Goal: Task Accomplishment & Management: Manage account settings

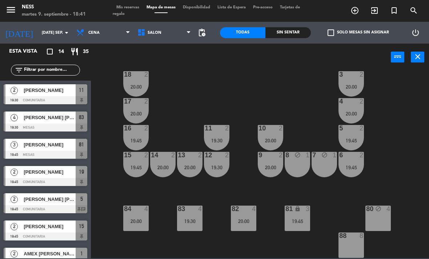
scroll to position [65, 0]
click at [40, 204] on div "[PERSON_NAME] [PERSON_NAME]" at bounding box center [49, 199] width 53 height 12
click at [37, 173] on span "[PERSON_NAME]" at bounding box center [50, 172] width 52 height 8
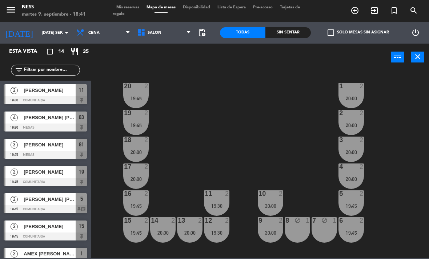
scroll to position [1, 0]
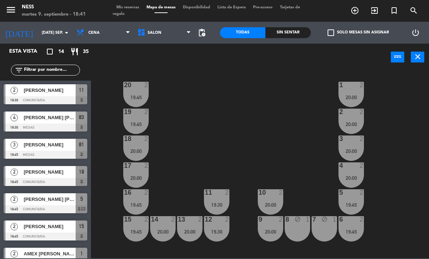
click at [139, 87] on div at bounding box center [136, 85] width 12 height 7
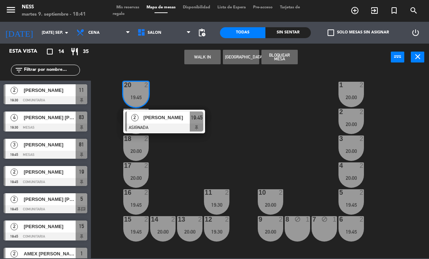
click at [163, 119] on span "[PERSON_NAME]" at bounding box center [166, 118] width 46 height 8
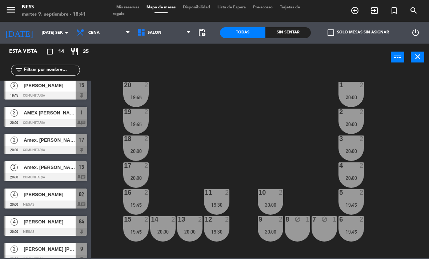
scroll to position [143, 0]
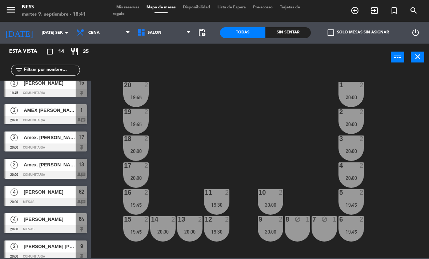
click at [37, 197] on div "[PERSON_NAME]" at bounding box center [49, 192] width 53 height 12
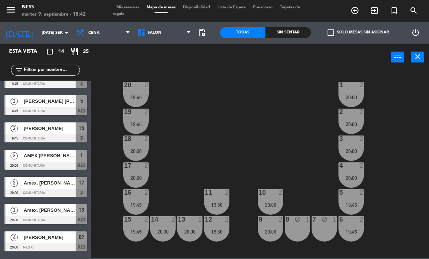
scroll to position [111, 0]
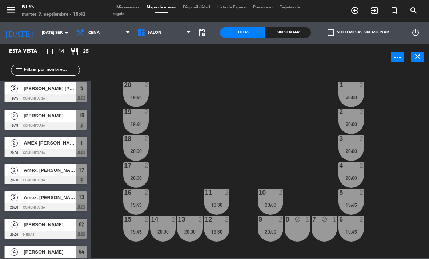
click at [39, 223] on span "[PERSON_NAME]" at bounding box center [50, 225] width 52 height 8
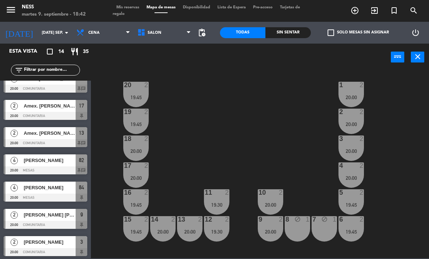
scroll to position [172, 0]
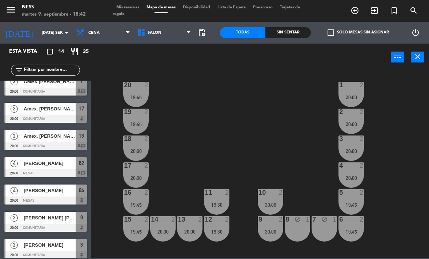
click at [57, 143] on div at bounding box center [46, 146] width 84 height 8
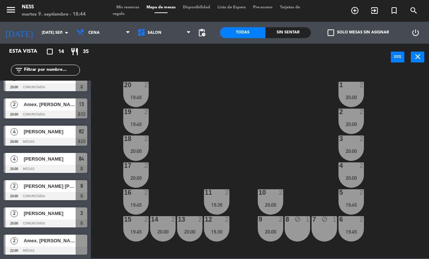
scroll to position [204, 0]
click at [55, 226] on div at bounding box center [46, 223] width 84 height 8
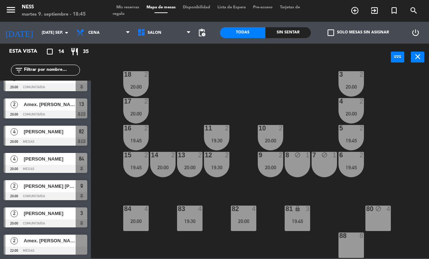
scroll to position [65, 0]
click at [139, 227] on div "84 4 20:00" at bounding box center [135, 218] width 25 height 25
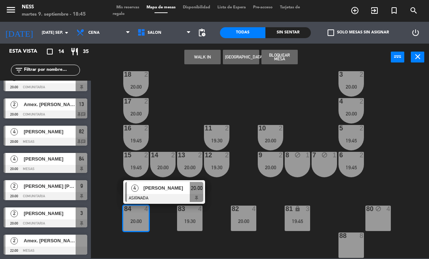
click at [167, 194] on div at bounding box center [164, 198] width 78 height 8
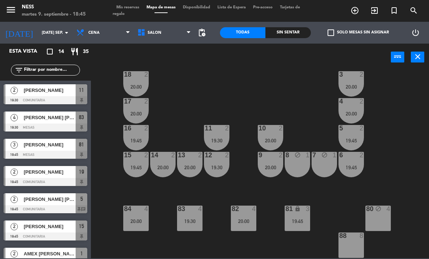
scroll to position [28, 0]
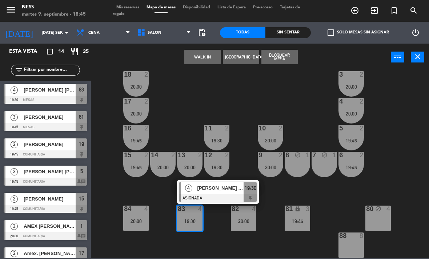
click at [223, 189] on span "[PERSON_NAME] [PERSON_NAME]" at bounding box center [220, 188] width 46 height 8
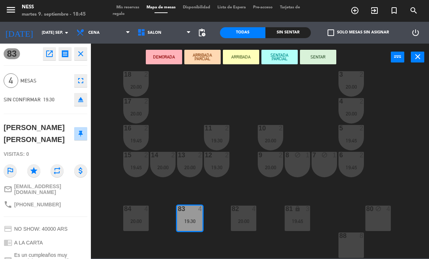
scroll to position [27, 0]
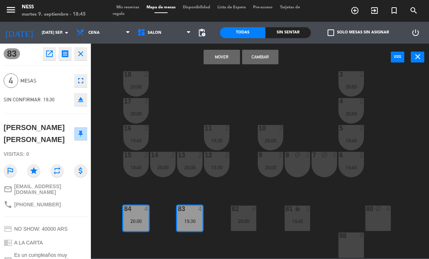
click at [266, 61] on button "Cambiar" at bounding box center [260, 57] width 36 height 15
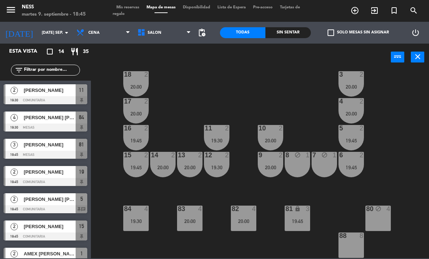
click at [137, 221] on div "19:30" at bounding box center [135, 221] width 25 height 5
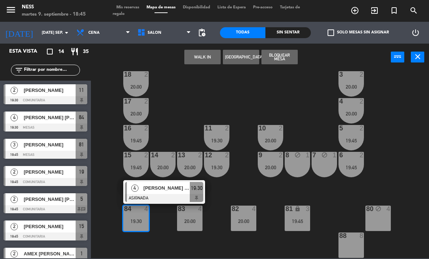
click at [164, 195] on div at bounding box center [164, 198] width 78 height 8
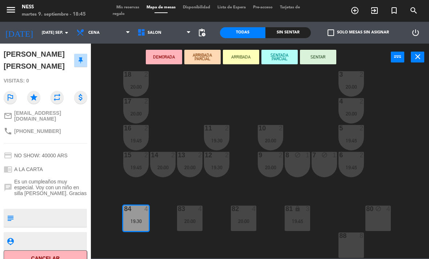
scroll to position [73, 0]
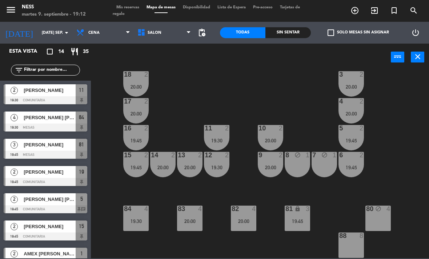
click at [52, 33] on input "[DATE] sep." at bounding box center [65, 33] width 54 height 12
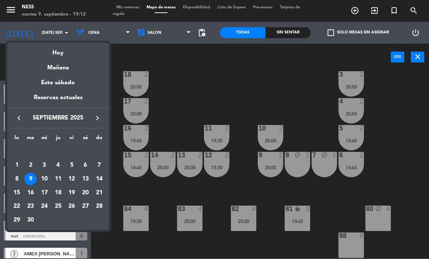
click at [59, 178] on div "11" at bounding box center [58, 179] width 12 height 12
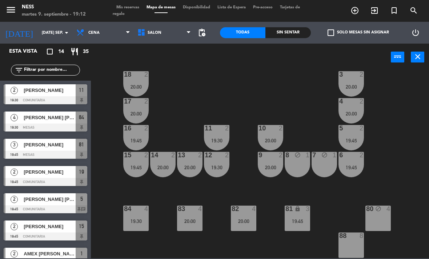
type input "[DEMOGRAPHIC_DATA] [DATE]"
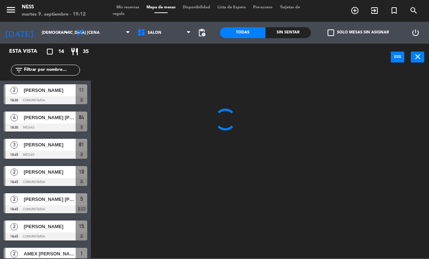
scroll to position [0, 0]
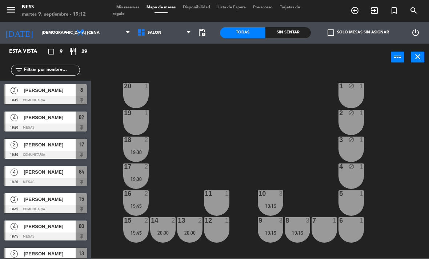
click at [136, 104] on div "20 1" at bounding box center [135, 95] width 25 height 25
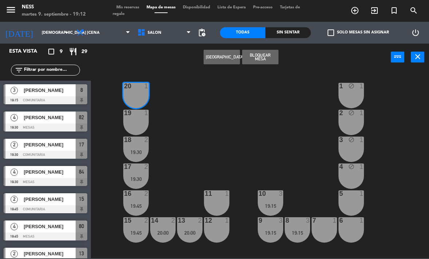
click at [230, 61] on button "[GEOGRAPHIC_DATA]" at bounding box center [221, 57] width 36 height 15
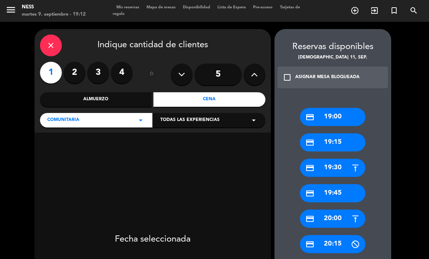
click at [78, 62] on label "2" at bounding box center [75, 73] width 22 height 22
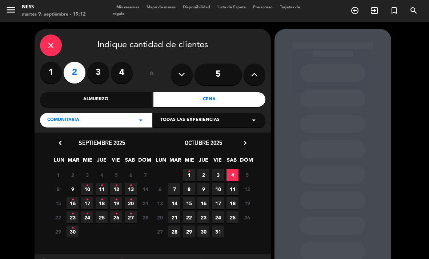
click at [222, 92] on div "Cena" at bounding box center [209, 99] width 112 height 15
click at [104, 183] on span "11 •" at bounding box center [102, 189] width 12 height 12
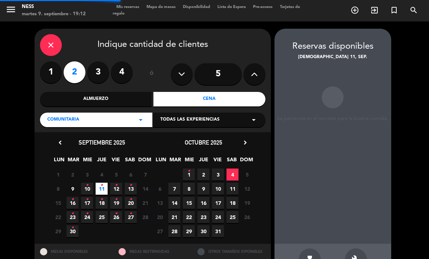
scroll to position [19, 0]
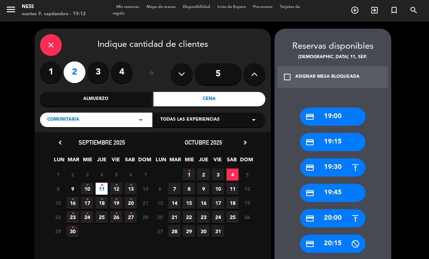
click at [337, 209] on div "credit_card 20:00" at bounding box center [332, 218] width 65 height 18
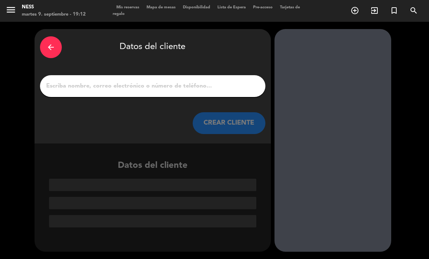
click at [161, 81] on input "1" at bounding box center [152, 86] width 214 height 10
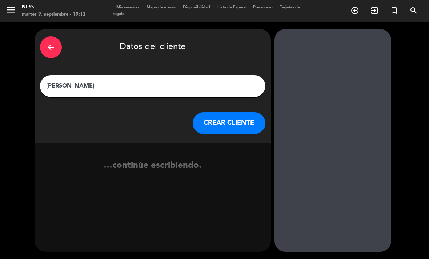
type input "[PERSON_NAME]"
click at [236, 88] on div "arrow_back Datos del cliente [PERSON_NAME] CLIENTE" at bounding box center [153, 86] width 236 height 114
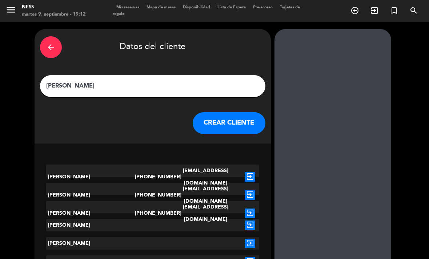
click at [219, 112] on button "CREAR CLIENTE" at bounding box center [229, 123] width 73 height 22
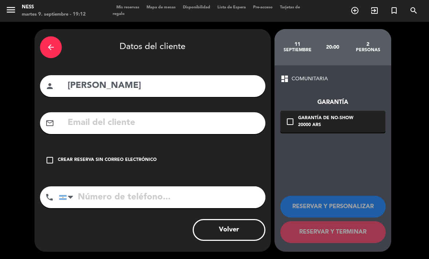
click at [72, 157] on div "Crear reserva sin correo electrónico" at bounding box center [107, 160] width 99 height 7
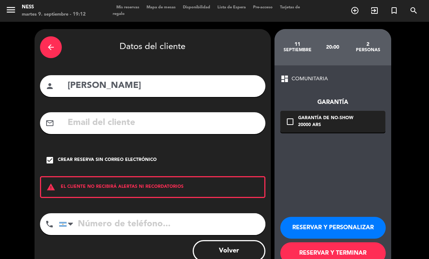
click at [321, 217] on button "RESERVAR Y PERSONALIZAR" at bounding box center [332, 228] width 105 height 22
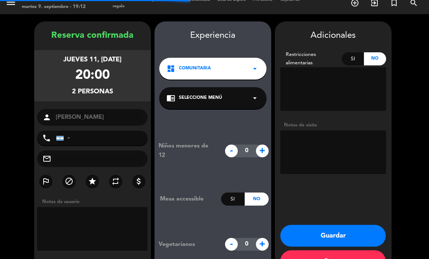
scroll to position [21, 0]
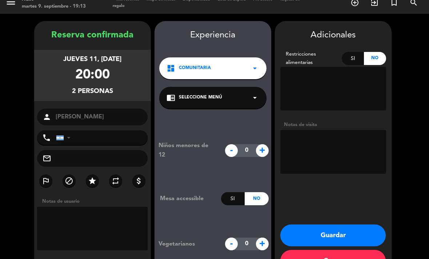
click at [332, 224] on button "Guardar" at bounding box center [332, 235] width 105 height 22
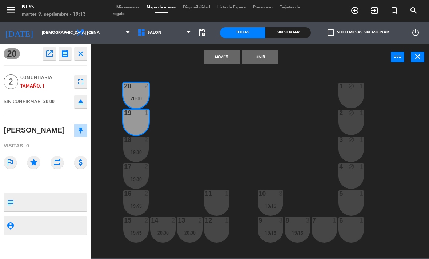
click at [267, 59] on button "Unir" at bounding box center [260, 57] width 36 height 15
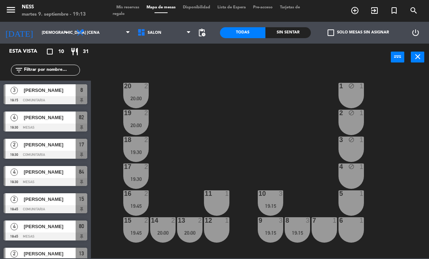
scroll to position [17, 0]
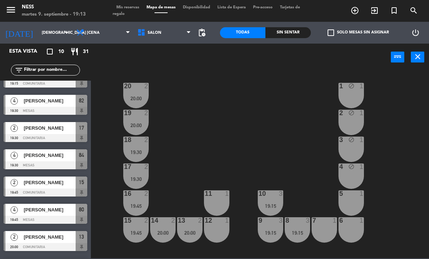
click at [39, 27] on input "[DEMOGRAPHIC_DATA] [DATE]" at bounding box center [65, 33] width 54 height 12
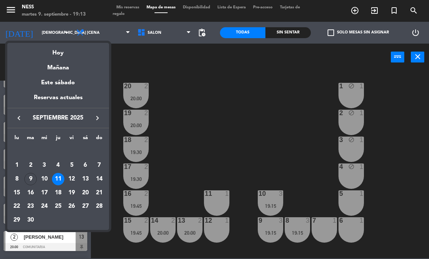
click at [53, 49] on div "Hoy" at bounding box center [58, 50] width 102 height 15
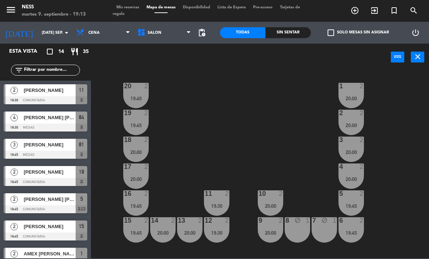
scroll to position [0, 0]
click at [139, 103] on div "20 2 19:45" at bounding box center [135, 95] width 25 height 25
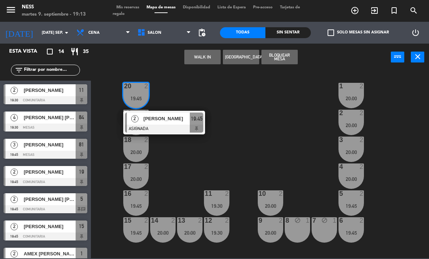
click at [160, 129] on div at bounding box center [164, 129] width 78 height 8
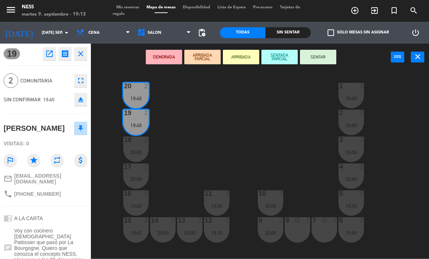
click at [327, 56] on button "SENTAR" at bounding box center [318, 57] width 36 height 15
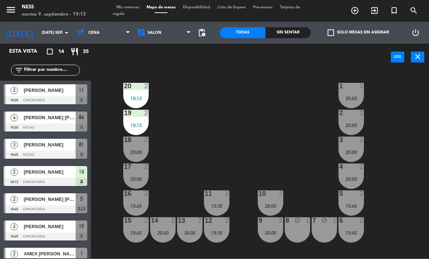
click at [137, 102] on div "20 2 19:13" at bounding box center [135, 95] width 25 height 25
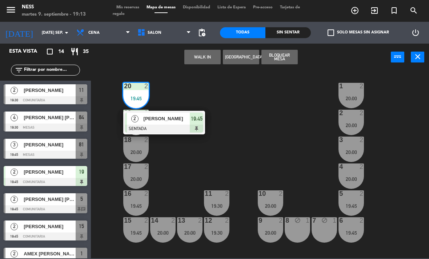
click at [170, 123] on div "[PERSON_NAME]" at bounding box center [166, 119] width 47 height 12
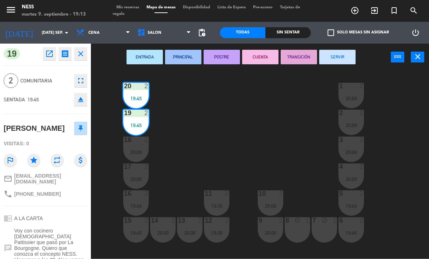
click at [81, 101] on icon "eject" at bounding box center [80, 99] width 9 height 9
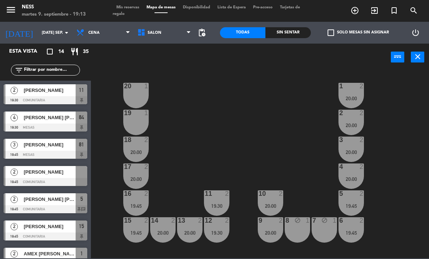
click at [51, 177] on div "[PERSON_NAME]" at bounding box center [49, 172] width 53 height 12
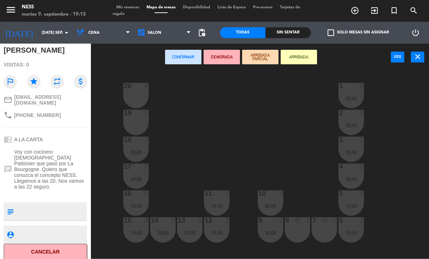
scroll to position [72, 0]
click at [60, 248] on button "Cancelar" at bounding box center [46, 252] width 84 height 16
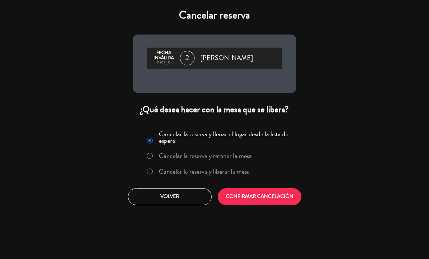
click at [269, 204] on button "CONFIRMAR CANCELACIÓN" at bounding box center [260, 196] width 84 height 17
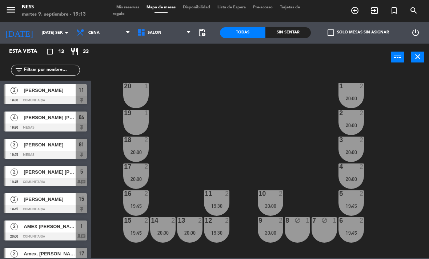
click at [137, 95] on div "20 1" at bounding box center [135, 95] width 25 height 25
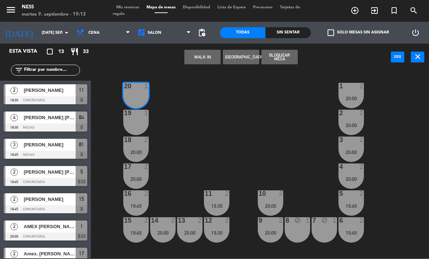
click at [138, 125] on div "19 1" at bounding box center [135, 122] width 25 height 25
click at [289, 56] on button "Bloquear Mesa" at bounding box center [279, 57] width 36 height 15
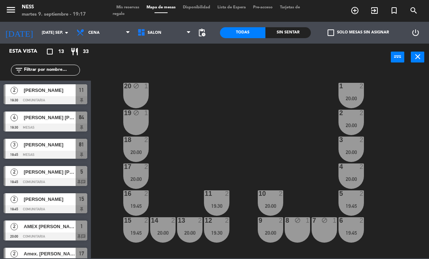
scroll to position [0, 0]
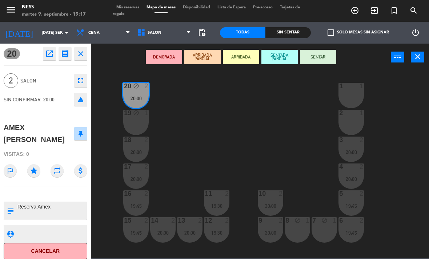
click at [142, 120] on div "19 block 1" at bounding box center [135, 122] width 25 height 25
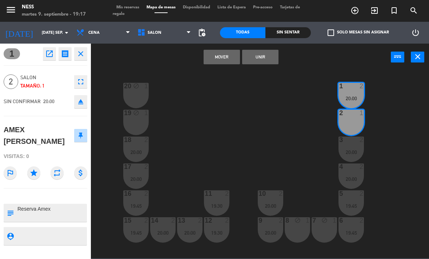
click at [268, 54] on button "Unir" at bounding box center [260, 57] width 36 height 15
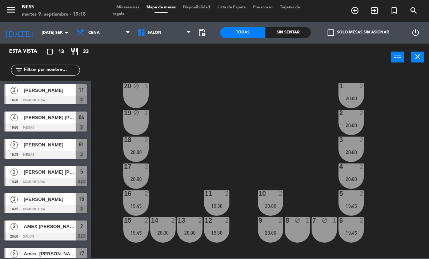
click at [124, 89] on div "20" at bounding box center [124, 86] width 0 height 7
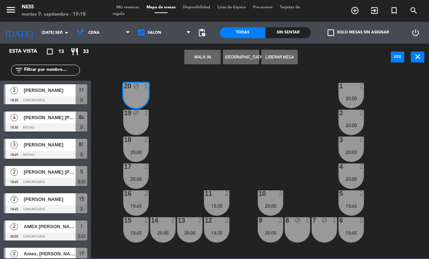
click at [204, 60] on button "WALK IN" at bounding box center [202, 57] width 36 height 15
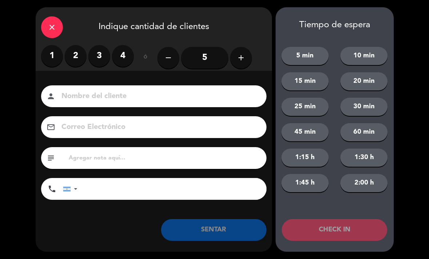
click at [74, 65] on label "2" at bounding box center [76, 56] width 22 height 22
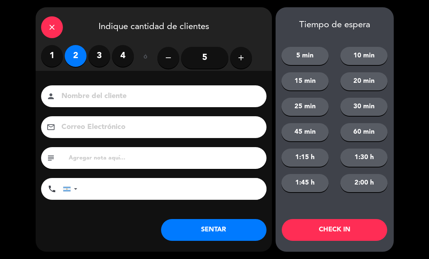
click at [219, 228] on button "SENTAR" at bounding box center [213, 230] width 105 height 22
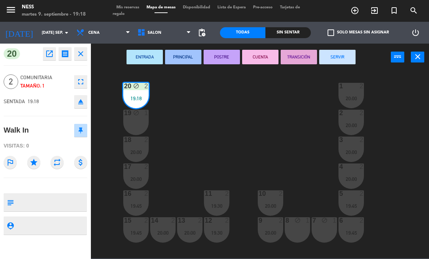
click at [135, 127] on div "19 block 1" at bounding box center [135, 122] width 25 height 25
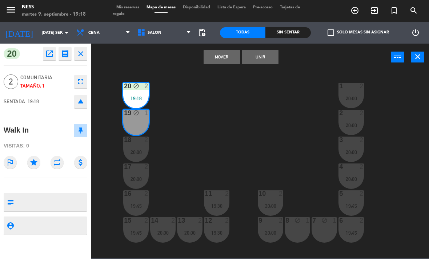
click at [260, 63] on button "Unir" at bounding box center [260, 57] width 36 height 15
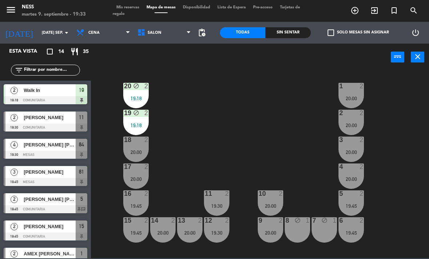
click at [33, 122] on div "[PERSON_NAME]" at bounding box center [49, 118] width 53 height 12
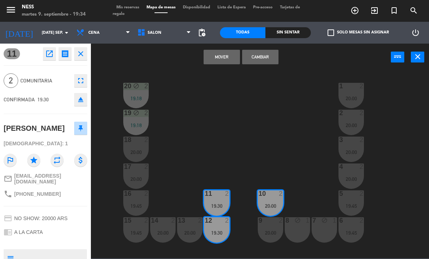
click at [271, 52] on button "Cambiar" at bounding box center [260, 57] width 36 height 15
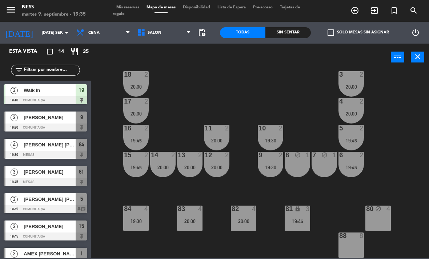
scroll to position [65, 0]
click at [308, 216] on div "81 lock 3 19:45" at bounding box center [296, 218] width 25 height 25
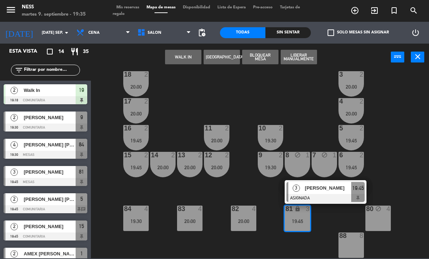
click at [301, 221] on div "19:45" at bounding box center [296, 221] width 25 height 5
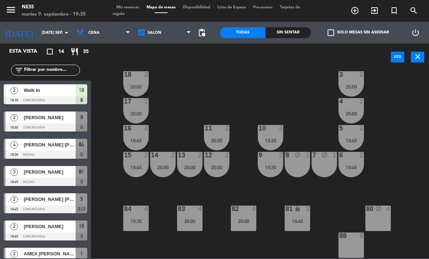
click at [301, 222] on div "19:45" at bounding box center [296, 221] width 25 height 5
click at [395, 153] on div "20 block 2 19:18 1 2 20:00 19 block 2 19:18 2 2 20:00 18 2 20:00 3 2 20:00 17 2…" at bounding box center [261, 164] width 333 height 188
click at [288, 131] on div "2" at bounding box center [282, 128] width 12 height 7
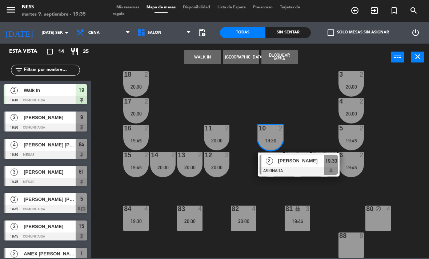
click at [311, 167] on div at bounding box center [298, 171] width 78 height 8
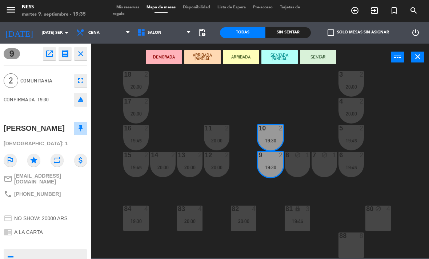
click at [320, 57] on button "SENTAR" at bounding box center [318, 57] width 36 height 15
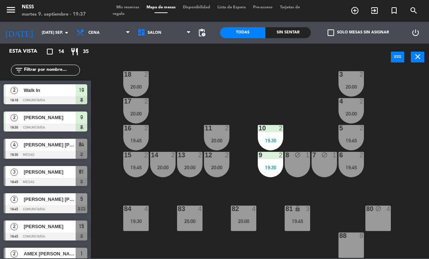
click at [50, 184] on div at bounding box center [46, 182] width 84 height 8
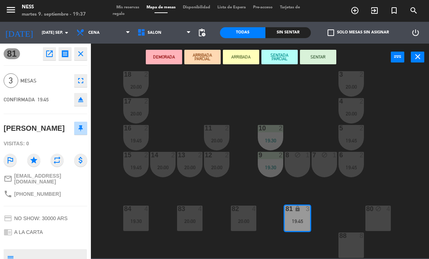
click at [202, 55] on button "ARRIBADA PARCIAL" at bounding box center [202, 57] width 36 height 15
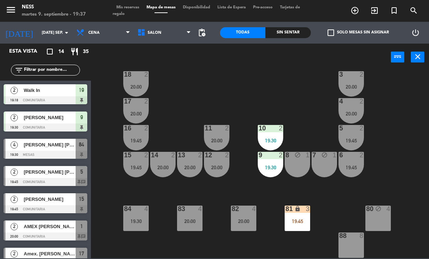
click at [145, 222] on div "19:30" at bounding box center [135, 221] width 25 height 5
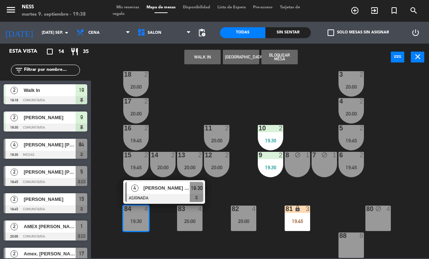
click at [162, 190] on span "[PERSON_NAME] [PERSON_NAME]" at bounding box center [166, 188] width 46 height 8
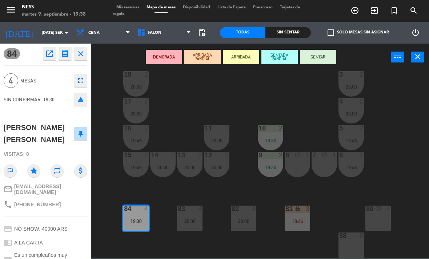
click at [319, 63] on button "SENTAR" at bounding box center [318, 57] width 36 height 15
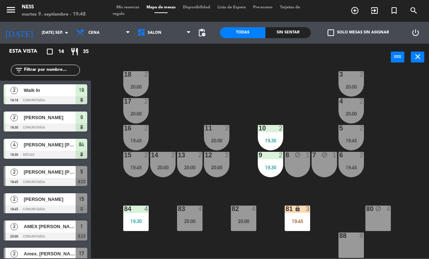
click at [291, 225] on div "81 lock 3 19:45" at bounding box center [296, 218] width 25 height 25
click at [422, 159] on div "20 block 2 19:18 1 2 20:00 19 block 2 19:18 2 2 20:00 18 2 20:00 3 2 20:00 17 2…" at bounding box center [261, 164] width 333 height 188
click at [300, 206] on icon "lock" at bounding box center [297, 209] width 6 height 6
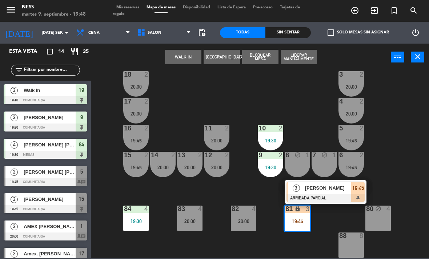
click at [329, 193] on div "[PERSON_NAME]" at bounding box center [327, 188] width 47 height 12
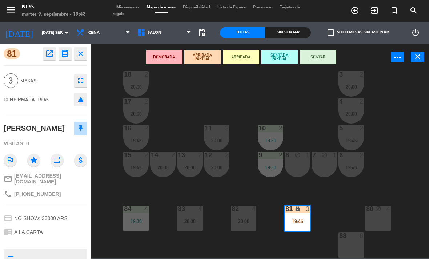
click at [333, 56] on button "SENTAR" at bounding box center [318, 57] width 36 height 15
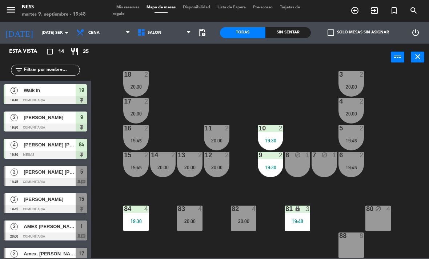
scroll to position [109, 0]
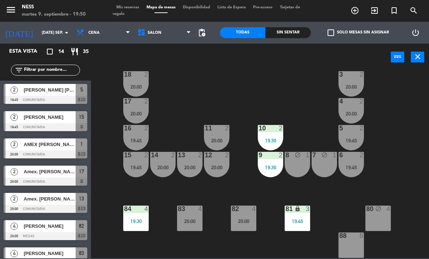
click at [47, 32] on input "[DATE] sep." at bounding box center [65, 33] width 54 height 12
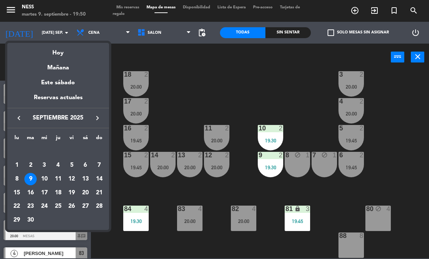
click at [62, 181] on div "11" at bounding box center [58, 179] width 12 height 12
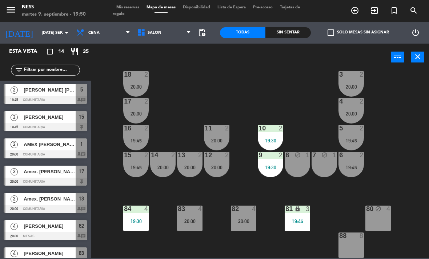
type input "[DEMOGRAPHIC_DATA] [DATE]"
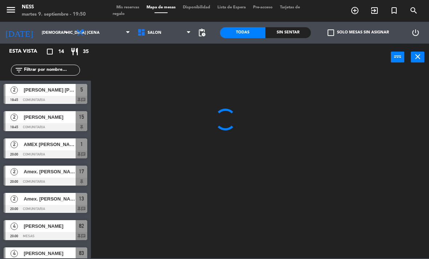
scroll to position [95, 0]
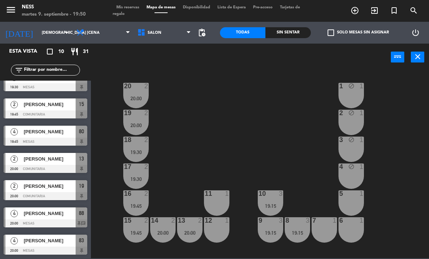
click at [350, 12] on span "add_circle_outline" at bounding box center [355, 10] width 20 height 12
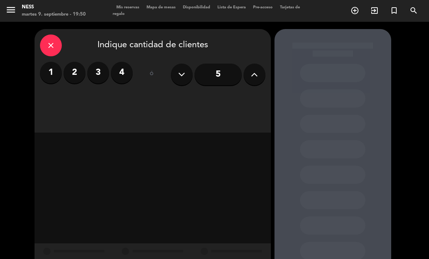
click at [71, 62] on label "2" at bounding box center [75, 73] width 22 height 22
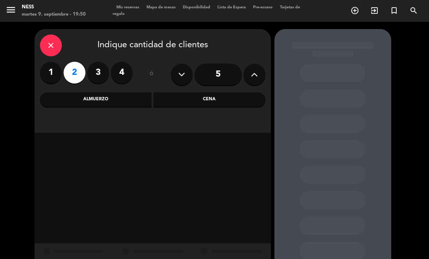
click at [216, 92] on div "Cena" at bounding box center [209, 99] width 112 height 15
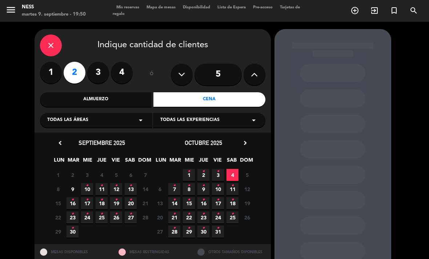
click at [102, 180] on icon "•" at bounding box center [101, 186] width 3 height 12
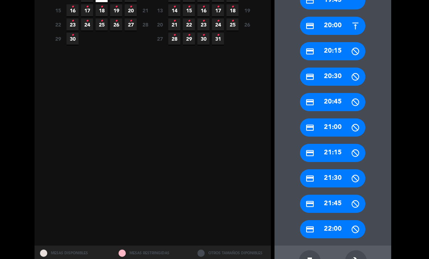
scroll to position [193, 0]
click at [354, 257] on icon "build" at bounding box center [355, 261] width 9 height 9
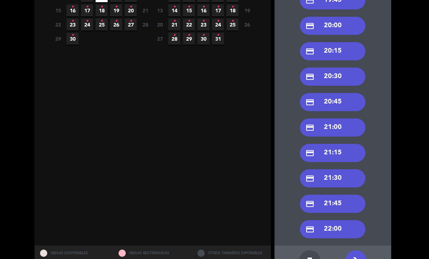
click at [348, 118] on div "credit_card 21:00" at bounding box center [332, 127] width 65 height 18
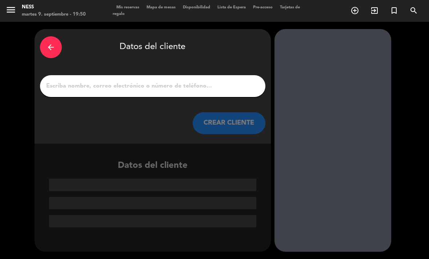
click at [152, 81] on input "1" at bounding box center [152, 86] width 214 height 10
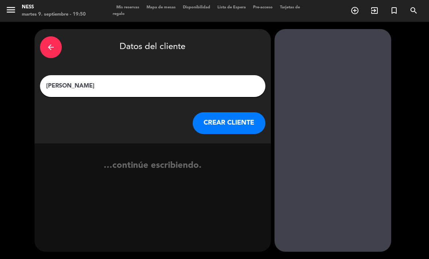
type input "[PERSON_NAME]"
click at [233, 112] on button "CREAR CLIENTE" at bounding box center [229, 123] width 73 height 22
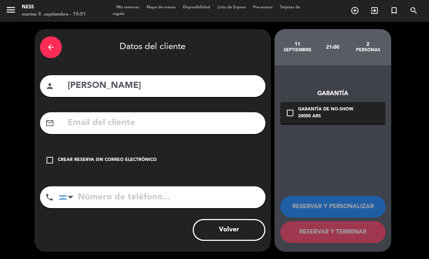
click at [58, 149] on div "check_box_outline_blank Crear reserva sin correo electrónico" at bounding box center [152, 160] width 225 height 22
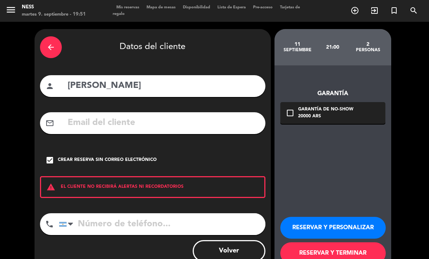
click at [345, 217] on button "RESERVAR Y PERSONALIZAR" at bounding box center [332, 228] width 105 height 22
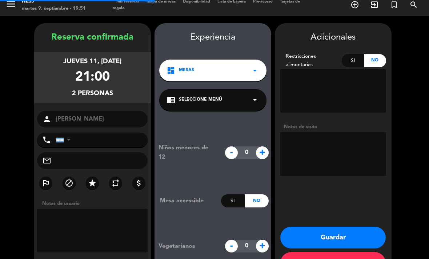
scroll to position [21, 0]
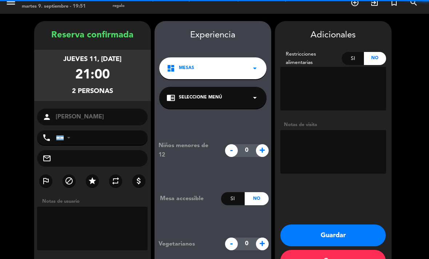
click at [335, 224] on button "Guardar" at bounding box center [332, 235] width 105 height 22
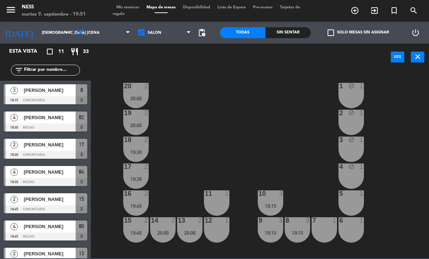
click at [46, 36] on input "[DEMOGRAPHIC_DATA] [DATE]" at bounding box center [65, 33] width 54 height 12
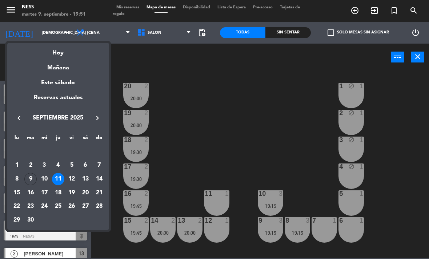
click at [58, 54] on div "Hoy" at bounding box center [58, 50] width 102 height 15
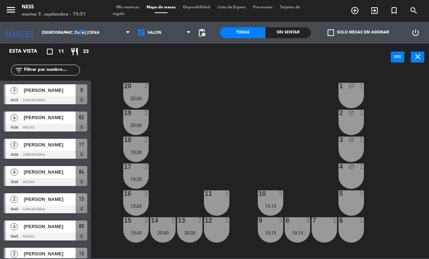
type input "[DATE] sep."
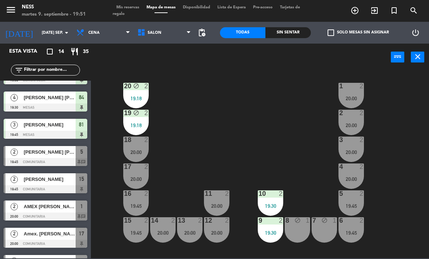
scroll to position [56, 0]
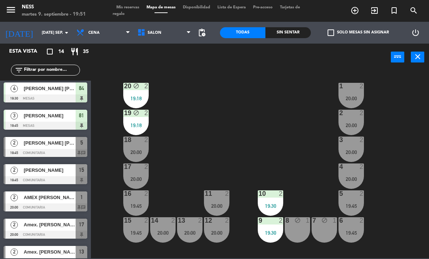
click at [51, 203] on div at bounding box center [46, 207] width 84 height 8
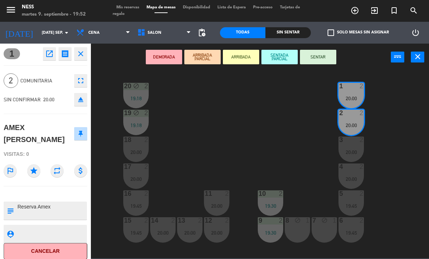
click at [321, 55] on button "SENTAR" at bounding box center [318, 57] width 36 height 15
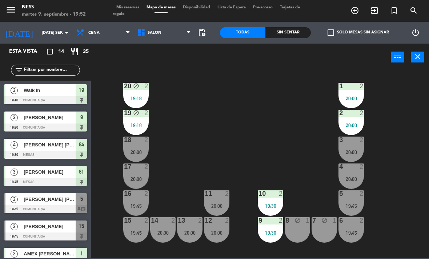
click at [138, 96] on div "19:18" at bounding box center [135, 98] width 25 height 5
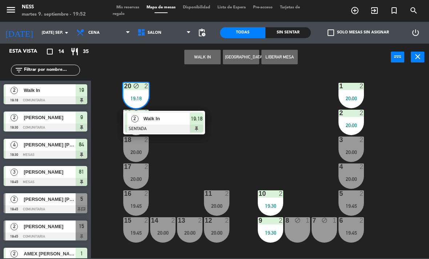
click at [284, 61] on button "Liberar Mesa" at bounding box center [279, 57] width 36 height 15
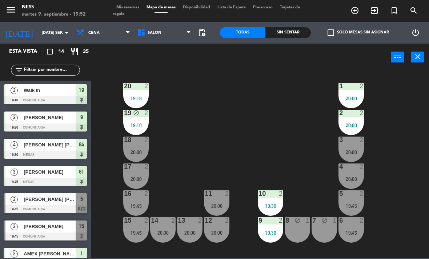
click at [135, 125] on div "19:18" at bounding box center [135, 125] width 25 height 5
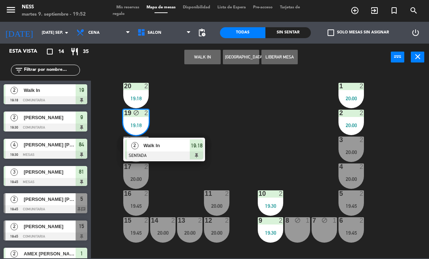
click at [284, 58] on button "Liberar Mesa" at bounding box center [279, 57] width 36 height 15
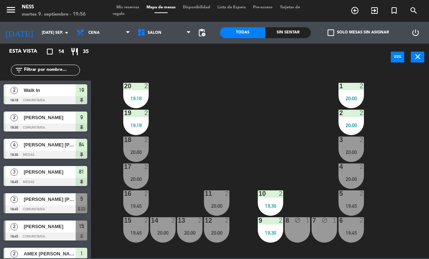
click at [57, 202] on span "[PERSON_NAME] [PERSON_NAME]" at bounding box center [50, 199] width 52 height 8
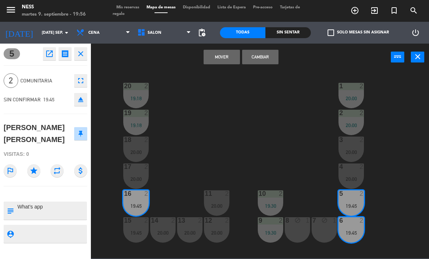
click at [267, 64] on button "Cambiar" at bounding box center [260, 57] width 36 height 15
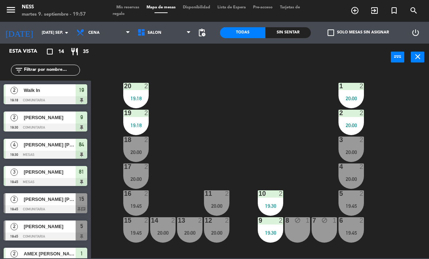
click at [151, 242] on div "14 2 20:00" at bounding box center [162, 229] width 25 height 25
click at [198, 169] on div "20 2 19:18 1 2 20:00 19 2 19:18 2 2 20:00 18 2 20:00 3 2 20:00 17 2 20:00 4 2 2…" at bounding box center [261, 164] width 333 height 188
click at [138, 229] on div "15 2 19:45" at bounding box center [135, 229] width 25 height 25
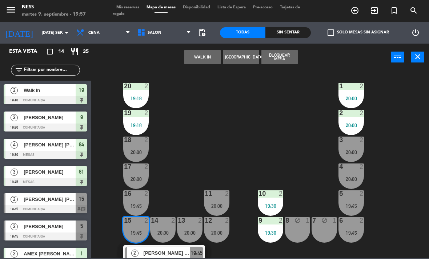
click at [152, 257] on span "[PERSON_NAME] [PERSON_NAME]" at bounding box center [166, 253] width 46 height 8
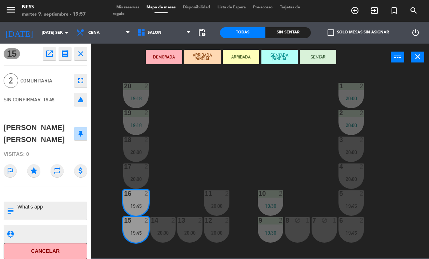
click at [331, 54] on button "SENTAR" at bounding box center [318, 57] width 36 height 15
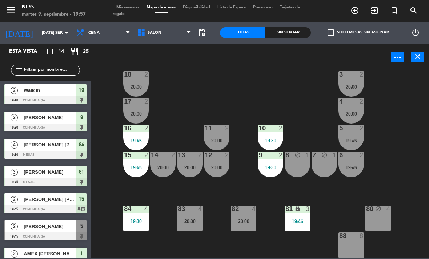
scroll to position [65, 0]
click at [198, 215] on div "83 4 20:00" at bounding box center [189, 218] width 25 height 25
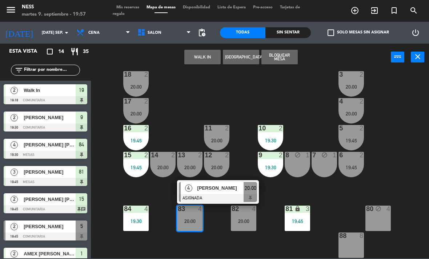
click at [222, 195] on div at bounding box center [218, 198] width 78 height 8
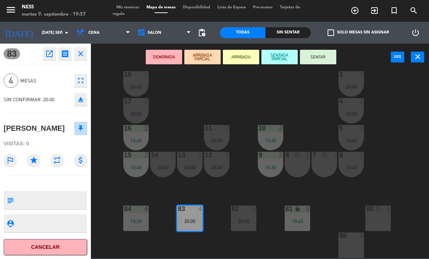
click at [51, 51] on icon "open_in_new" at bounding box center [49, 53] width 9 height 9
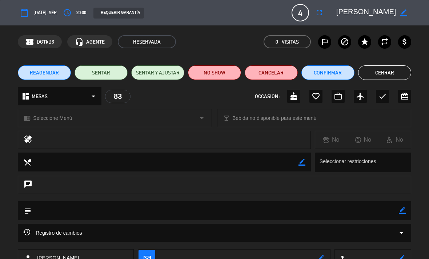
click at [319, 13] on icon "fullscreen" at bounding box center [319, 12] width 9 height 9
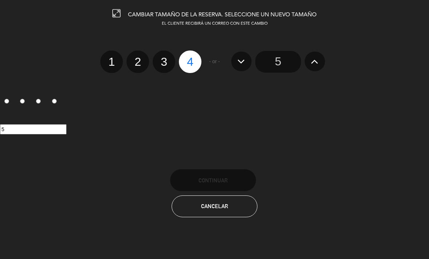
click at [139, 64] on label "2" at bounding box center [137, 61] width 23 height 23
click at [139, 58] on input "2" at bounding box center [136, 55] width 5 height 5
radio input "true"
radio input "false"
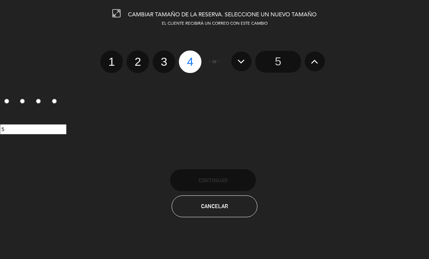
radio input "false"
radio input "true"
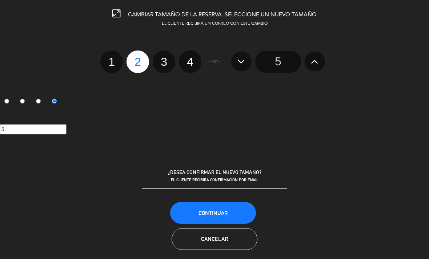
click at [199, 213] on span "Continuar" at bounding box center [212, 213] width 29 height 6
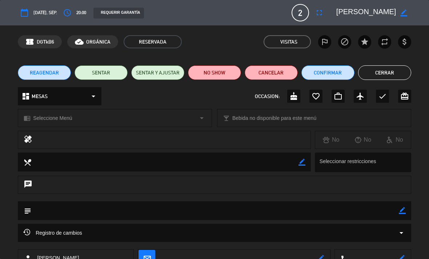
click at [391, 66] on button "Cerrar" at bounding box center [384, 72] width 53 height 15
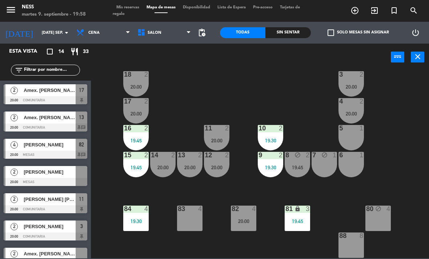
scroll to position [190, 0]
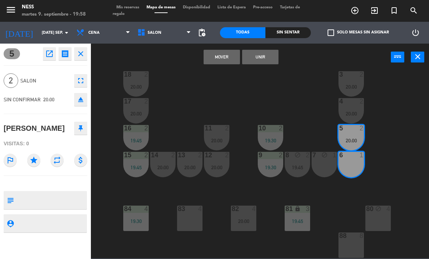
click at [265, 57] on button "Unir" at bounding box center [260, 57] width 36 height 15
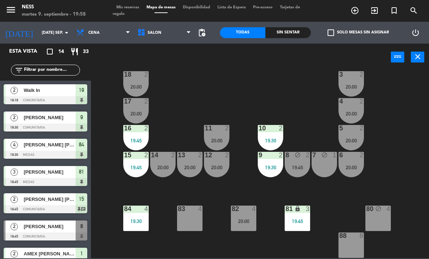
scroll to position [28, 0]
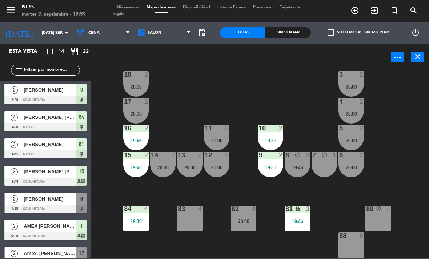
click at [347, 132] on div "5 2" at bounding box center [350, 128] width 25 height 7
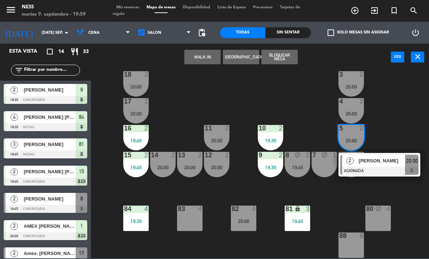
click at [371, 164] on span "[PERSON_NAME]" at bounding box center [381, 161] width 46 height 8
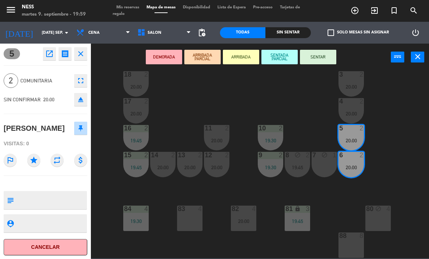
click at [328, 58] on button "SENTAR" at bounding box center [318, 57] width 36 height 15
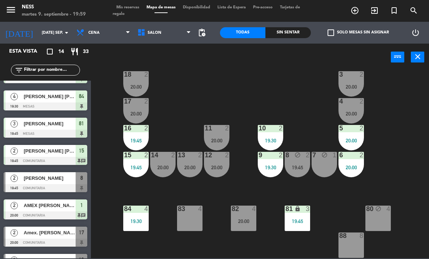
scroll to position [77, 0]
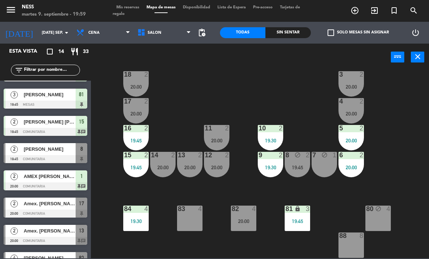
click at [358, 162] on div "6 2 20:00" at bounding box center [350, 164] width 25 height 25
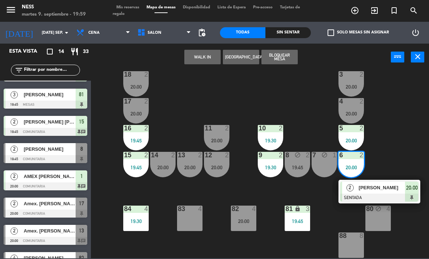
click at [372, 190] on span "[PERSON_NAME]" at bounding box center [381, 188] width 46 height 8
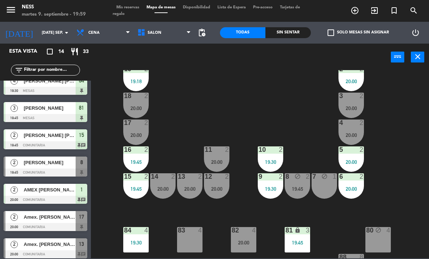
scroll to position [15, 0]
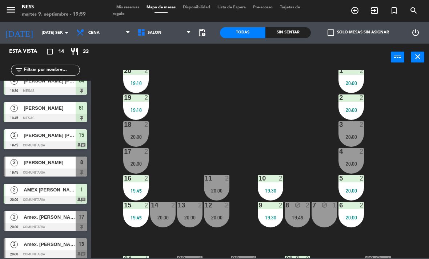
click at [355, 128] on div at bounding box center [351, 124] width 12 height 7
click at [401, 207] on div "20 2 19:18 1 2 20:00 19 2 19:18 2 2 20:00 18 2 20:00 3 2 20:00 17 2 20:00 4 2 2…" at bounding box center [261, 164] width 333 height 188
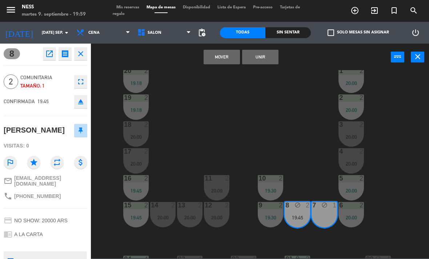
click at [277, 60] on button "Unir" at bounding box center [260, 57] width 36 height 15
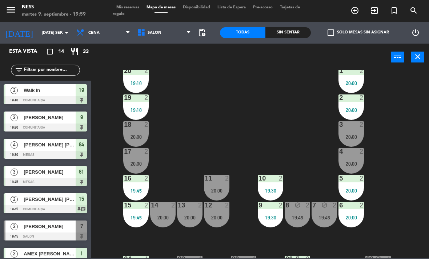
click at [304, 220] on div "8 block 2 19:45" at bounding box center [296, 214] width 25 height 25
click at [405, 217] on div "20 2 19:18 1 2 20:00 19 2 19:18 2 2 20:00 18 2 20:00 3 2 20:00 17 2 20:00 4 2 2…" at bounding box center [261, 164] width 333 height 188
click at [126, 134] on div "20:00" at bounding box center [135, 136] width 25 height 5
click at [249, 119] on div "20 2 19:18 1 2 20:00 19 2 19:18 2 2 20:00 18 2 20:00 3 2 20:00 17 2 20:00 4 2 2…" at bounding box center [261, 164] width 333 height 188
click at [196, 227] on div "13 2 20:00" at bounding box center [189, 214] width 25 height 25
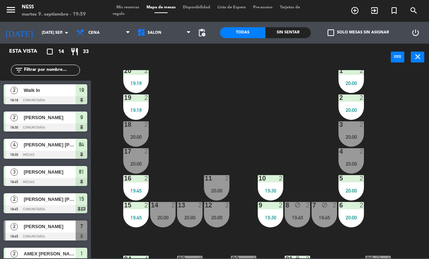
click at [295, 118] on div "20 2 19:18 1 2 20:00 19 2 19:18 2 2 20:00 18 2 20:00 3 2 20:00 17 2 20:00 4 2 2…" at bounding box center [261, 164] width 333 height 188
click at [221, 189] on div "20:00" at bounding box center [216, 190] width 25 height 5
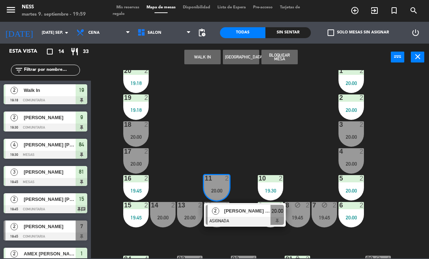
click at [276, 119] on div "20 2 19:18 1 2 20:00 19 2 19:18 2 2 20:00 18 2 20:00 3 2 20:00 17 2 20:00 4 2 2…" at bounding box center [261, 164] width 333 height 188
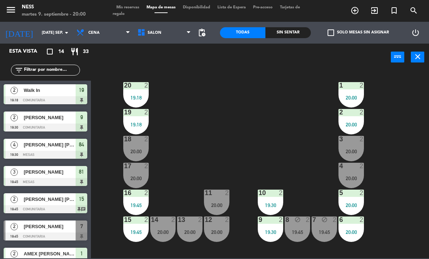
scroll to position [0, 0]
click at [218, 215] on div "11 2 20:00" at bounding box center [216, 202] width 25 height 25
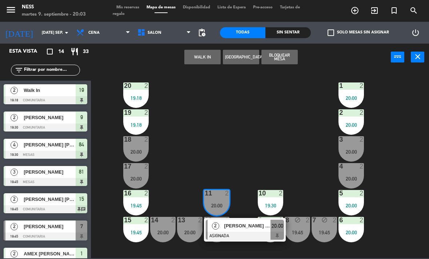
scroll to position [1, 0]
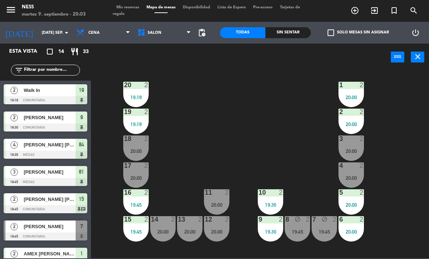
click at [295, 238] on div "8 block 2 19:45" at bounding box center [296, 228] width 25 height 25
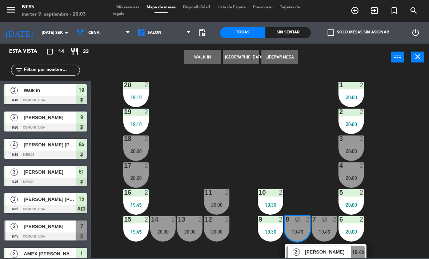
click at [319, 256] on span "[PERSON_NAME]" at bounding box center [328, 252] width 46 height 8
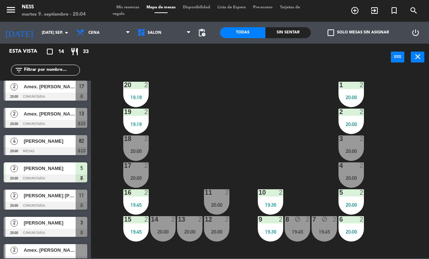
scroll to position [195, 0]
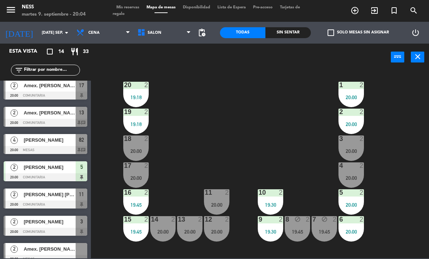
click at [65, 196] on span "[PERSON_NAME] [PERSON_NAME] Amex" at bounding box center [50, 195] width 52 height 8
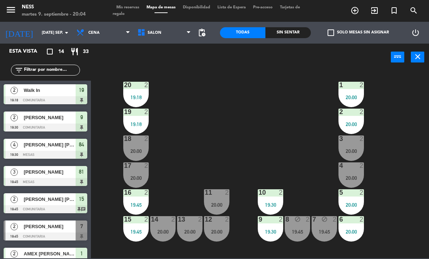
scroll to position [55, 0]
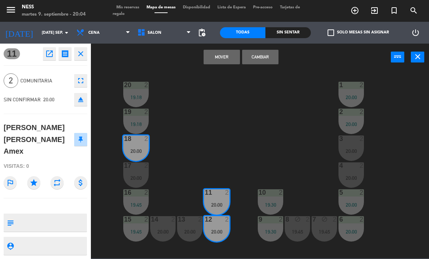
click at [269, 63] on button "Cambiar" at bounding box center [260, 57] width 36 height 15
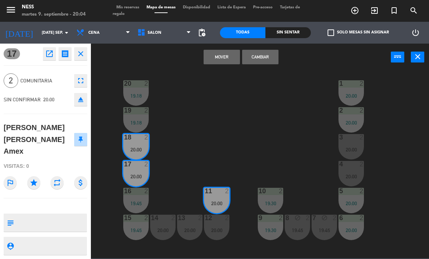
click at [264, 63] on button "Cambiar" at bounding box center [260, 57] width 36 height 15
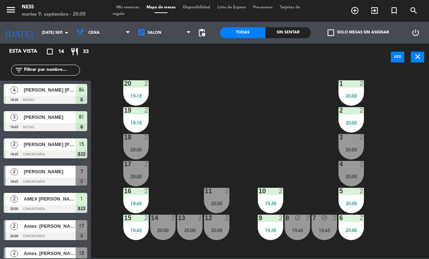
click at [224, 208] on div "11 2 20:00" at bounding box center [216, 200] width 25 height 25
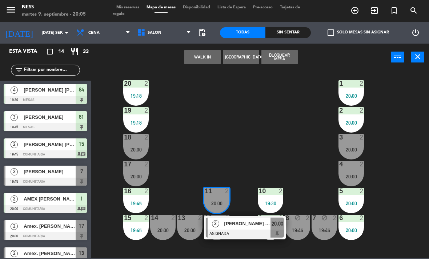
click at [246, 228] on div "[PERSON_NAME] [PERSON_NAME] Amex" at bounding box center [246, 224] width 47 height 12
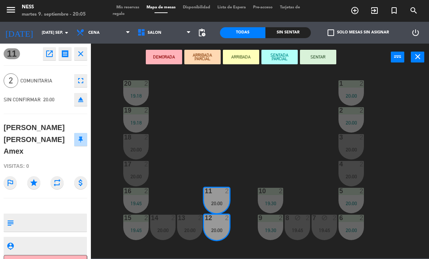
click at [325, 58] on button "SENTAR" at bounding box center [318, 57] width 36 height 15
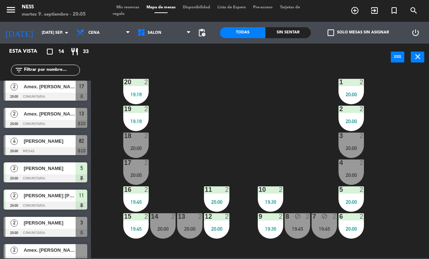
scroll to position [195, 0]
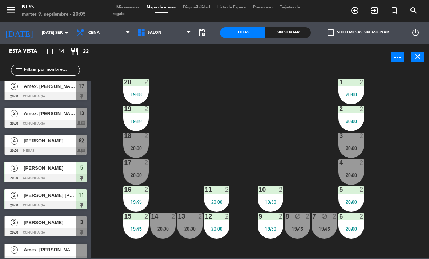
click at [60, 227] on div "[PERSON_NAME]" at bounding box center [49, 222] width 53 height 12
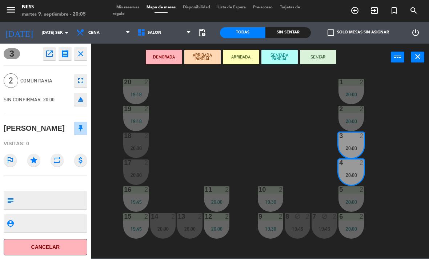
click at [326, 60] on button "SENTAR" at bounding box center [318, 57] width 36 height 15
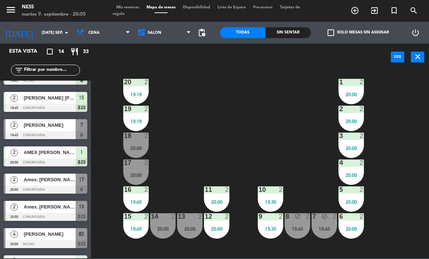
scroll to position [103, 0]
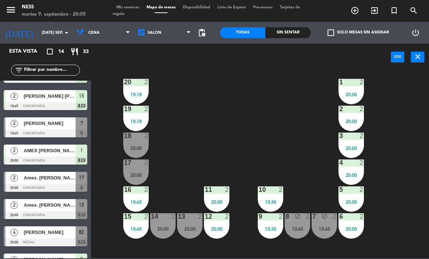
click at [65, 179] on span "Amex. [PERSON_NAME]" at bounding box center [50, 178] width 52 height 8
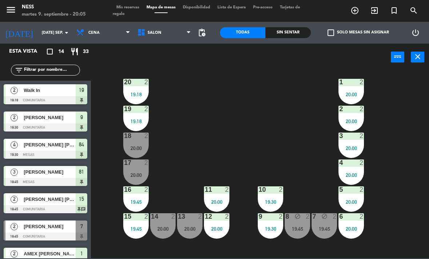
scroll to position [120, 0]
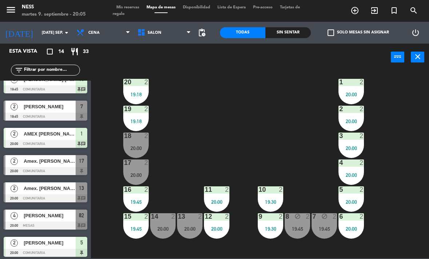
click at [55, 196] on div at bounding box center [46, 198] width 84 height 8
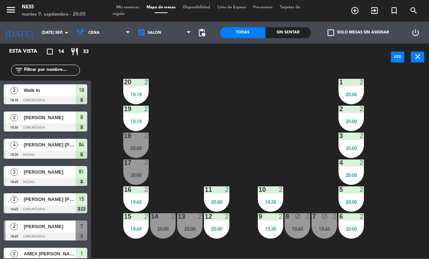
scroll to position [5, 0]
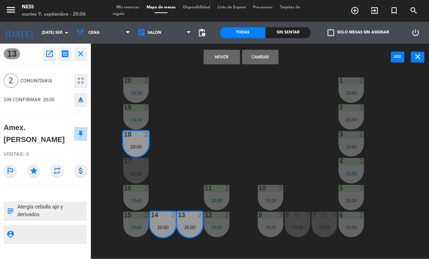
click at [272, 60] on button "Cambiar" at bounding box center [260, 57] width 36 height 15
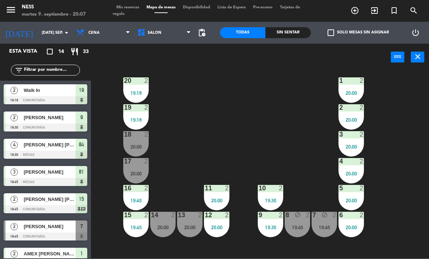
click at [133, 142] on div "18 2 20:00" at bounding box center [135, 143] width 25 height 25
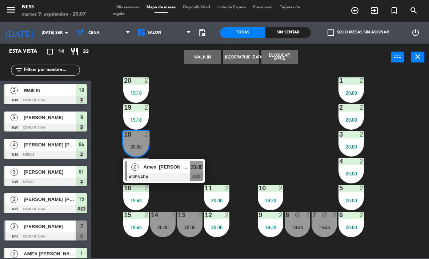
click at [174, 178] on div at bounding box center [164, 177] width 78 height 8
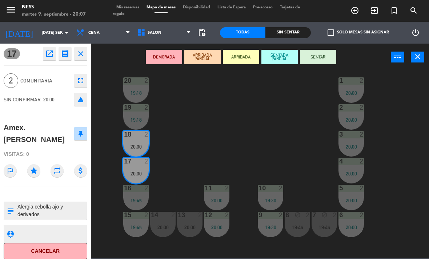
click at [312, 57] on button "SENTAR" at bounding box center [318, 57] width 36 height 15
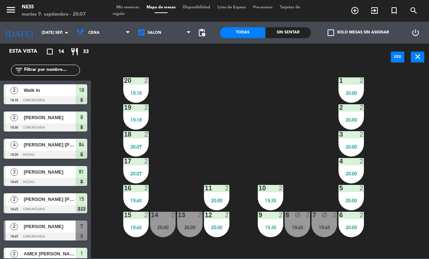
scroll to position [7, 0]
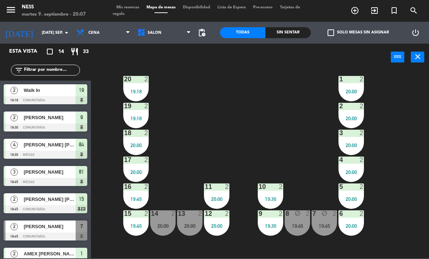
click at [139, 173] on div "20:00" at bounding box center [135, 172] width 25 height 5
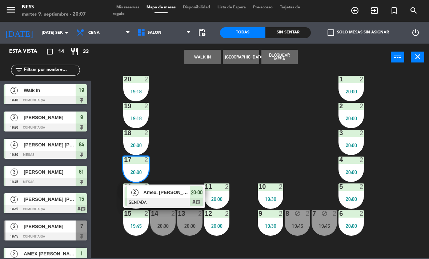
click at [171, 194] on span "Amex. [PERSON_NAME]" at bounding box center [166, 193] width 46 height 8
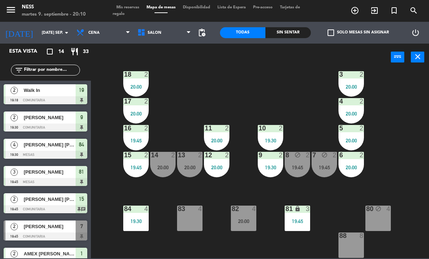
scroll to position [65, 0]
click at [428, 194] on div "20 2 19:18 1 2 20:00 19 2 19:18 2 2 20:00 18 2 20:00 3 2 20:00 17 2 20:00 4 2 2…" at bounding box center [261, 164] width 333 height 188
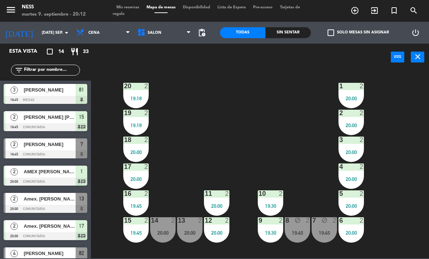
scroll to position [83, 0]
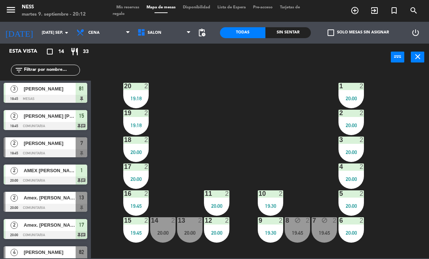
click at [61, 176] on div "AMEX [PERSON_NAME]" at bounding box center [49, 171] width 53 height 12
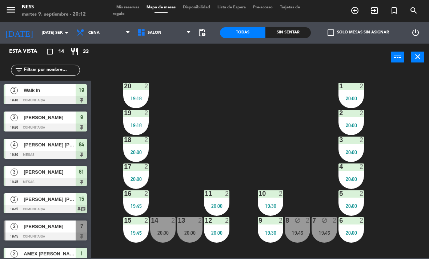
scroll to position [0, 0]
click at [358, 203] on div "20:00" at bounding box center [350, 205] width 25 height 5
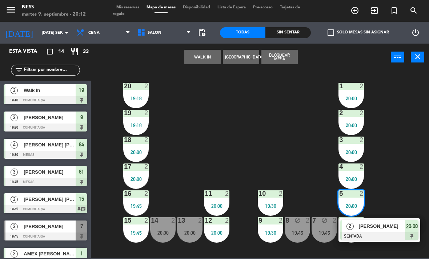
click at [389, 231] on div "[PERSON_NAME]" at bounding box center [381, 226] width 47 height 12
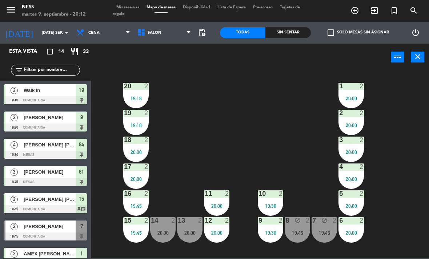
scroll to position [28, 0]
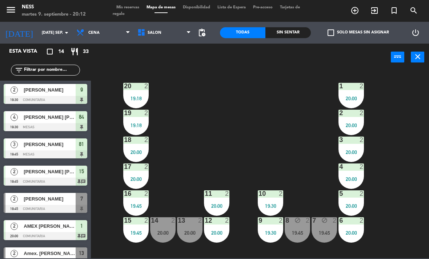
click at [136, 178] on div "20:00" at bounding box center [135, 179] width 25 height 5
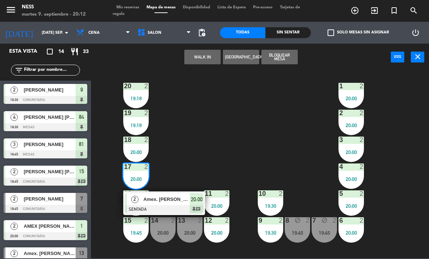
click at [171, 202] on span "Amex. [PERSON_NAME]" at bounding box center [166, 199] width 46 height 8
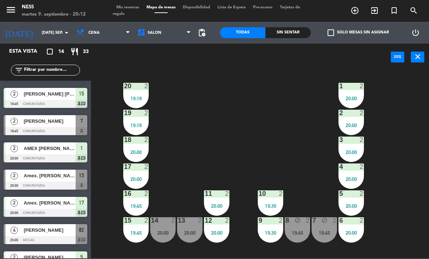
scroll to position [119, 0]
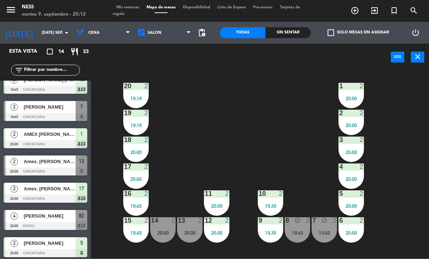
click at [60, 167] on div "Amex. [PERSON_NAME]" at bounding box center [49, 161] width 53 height 12
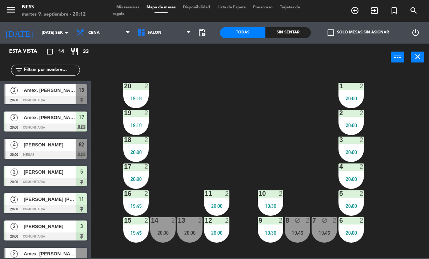
scroll to position [195, 0]
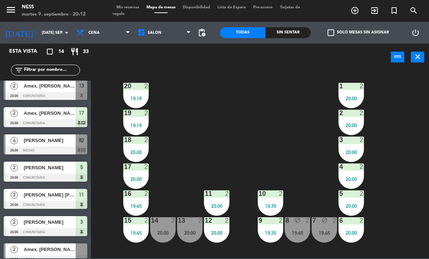
click at [58, 230] on div at bounding box center [46, 232] width 84 height 8
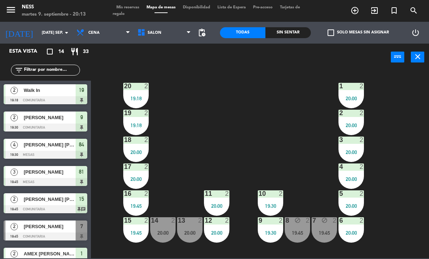
scroll to position [82, 0]
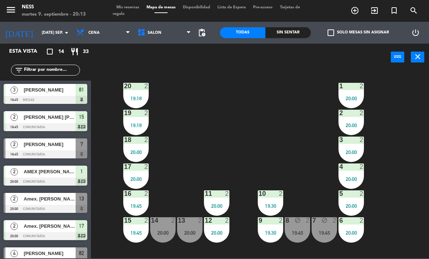
click at [326, 237] on div "7 block 2 19:45" at bounding box center [323, 229] width 25 height 25
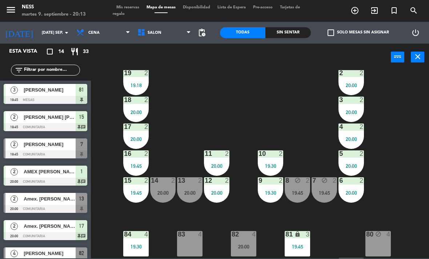
scroll to position [43, 0]
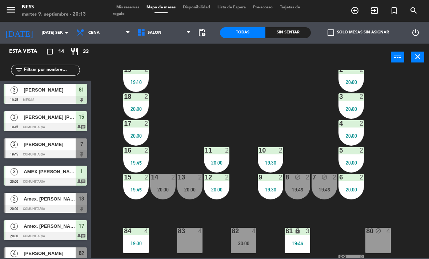
click at [412, 193] on div "20 2 19:18 1 2 20:00 19 2 19:18 2 2 20:00 18 2 20:00 3 2 20:00 17 2 20:00 4 2 2…" at bounding box center [261, 164] width 333 height 188
click at [303, 199] on div "8 block 2 19:45" at bounding box center [296, 186] width 25 height 25
click at [397, 187] on div "20 2 19:18 1 2 20:00 19 2 19:18 2 2 20:00 18 2 20:00 3 2 20:00 17 2 20:00 4 2 2…" at bounding box center [261, 164] width 333 height 188
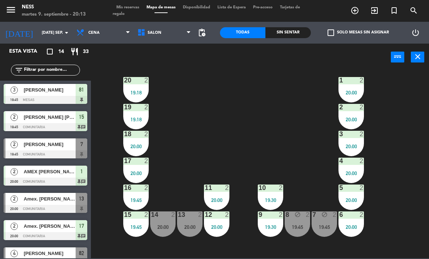
scroll to position [31, 0]
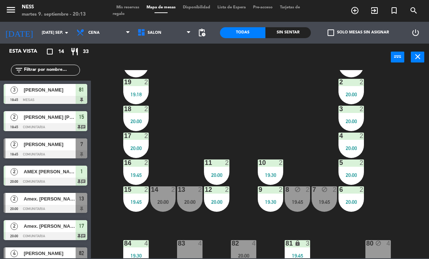
click at [323, 200] on div "19:45" at bounding box center [323, 201] width 25 height 5
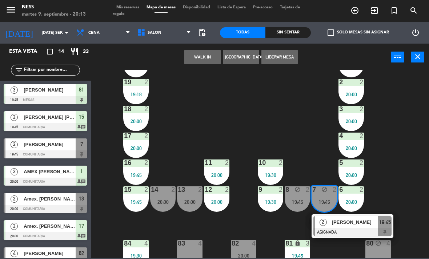
click at [288, 59] on button "Liberar Mesa" at bounding box center [279, 57] width 36 height 15
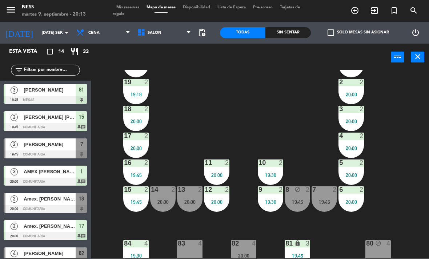
click at [307, 207] on div "8 block 2 19:45" at bounding box center [296, 198] width 25 height 25
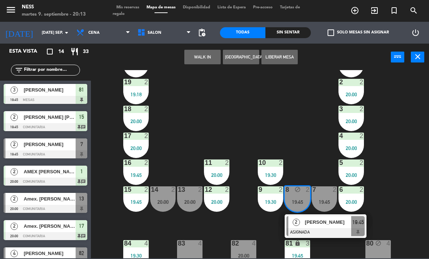
click at [292, 58] on button "Liberar Mesa" at bounding box center [279, 57] width 36 height 15
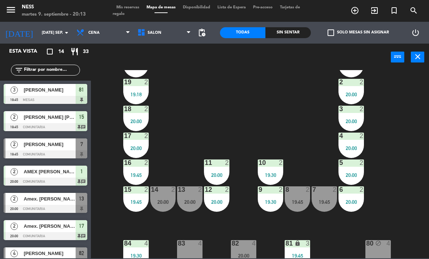
click at [406, 159] on div "20 2 19:18 1 2 20:00 19 2 19:18 2 2 20:00 18 2 20:00 3 2 20:00 17 2 20:00 4 2 2…" at bounding box center [261, 164] width 333 height 188
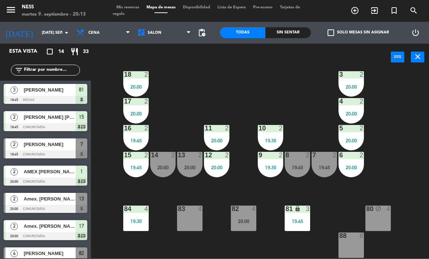
scroll to position [65, 0]
click at [198, 223] on div "83 4" at bounding box center [189, 218] width 25 height 25
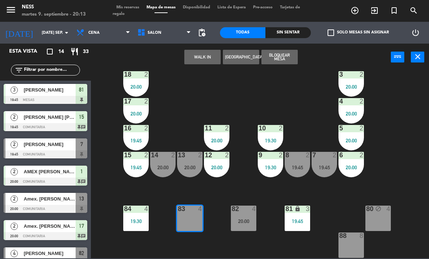
click at [288, 60] on button "Bloquear Mesa" at bounding box center [279, 57] width 36 height 15
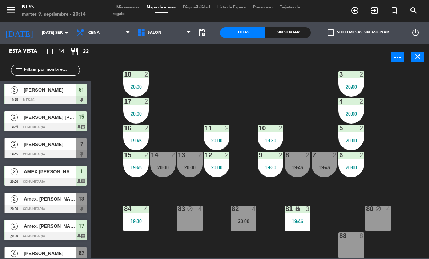
click at [329, 173] on div "7 2 19:45" at bounding box center [323, 164] width 25 height 25
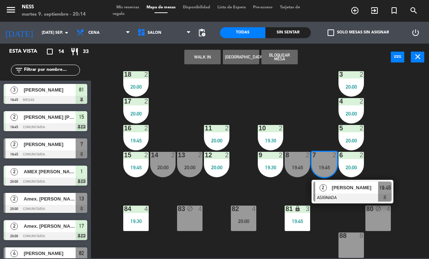
click at [346, 195] on div at bounding box center [352, 198] width 78 height 8
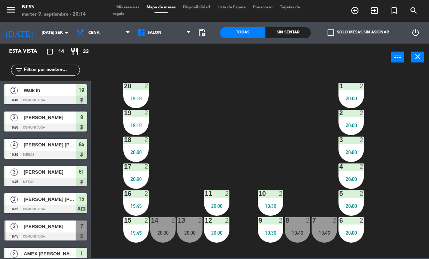
scroll to position [0, 0]
click at [293, 242] on div "8 2 19:45" at bounding box center [296, 229] width 25 height 25
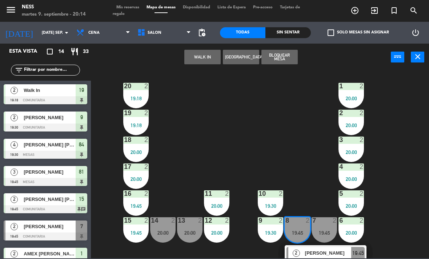
click at [314, 256] on span "[PERSON_NAME]" at bounding box center [328, 253] width 46 height 8
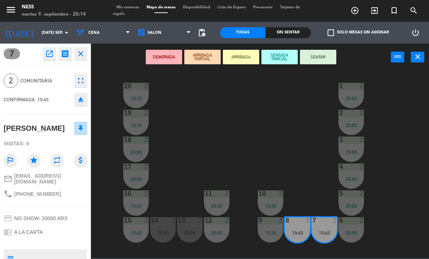
click at [48, 52] on icon "open_in_new" at bounding box center [49, 53] width 9 height 9
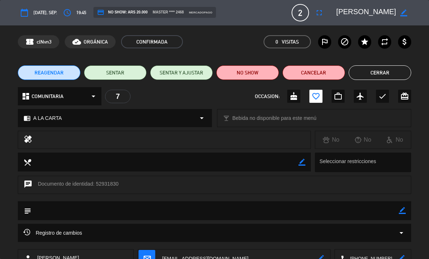
click at [251, 69] on button "NO SHOW" at bounding box center [247, 72] width 62 height 15
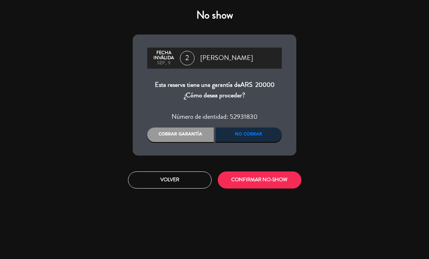
click at [260, 181] on button "CONFIRMAR NO-SHOW" at bounding box center [260, 179] width 84 height 17
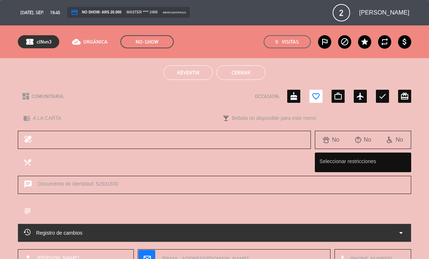
click at [240, 70] on button "Cerrar" at bounding box center [240, 72] width 49 height 15
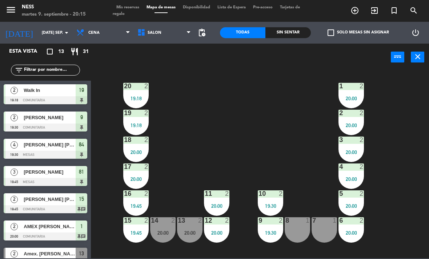
click at [300, 238] on div "8 1" at bounding box center [296, 229] width 25 height 25
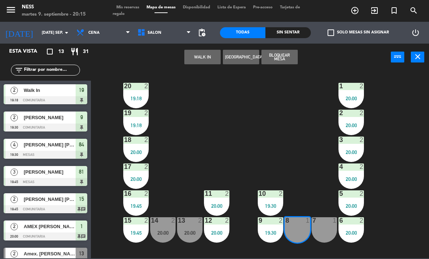
click at [210, 61] on button "WALK IN" at bounding box center [202, 57] width 36 height 15
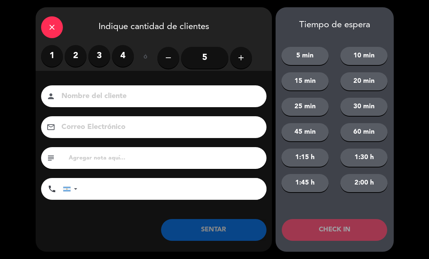
click at [78, 59] on label "2" at bounding box center [76, 56] width 22 height 22
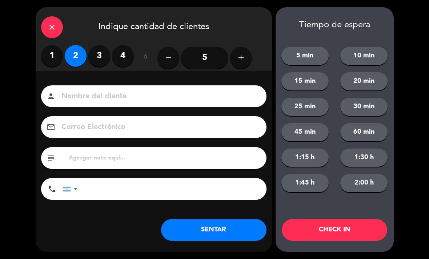
click at [230, 231] on button "SENTAR" at bounding box center [213, 230] width 105 height 22
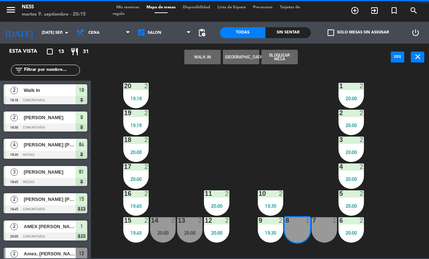
click at [252, 231] on div "20 2 19:18 1 2 20:00 19 2 19:18 2 2 20:00 18 2 20:00 3 2 20:00 17 2 20:00 4 2 2…" at bounding box center [261, 164] width 333 height 188
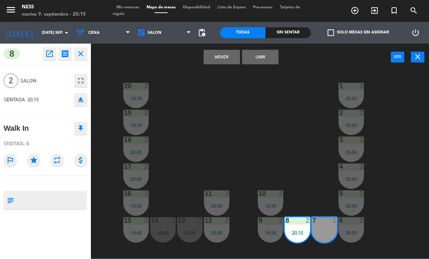
click at [269, 52] on button "Unir" at bounding box center [260, 57] width 36 height 15
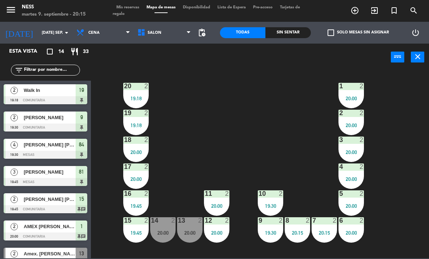
scroll to position [82, 0]
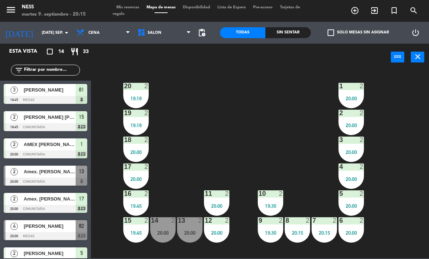
click at [57, 175] on div "Amex. [PERSON_NAME]" at bounding box center [49, 172] width 53 height 12
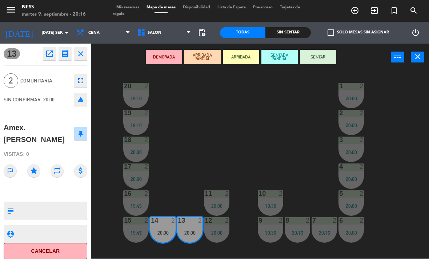
scroll to position [0, 0]
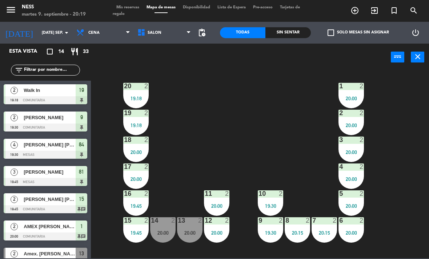
click at [233, 134] on div "20 2 19:18 1 2 20:00 19 2 19:18 2 2 20:00 18 2 20:00 3 2 20:00 17 2 20:00 4 2 2…" at bounding box center [261, 164] width 333 height 188
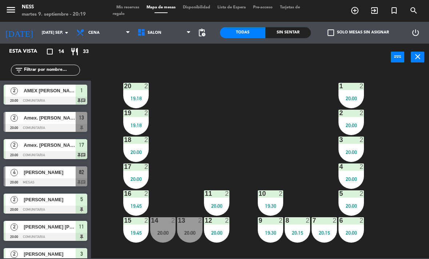
scroll to position [137, 0]
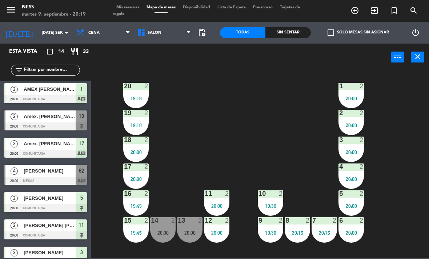
click at [64, 174] on span "[PERSON_NAME]" at bounding box center [50, 171] width 52 height 8
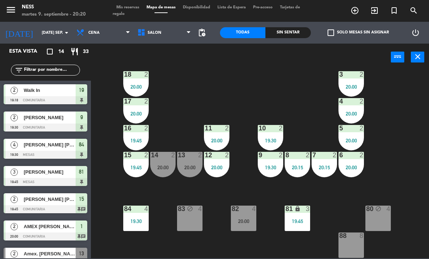
scroll to position [65, 0]
click at [246, 219] on div "20:00" at bounding box center [243, 221] width 25 height 5
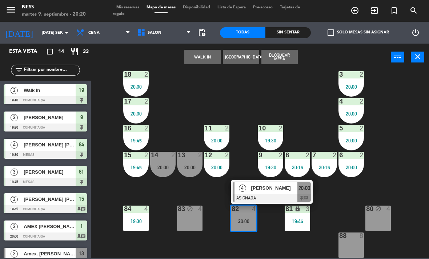
click at [276, 190] on span "[PERSON_NAME]" at bounding box center [274, 188] width 46 height 8
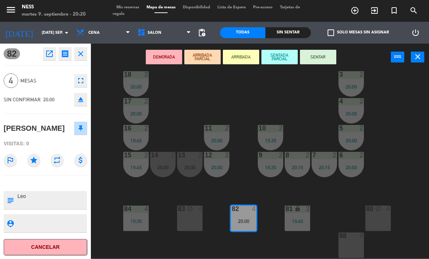
click at [319, 55] on button "SENTAR" at bounding box center [318, 57] width 36 height 15
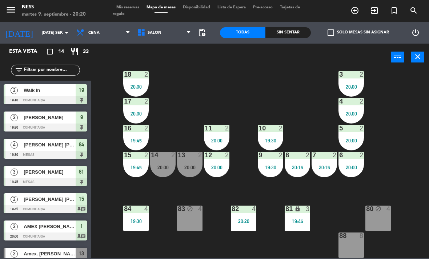
scroll to position [0, 0]
click at [190, 162] on div "13 2 20:00" at bounding box center [189, 164] width 25 height 25
click at [388, 154] on div "20 2 19:18 1 2 20:00 19 2 19:18 2 2 20:00 18 2 20:00 3 2 20:00 17 2 20:00 4 2 2…" at bounding box center [261, 164] width 333 height 188
click at [181, 172] on div "13 2 20:00" at bounding box center [189, 164] width 25 height 25
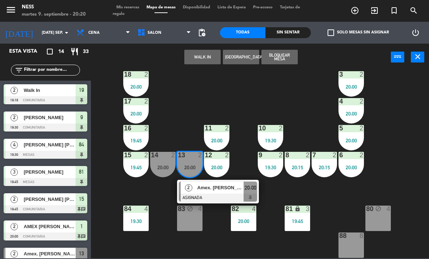
click at [198, 196] on div at bounding box center [218, 198] width 78 height 8
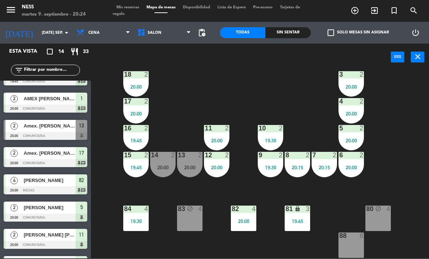
scroll to position [130, 0]
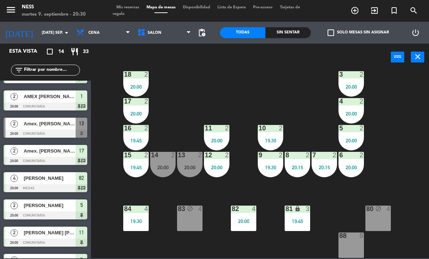
click at [56, 34] on input "[DATE] sep." at bounding box center [65, 33] width 54 height 12
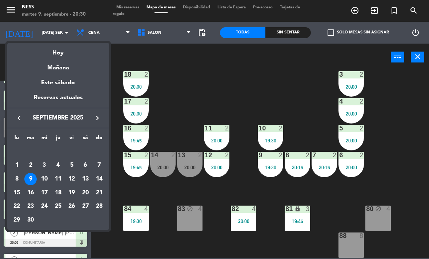
click at [70, 68] on div "Mañana" at bounding box center [58, 65] width 102 height 15
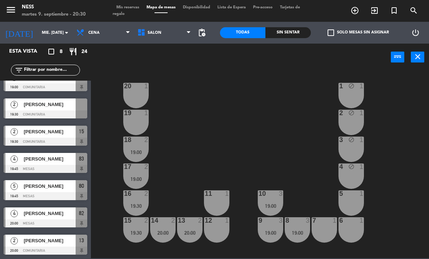
scroll to position [40, 0]
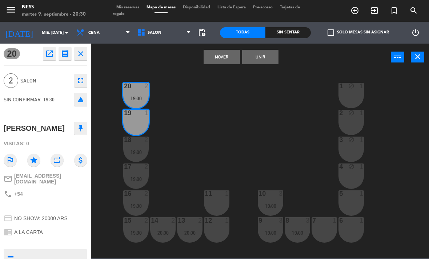
click at [263, 50] on button "Unir" at bounding box center [260, 57] width 36 height 15
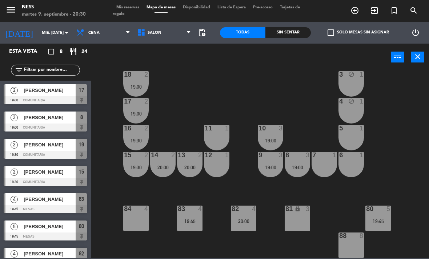
scroll to position [65, 0]
click at [48, 34] on input "mié. [DATE]" at bounding box center [65, 33] width 54 height 12
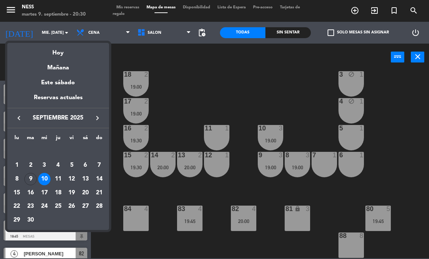
click at [62, 175] on div "11" at bounding box center [58, 179] width 12 height 12
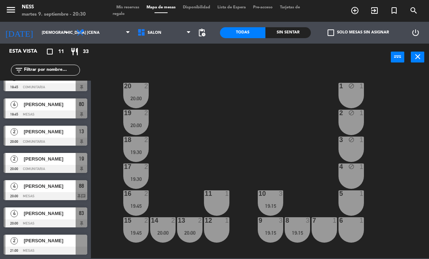
scroll to position [122, 0]
click at [49, 38] on input "[DEMOGRAPHIC_DATA] [DATE]" at bounding box center [65, 33] width 54 height 12
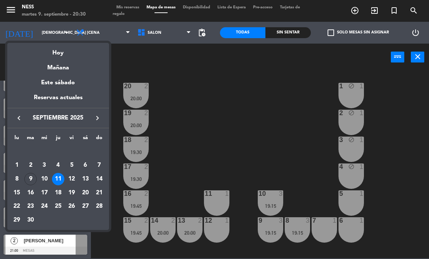
click at [73, 180] on div "12" at bounding box center [71, 179] width 12 height 12
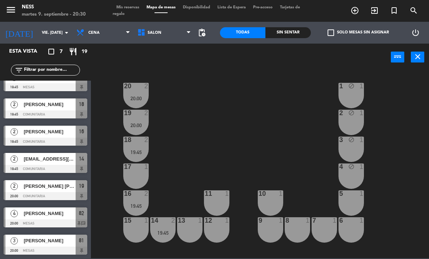
scroll to position [13, 0]
click at [42, 35] on input "vie. [DATE]" at bounding box center [65, 33] width 54 height 12
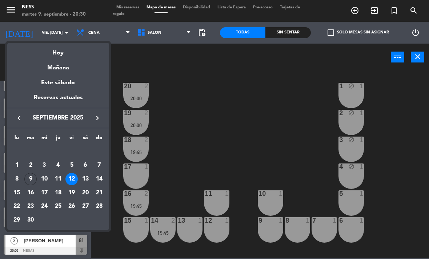
click at [85, 177] on div "13" at bounding box center [85, 179] width 12 height 12
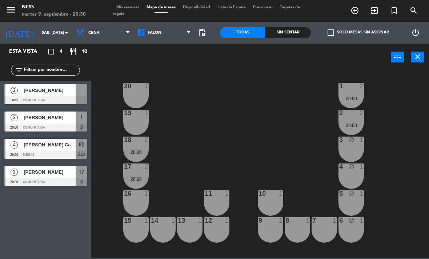
scroll to position [0, 0]
click at [134, 93] on div "20 1" at bounding box center [135, 95] width 25 height 25
click at [219, 97] on div "20 1 1 2 20:00 19 1 2 2 20:00 18 2 20:00 3 block 1 17 2 20:00 4 block 1 16 1 11…" at bounding box center [261, 164] width 333 height 188
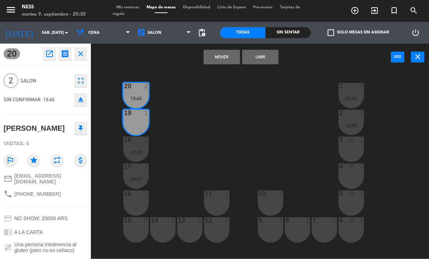
click at [267, 50] on button "Unir" at bounding box center [260, 57] width 36 height 15
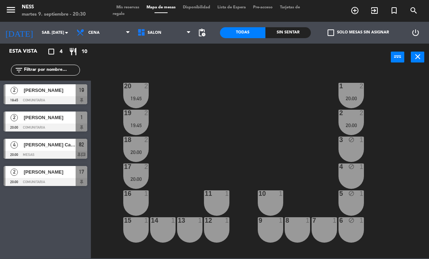
click at [67, 149] on div "[PERSON_NAME] Catala" at bounding box center [49, 145] width 53 height 12
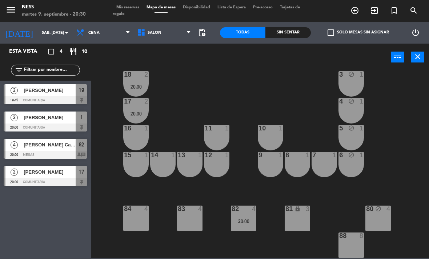
scroll to position [65, 0]
click at [49, 31] on input "sáb. [DATE]" at bounding box center [65, 33] width 54 height 12
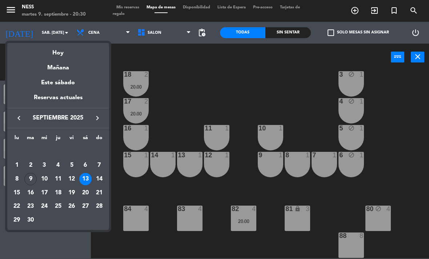
click at [32, 195] on div "16" at bounding box center [30, 193] width 12 height 12
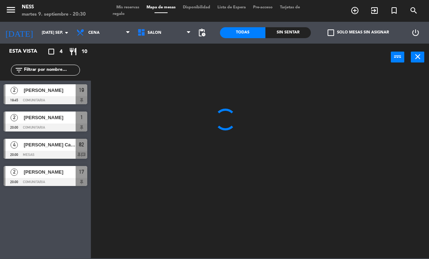
scroll to position [0, 0]
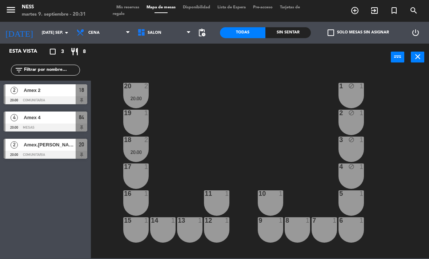
click at [54, 37] on input "[DATE] sep." at bounding box center [65, 33] width 54 height 12
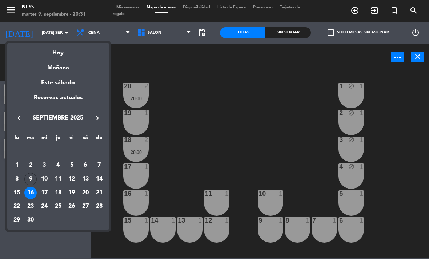
click at [52, 191] on div "18" at bounding box center [58, 193] width 12 height 12
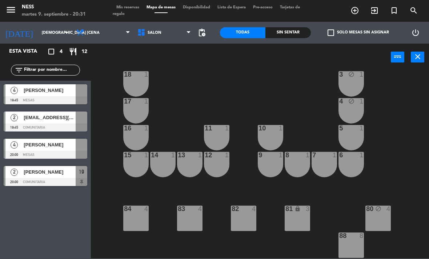
scroll to position [65, 0]
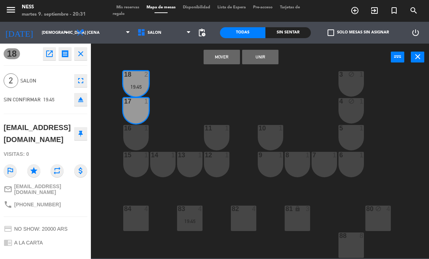
click at [263, 61] on button "Unir" at bounding box center [260, 57] width 36 height 15
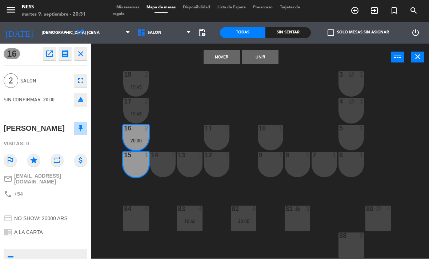
click at [282, 57] on div "Mover Unir power_input close" at bounding box center [241, 58] width 300 height 28
click at [274, 61] on button "Unir" at bounding box center [260, 57] width 36 height 15
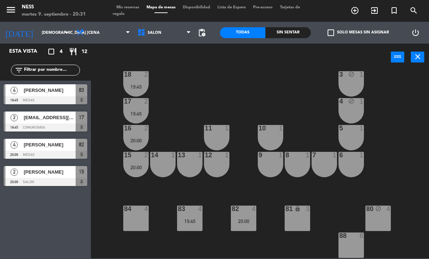
scroll to position [0, 0]
click at [66, 33] on icon "arrow_drop_down" at bounding box center [66, 32] width 9 height 9
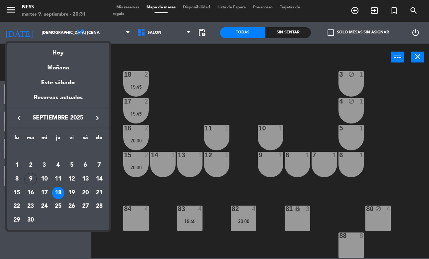
click at [71, 192] on div "19" at bounding box center [71, 193] width 12 height 12
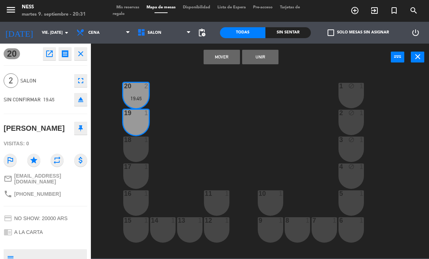
click at [266, 59] on button "Unir" at bounding box center [260, 57] width 36 height 15
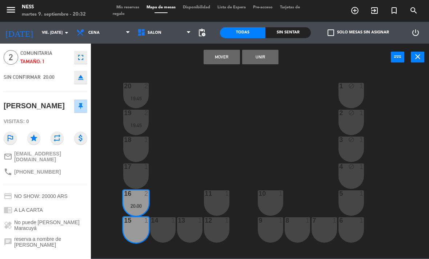
scroll to position [36, 0]
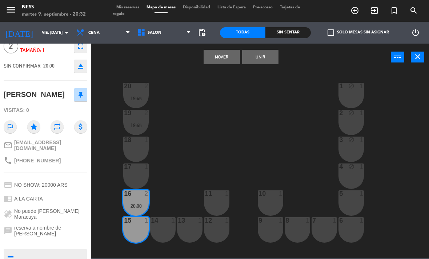
click at [273, 61] on button "Unir" at bounding box center [260, 57] width 36 height 15
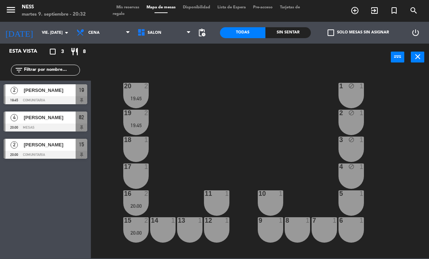
scroll to position [0, 0]
click at [42, 34] on input "vie. [DATE]" at bounding box center [65, 33] width 54 height 12
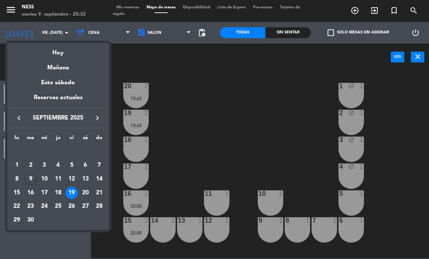
click at [89, 190] on div "20" at bounding box center [85, 193] width 12 height 12
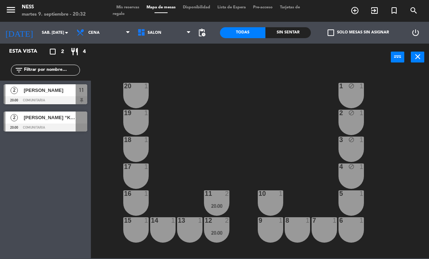
click at [66, 123] on div at bounding box center [46, 127] width 84 height 8
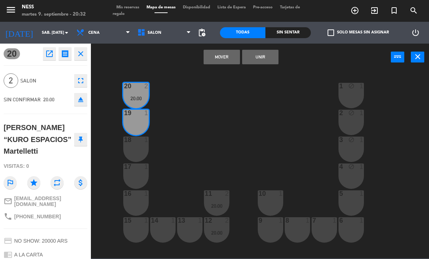
click at [266, 62] on button "Unir" at bounding box center [260, 57] width 36 height 15
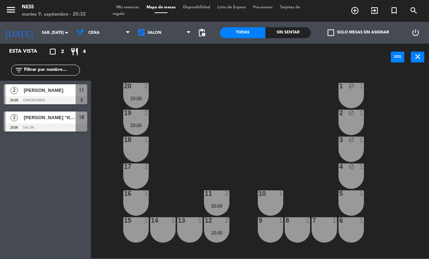
click at [41, 27] on input "sáb. [DATE]" at bounding box center [65, 33] width 54 height 12
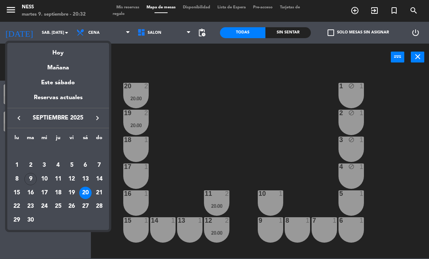
click at [28, 210] on div "23" at bounding box center [30, 206] width 12 height 12
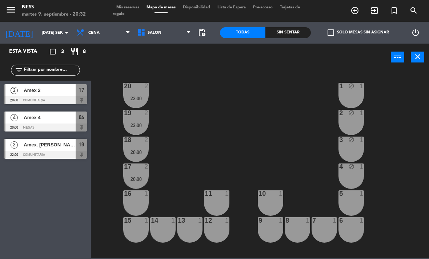
click at [43, 39] on input "[DATE] sep." at bounding box center [65, 33] width 54 height 12
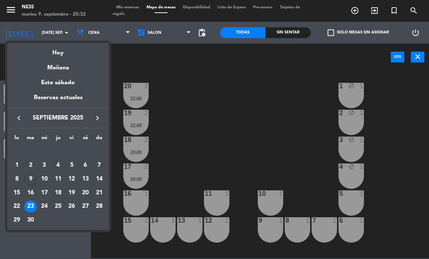
click at [46, 207] on div "24" at bounding box center [44, 206] width 12 height 12
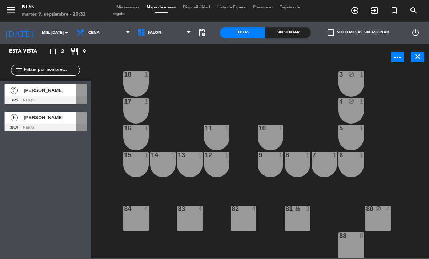
scroll to position [65, 0]
click at [243, 226] on div "82 4" at bounding box center [243, 218] width 25 height 25
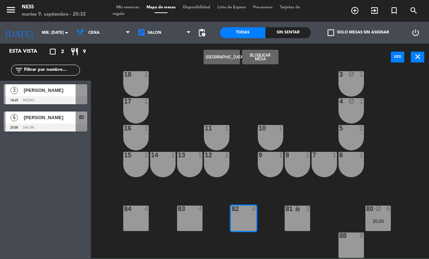
click at [269, 58] on button "Bloquear Mesa" at bounding box center [260, 57] width 36 height 15
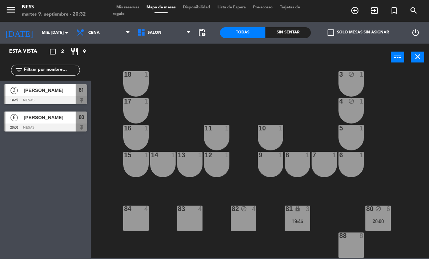
click at [40, 34] on input "mié. [DATE]" at bounding box center [65, 33] width 54 height 12
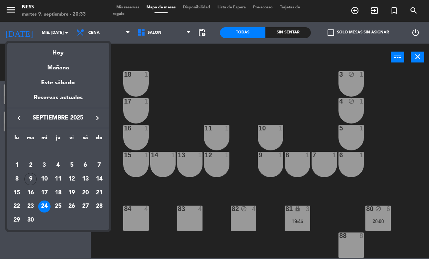
click at [61, 206] on div "25" at bounding box center [58, 206] width 12 height 12
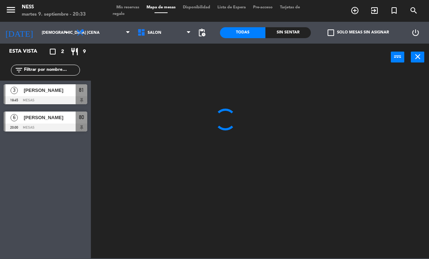
scroll to position [0, 0]
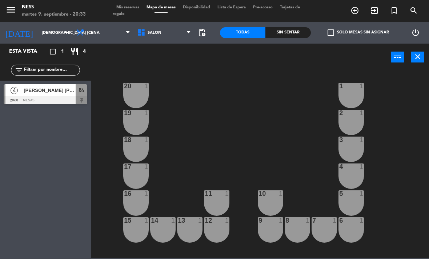
click at [44, 39] on input "[DEMOGRAPHIC_DATA] [DATE]" at bounding box center [65, 33] width 54 height 12
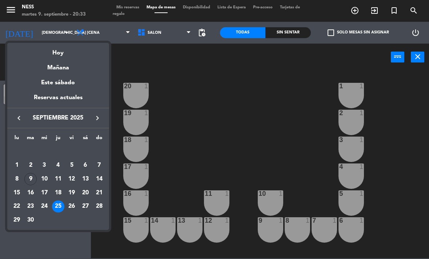
click at [73, 209] on div "26" at bounding box center [71, 206] width 12 height 12
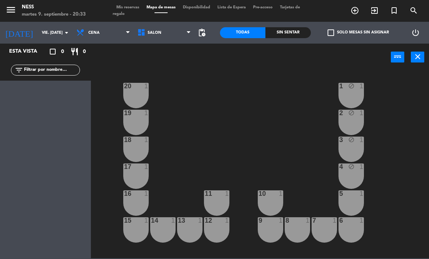
click at [58, 31] on input "vie. [DATE]" at bounding box center [65, 33] width 54 height 12
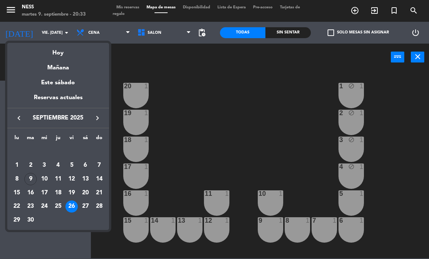
click at [56, 56] on div "Hoy" at bounding box center [58, 50] width 102 height 15
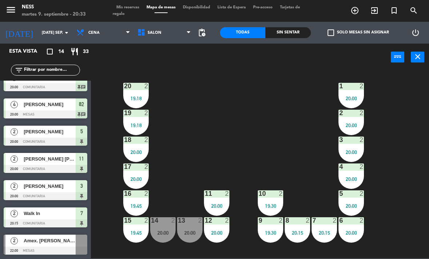
scroll to position [204, 0]
click at [225, 114] on div "20 2 19:18 1 2 20:00 19 2 19:18 2 2 20:00 18 2 20:00 3 2 20:00 17 2 20:00 4 2 2…" at bounding box center [261, 164] width 333 height 188
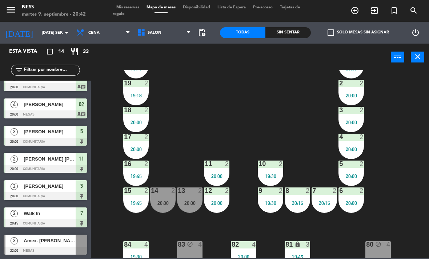
click at [44, 28] on input "[DATE] sep." at bounding box center [65, 33] width 54 height 12
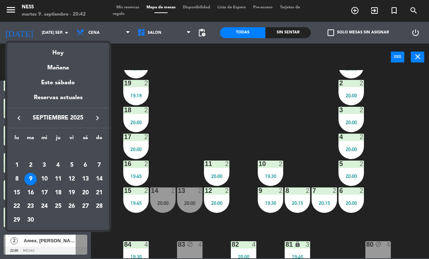
click at [64, 70] on div "Mañana" at bounding box center [58, 65] width 102 height 15
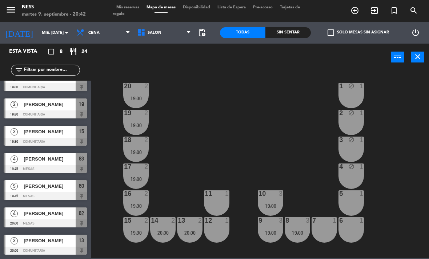
scroll to position [40, 0]
click at [98, 36] on span "Cena" at bounding box center [103, 33] width 61 height 16
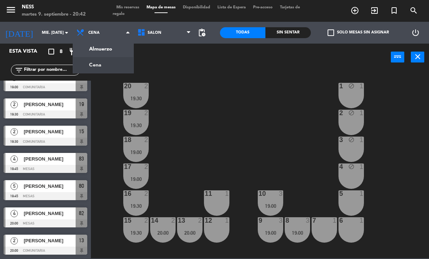
click at [108, 52] on ng-component "menu Ness martes 9. septiembre - 20:42 Mis reservas Mapa de mesas Disponibilida…" at bounding box center [214, 129] width 429 height 258
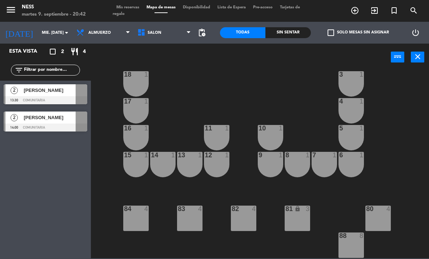
scroll to position [65, 0]
click at [39, 39] on input "mié. [DATE]" at bounding box center [65, 33] width 54 height 12
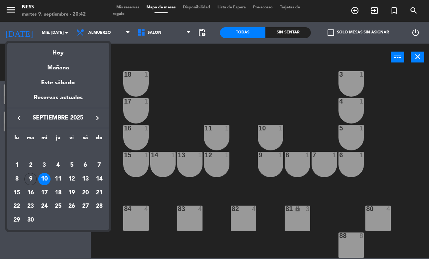
click at [60, 58] on div "Mañana" at bounding box center [58, 65] width 102 height 15
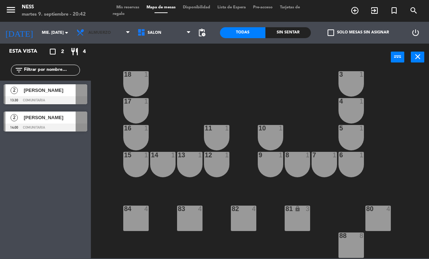
click at [112, 37] on span "Almuerzo" at bounding box center [103, 33] width 61 height 16
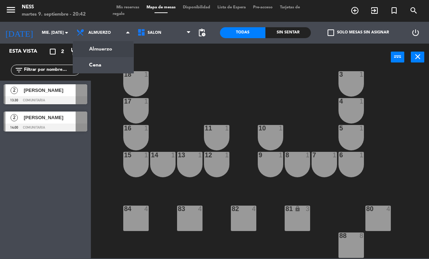
click at [101, 68] on ng-component "menu Ness martes 9. septiembre - 20:42 Mis reservas Mapa de mesas Disponibilida…" at bounding box center [214, 129] width 429 height 258
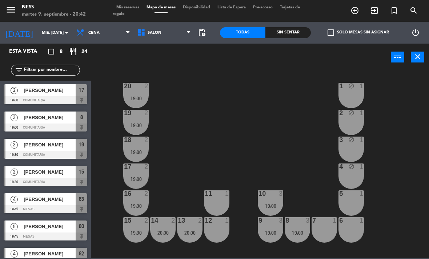
click at [50, 30] on input "mié. [DATE]" at bounding box center [65, 33] width 54 height 12
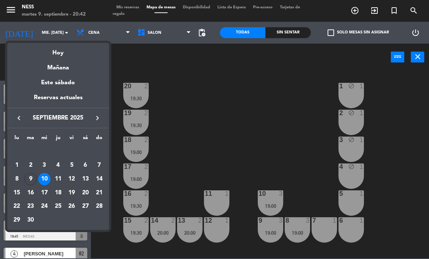
click at [50, 57] on div "Hoy" at bounding box center [58, 50] width 102 height 15
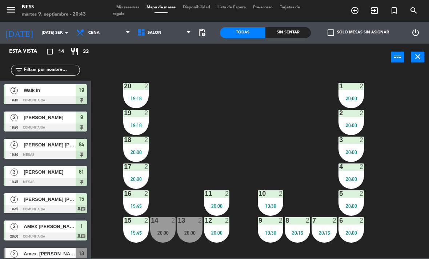
click at [300, 247] on div "20 2 19:18 1 2 20:00 19 2 19:18 2 2 20:00 18 2 20:00 3 2 20:00 17 2 20:00 4 2 2…" at bounding box center [261, 164] width 333 height 188
click at [299, 232] on div "20:15" at bounding box center [296, 232] width 25 height 5
click at [405, 208] on div "20 2 19:18 1 2 20:00 19 2 19:18 2 2 20:00 18 2 20:00 3 2 20:00 17 2 20:00 4 2 2…" at bounding box center [261, 164] width 333 height 188
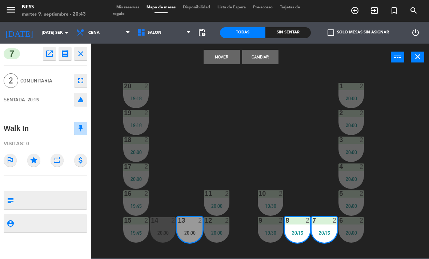
click at [273, 53] on button "Cambiar" at bounding box center [260, 57] width 36 height 15
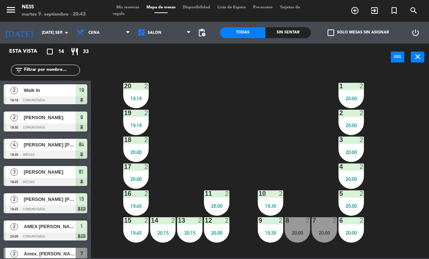
scroll to position [82, 0]
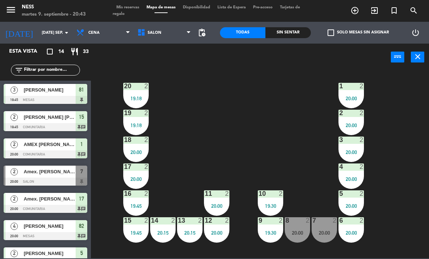
click at [325, 235] on div "20:00" at bounding box center [323, 232] width 25 height 5
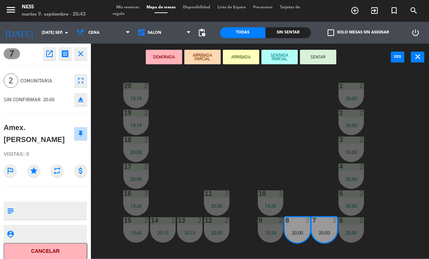
click at [327, 58] on button "SENTAR" at bounding box center [318, 57] width 36 height 15
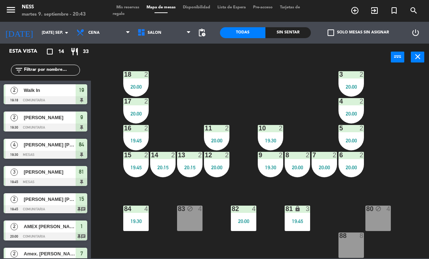
scroll to position [65, 0]
click at [39, 32] on input "[DATE] sep." at bounding box center [65, 33] width 54 height 12
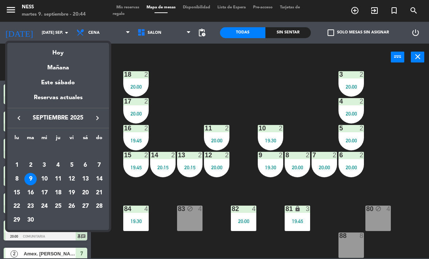
click at [64, 66] on div "Mañana" at bounding box center [58, 65] width 102 height 15
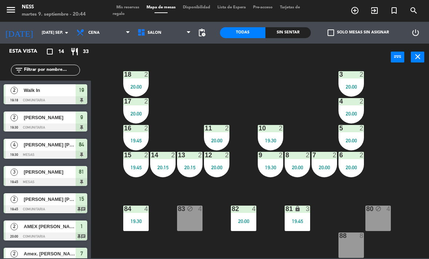
type input "mié. [DATE]"
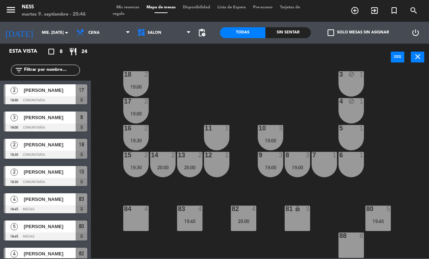
click at [351, 248] on div "88 8" at bounding box center [350, 244] width 25 height 25
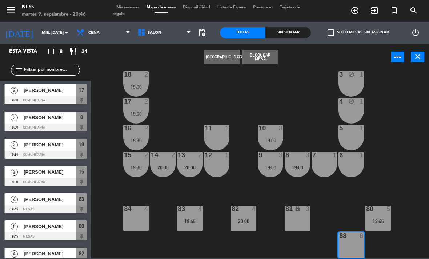
click at [215, 64] on button "[GEOGRAPHIC_DATA]" at bounding box center [221, 57] width 36 height 15
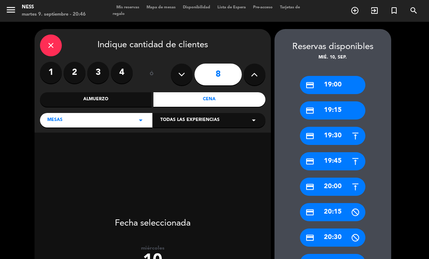
click at [114, 92] on div "Almuerzo" at bounding box center [96, 99] width 112 height 15
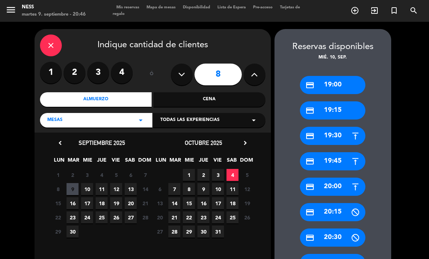
click at [256, 69] on icon at bounding box center [254, 74] width 7 height 11
type input "9"
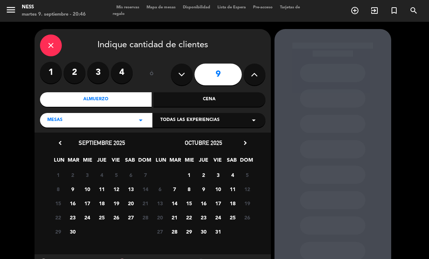
click at [91, 183] on span "10" at bounding box center [87, 189] width 12 height 12
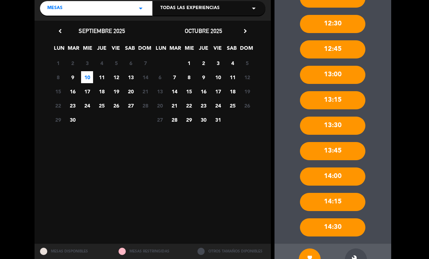
scroll to position [112, 0]
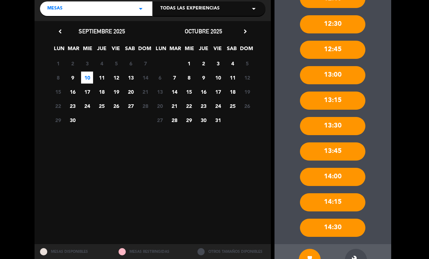
click at [363, 249] on div "build" at bounding box center [356, 260] width 22 height 22
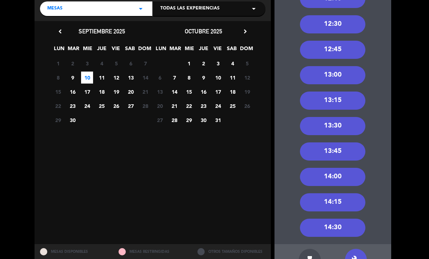
click at [343, 66] on div "13:00" at bounding box center [332, 75] width 65 height 18
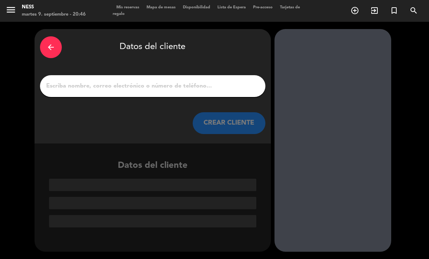
click at [187, 81] on input "1" at bounding box center [152, 86] width 214 height 10
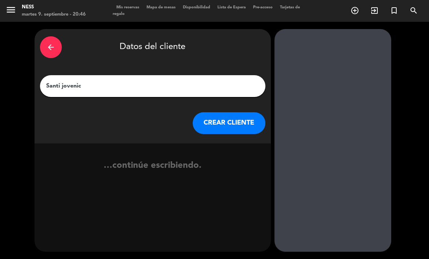
type input "[PERSON_NAME]"
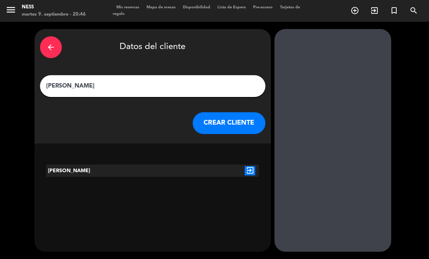
click at [236, 112] on button "CREAR CLIENTE" at bounding box center [229, 123] width 73 height 22
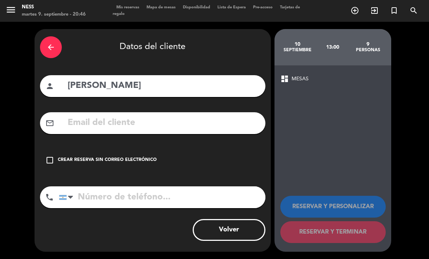
click at [74, 157] on div "Crear reserva sin correo electrónico" at bounding box center [107, 160] width 99 height 7
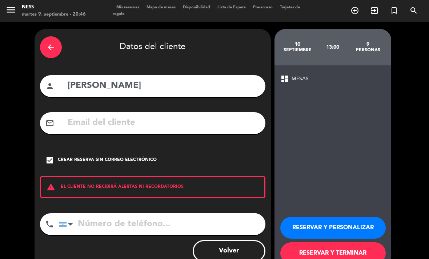
click at [325, 217] on button "RESERVAR Y PERSONALIZAR" at bounding box center [332, 228] width 105 height 22
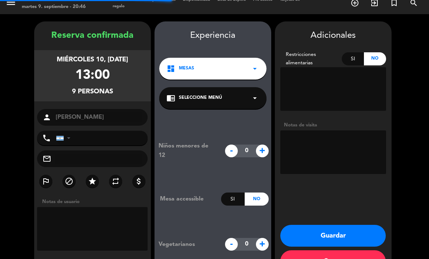
scroll to position [21, 0]
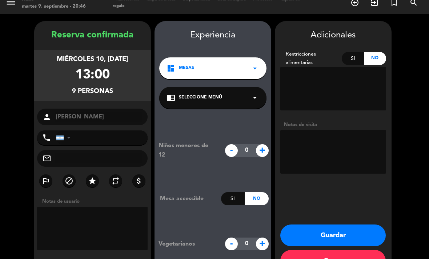
click at [349, 224] on button "Guardar" at bounding box center [332, 235] width 105 height 22
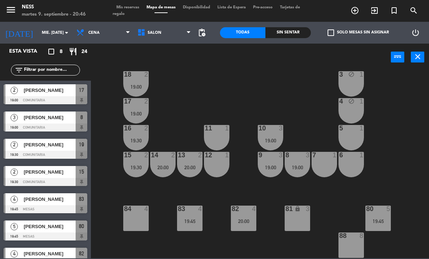
scroll to position [65, 0]
click at [52, 39] on input "mié. [DATE]" at bounding box center [65, 33] width 54 height 12
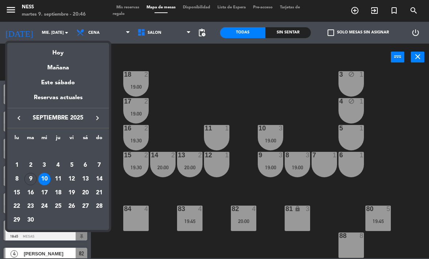
click at [57, 56] on div "Hoy" at bounding box center [58, 50] width 102 height 15
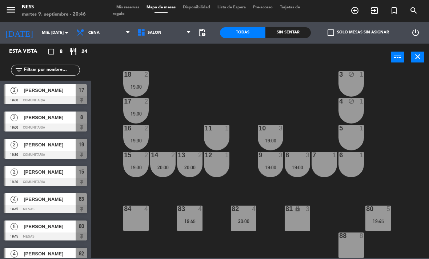
type input "[DATE] sep."
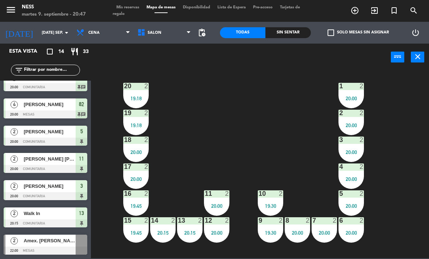
scroll to position [204, 0]
click at [133, 119] on div "19 2 19:18" at bounding box center [135, 122] width 25 height 25
click at [133, 117] on div "19 2" at bounding box center [135, 113] width 25 height 7
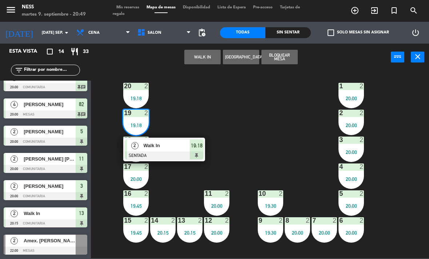
click at [173, 147] on span "Walk In" at bounding box center [166, 146] width 46 height 8
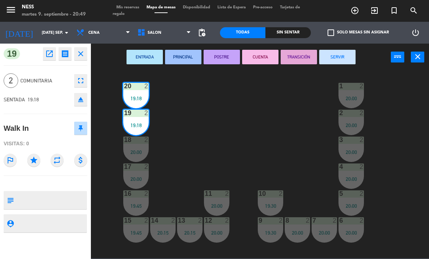
click at [225, 53] on button "POSTRE" at bounding box center [221, 57] width 36 height 15
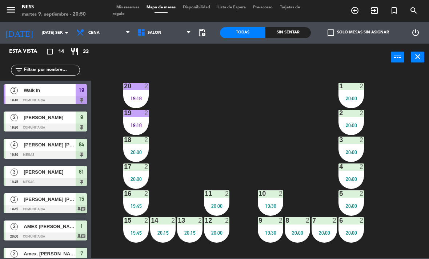
click at [397, 228] on div "20 2 19:18 1 2 20:00 19 2 19:18 2 2 20:00 18 2 20:00 3 2 20:00 17 2 20:00 4 2 2…" at bounding box center [261, 164] width 333 height 188
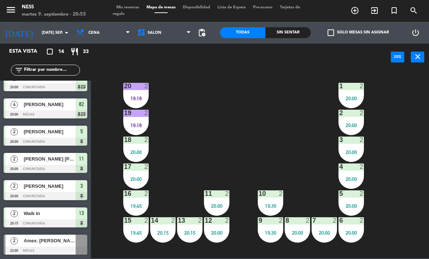
click at [129, 121] on div "19 2 19:18" at bounding box center [135, 122] width 25 height 25
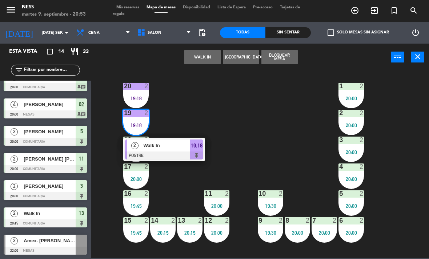
click at [174, 158] on div at bounding box center [164, 155] width 78 height 8
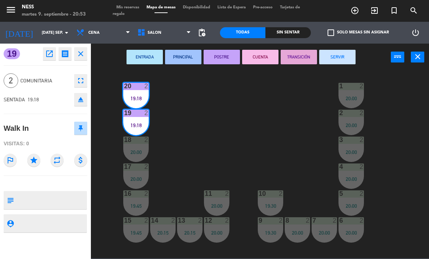
click at [348, 61] on button "SERVIR" at bounding box center [337, 57] width 36 height 15
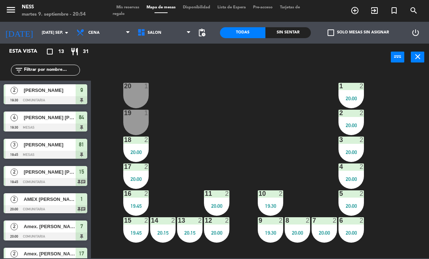
click at [144, 122] on div "19 1" at bounding box center [135, 122] width 25 height 25
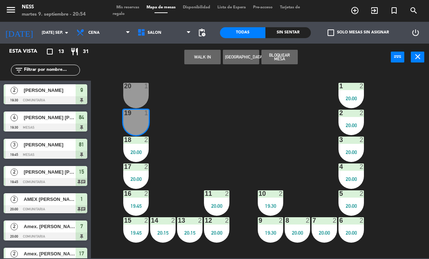
click at [218, 60] on button "WALK IN" at bounding box center [202, 57] width 36 height 15
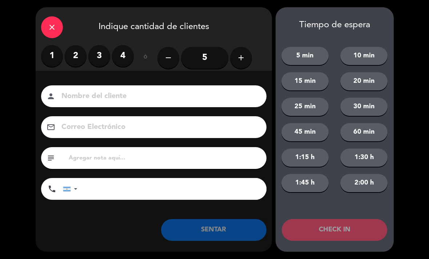
click at [82, 58] on label "2" at bounding box center [76, 56] width 22 height 22
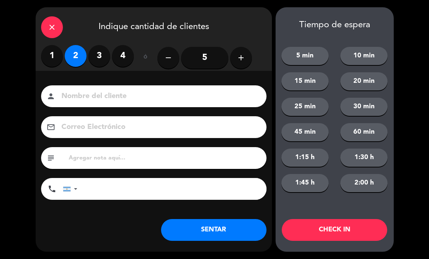
click at [214, 224] on button "SENTAR" at bounding box center [213, 230] width 105 height 22
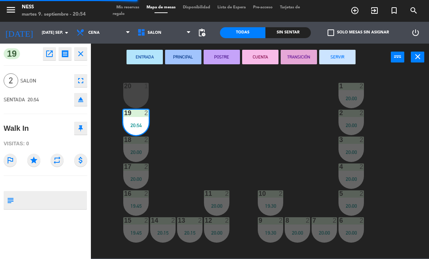
click at [142, 90] on div "20 1" at bounding box center [135, 86] width 25 height 7
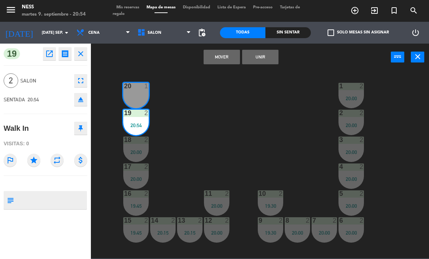
click at [251, 63] on button "Unir" at bounding box center [260, 57] width 36 height 15
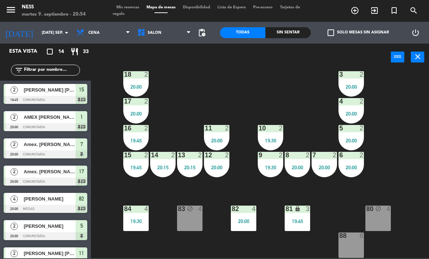
scroll to position [65, 0]
click at [190, 226] on div "83 block 4" at bounding box center [189, 218] width 25 height 25
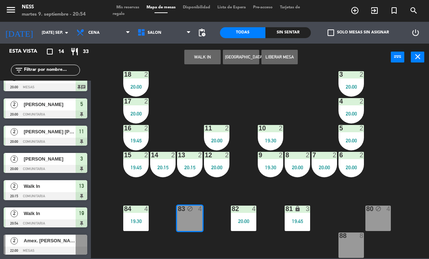
scroll to position [204, 0]
click at [207, 56] on button "WALK IN" at bounding box center [202, 57] width 36 height 15
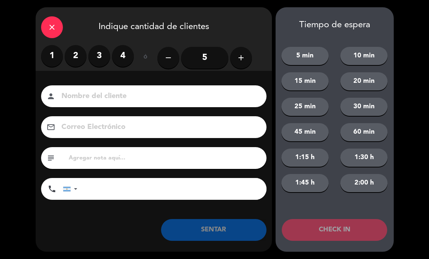
click at [101, 59] on label "3" at bounding box center [99, 56] width 22 height 22
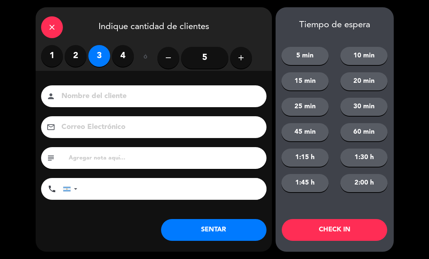
click at [208, 229] on button "SENTAR" at bounding box center [213, 230] width 105 height 22
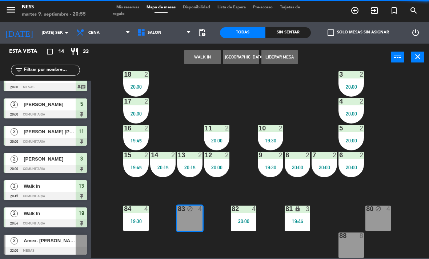
scroll to position [0, 0]
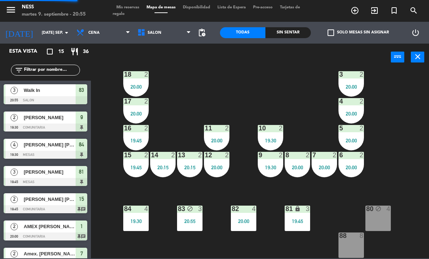
click at [195, 217] on div "83 block 3 20:55" at bounding box center [189, 218] width 25 height 25
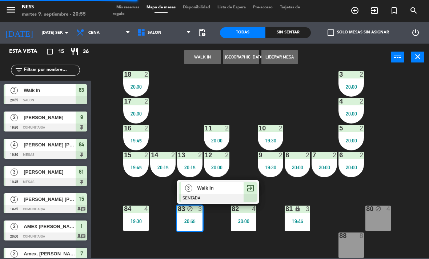
click at [287, 62] on button "Liberar Mesa" at bounding box center [279, 57] width 36 height 15
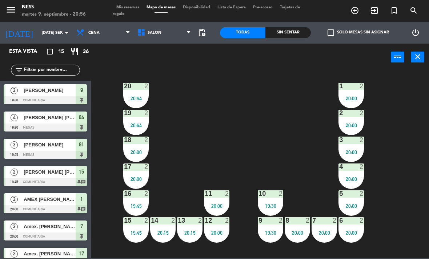
click at [275, 233] on div "19:30" at bounding box center [270, 232] width 25 height 5
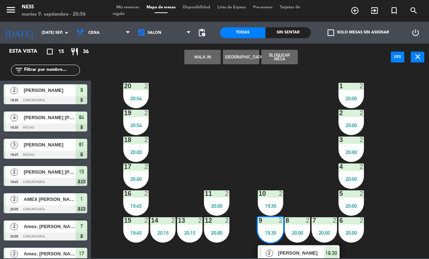
click at [296, 257] on span "[PERSON_NAME]" at bounding box center [301, 253] width 46 height 8
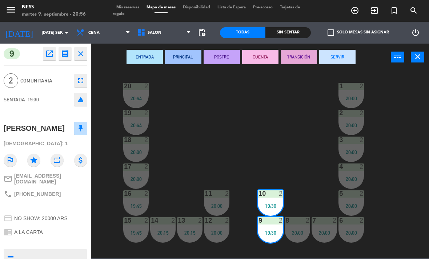
click at [224, 63] on button "POSTRE" at bounding box center [221, 57] width 36 height 15
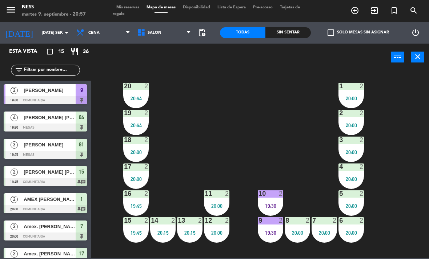
click at [370, 187] on div "20 2 20:54 1 2 20:00 19 2 20:54 2 2 20:00 18 2 20:00 3 2 20:00 17 2 20:00 4 2 2…" at bounding box center [261, 164] width 333 height 188
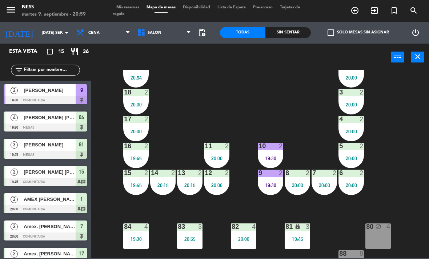
scroll to position [48, 0]
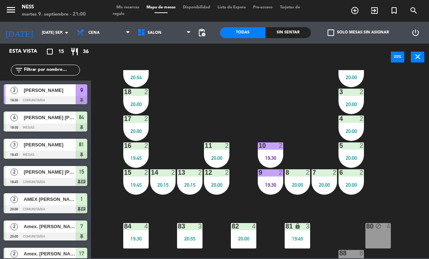
click at [130, 224] on div at bounding box center [136, 226] width 12 height 7
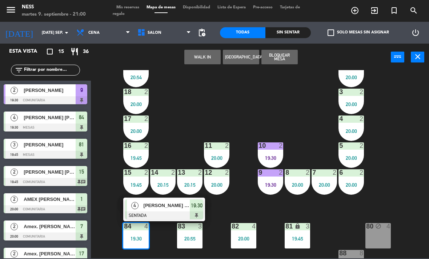
click at [167, 219] on div at bounding box center [164, 215] width 78 height 8
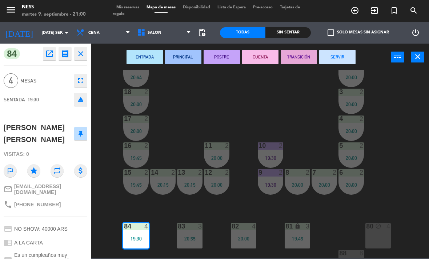
click at [341, 56] on button "SERVIR" at bounding box center [337, 57] width 36 height 15
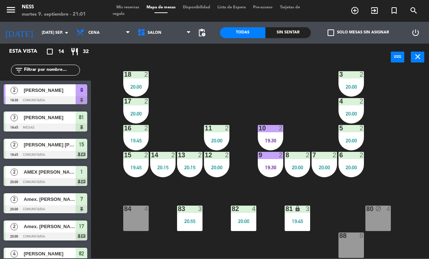
scroll to position [65, 0]
click at [277, 192] on div "20 2 20:54 1 2 20:00 19 2 20:54 2 2 20:00 18 2 20:00 3 2 20:00 17 2 20:00 4 2 2…" at bounding box center [261, 164] width 333 height 188
click at [268, 167] on div "19:30" at bounding box center [270, 167] width 25 height 5
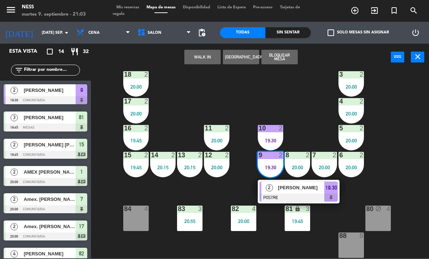
click at [423, 174] on div "20 2 20:54 1 2 20:00 19 2 20:54 2 2 20:00 18 2 20:00 3 2 20:00 17 2 20:00 4 2 2…" at bounding box center [261, 164] width 333 height 188
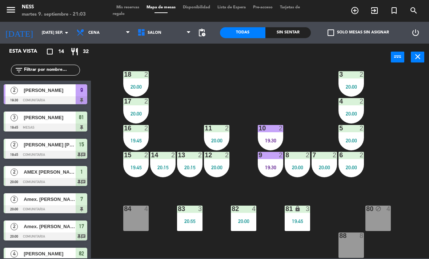
click at [134, 227] on div "84 4" at bounding box center [135, 218] width 25 height 25
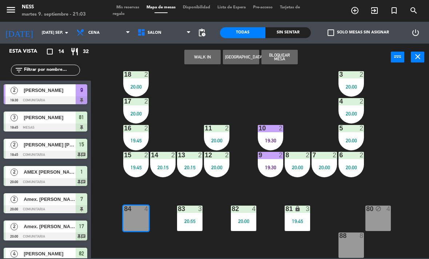
click at [213, 59] on button "WALK IN" at bounding box center [202, 57] width 36 height 15
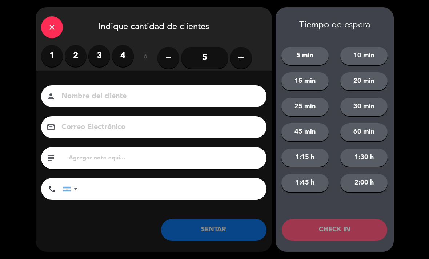
click at [100, 56] on label "3" at bounding box center [99, 56] width 22 height 22
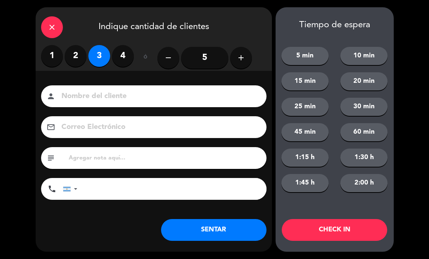
click at [218, 235] on button "SENTAR" at bounding box center [213, 230] width 105 height 22
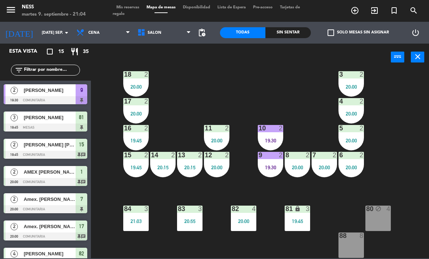
click at [383, 257] on div "20 2 20:54 1 2 20:00 19 2 20:54 2 2 20:00 18 2 20:00 3 2 20:00 17 2 20:00 4 2 2…" at bounding box center [261, 164] width 333 height 188
click at [402, 150] on div "20 2 20:54 1 2 20:00 19 2 20:54 2 2 20:00 18 2 20:00 3 2 20:00 17 2 20:00 4 2 2…" at bounding box center [261, 164] width 333 height 188
click at [317, 219] on div "20 2 20:54 1 2 20:00 19 2 20:54 2 2 20:00 18 2 20:00 3 2 20:00 17 2 20:00 4 2 2…" at bounding box center [261, 164] width 333 height 188
click at [291, 224] on div "81 lock 3 19:45" at bounding box center [296, 218] width 25 height 25
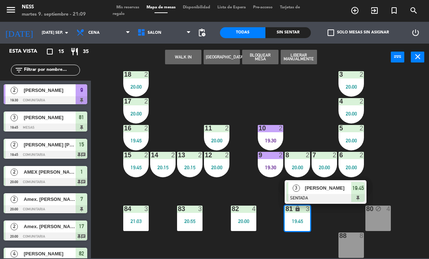
click at [335, 192] on div "[PERSON_NAME]" at bounding box center [327, 188] width 47 height 12
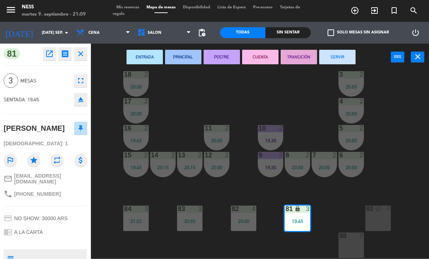
click at [232, 53] on button "POSTRE" at bounding box center [221, 57] width 36 height 15
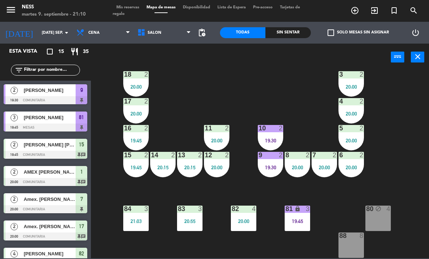
click at [383, 226] on div "80 block 4" at bounding box center [377, 218] width 25 height 25
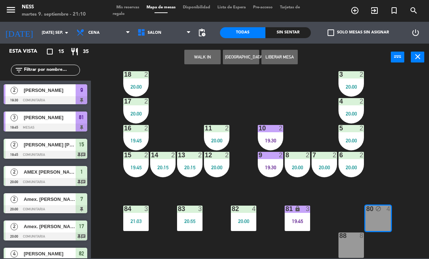
click at [199, 58] on button "WALK IN" at bounding box center [202, 57] width 36 height 15
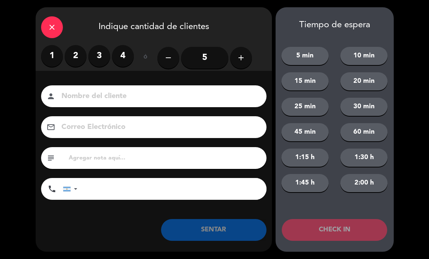
click at [103, 59] on label "3" at bounding box center [99, 56] width 22 height 22
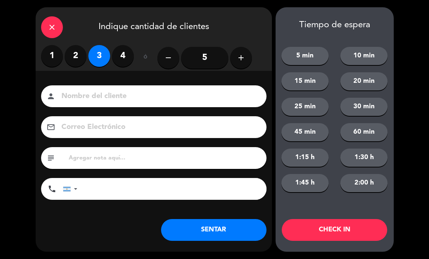
click at [231, 227] on button "SENTAR" at bounding box center [213, 230] width 105 height 22
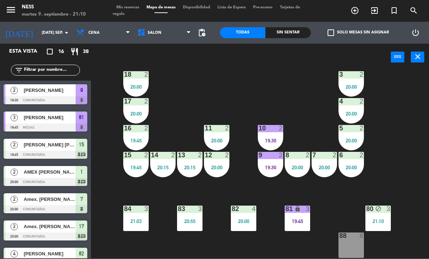
click at [383, 212] on div "block" at bounding box center [378, 209] width 12 height 7
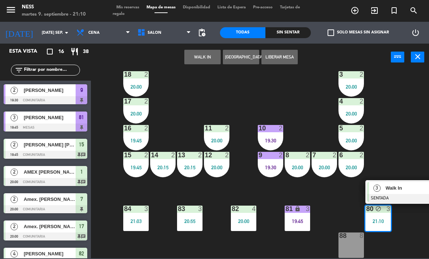
click at [285, 54] on button "Liberar Mesa" at bounding box center [279, 57] width 36 height 15
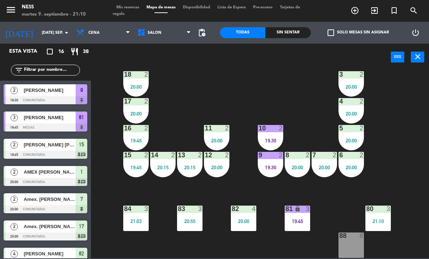
click at [428, 63] on html "close × Ness × chrome_reader_mode Listado de Reservas account_box Clientes acco…" at bounding box center [214, 129] width 429 height 259
click at [134, 176] on div "15 2 19:45" at bounding box center [135, 164] width 25 height 25
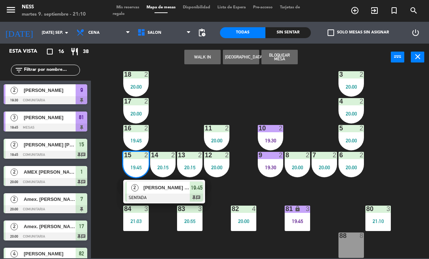
click at [151, 197] on div at bounding box center [164, 198] width 78 height 8
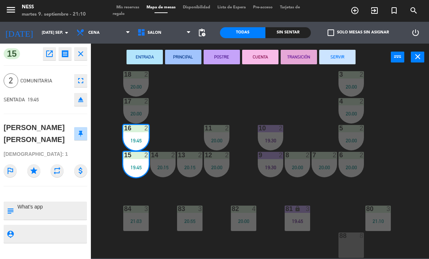
click at [233, 59] on button "POSTRE" at bounding box center [221, 57] width 36 height 15
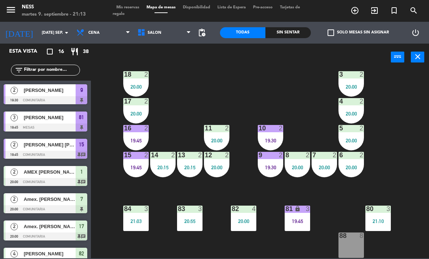
click at [305, 239] on div "20 2 20:54 1 2 20:00 19 2 20:54 2 2 20:00 18 2 20:00 3 2 20:00 17 2 20:00 4 2 2…" at bounding box center [261, 164] width 333 height 188
click at [300, 220] on div "19:45" at bounding box center [296, 221] width 25 height 5
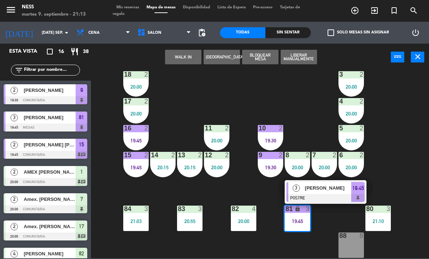
click at [334, 191] on span "[PERSON_NAME]" at bounding box center [328, 188] width 46 height 8
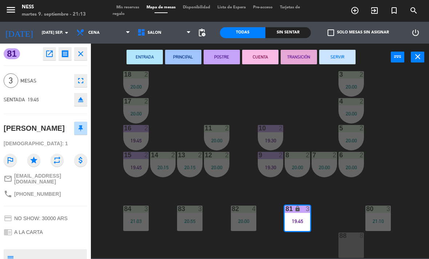
click at [266, 55] on button "CUENTA" at bounding box center [260, 57] width 36 height 15
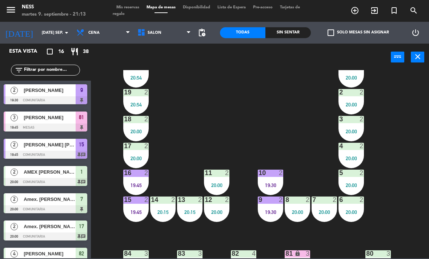
scroll to position [5, 0]
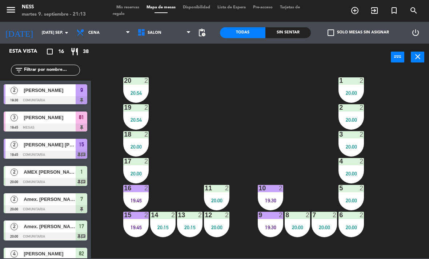
click at [425, 145] on div "20 2 20:54 1 2 20:00 19 2 20:54 2 2 20:00 18 2 20:00 3 2 20:00 17 2 20:00 4 2 2…" at bounding box center [261, 164] width 333 height 188
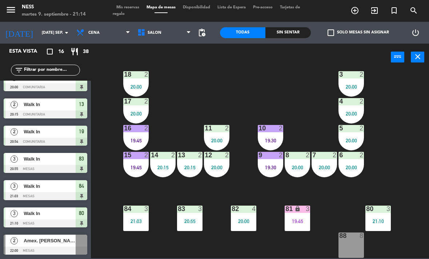
scroll to position [65, 0]
click at [135, 168] on div "19:45" at bounding box center [135, 167] width 25 height 5
click at [162, 225] on div "20 2 20:54 1 2 20:00 19 2 20:54 2 2 20:00 18 2 20:00 3 2 20:00 17 2 20:00 4 2 2…" at bounding box center [261, 164] width 333 height 188
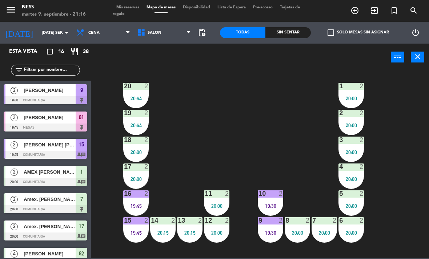
scroll to position [0, 0]
click at [356, 93] on div "1 2 20:00" at bounding box center [350, 95] width 25 height 25
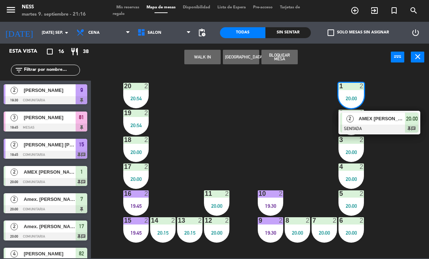
click at [380, 117] on span "AMEX [PERSON_NAME]" at bounding box center [381, 119] width 46 height 8
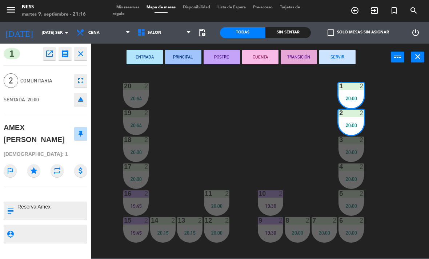
click at [227, 60] on button "POSTRE" at bounding box center [221, 57] width 36 height 15
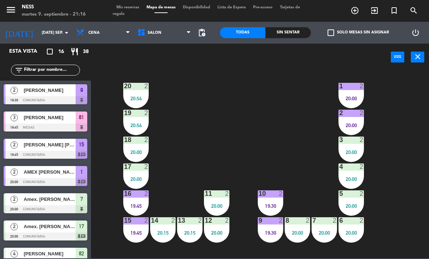
click at [358, 176] on div "20:00" at bounding box center [350, 178] width 25 height 5
click at [392, 135] on div "20 2 20:54 1 2 20:00 19 2 20:54 2 2 20:00 18 2 20:00 3 2 20:00 17 2 20:00 4 2 2…" at bounding box center [261, 164] width 333 height 188
click at [354, 150] on div "20:00" at bounding box center [350, 152] width 25 height 5
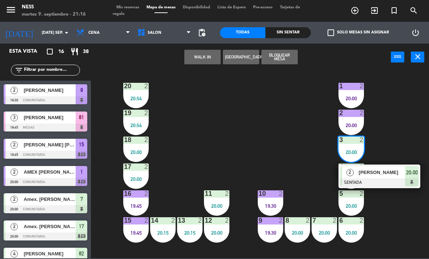
click at [389, 174] on span "[PERSON_NAME]" at bounding box center [381, 173] width 46 height 8
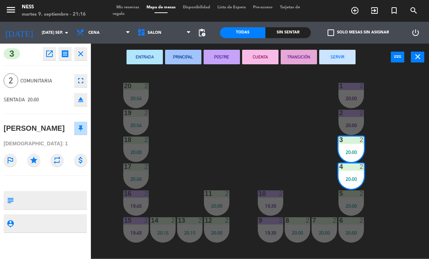
click at [227, 60] on button "POSTRE" at bounding box center [221, 57] width 36 height 15
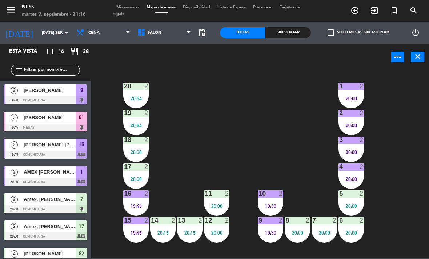
click at [354, 211] on div "5 2 20:00" at bounding box center [350, 202] width 25 height 25
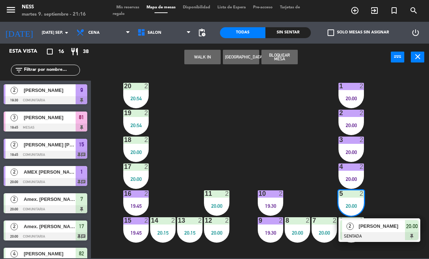
click at [374, 234] on div at bounding box center [379, 236] width 78 height 8
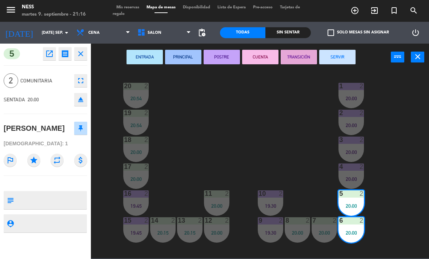
click at [222, 56] on button "POSTRE" at bounding box center [221, 57] width 36 height 15
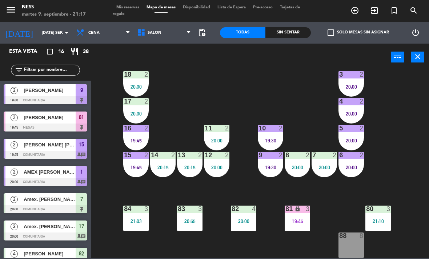
click at [427, 151] on div "20 2 20:54 1 2 20:00 19 2 20:54 2 2 20:00 18 2 20:00 3 2 20:00 17 2 20:00 4 2 2…" at bounding box center [261, 164] width 333 height 188
click at [304, 236] on div "20 2 20:54 1 2 20:00 19 2 20:54 2 2 20:00 18 2 20:00 3 2 20:00 17 2 20:00 4 2 2…" at bounding box center [261, 164] width 333 height 188
click at [297, 223] on div "19:45" at bounding box center [296, 221] width 25 height 5
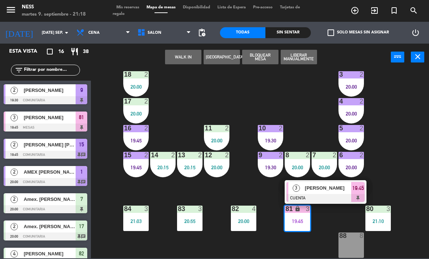
click at [317, 193] on div "[PERSON_NAME]" at bounding box center [327, 188] width 47 height 12
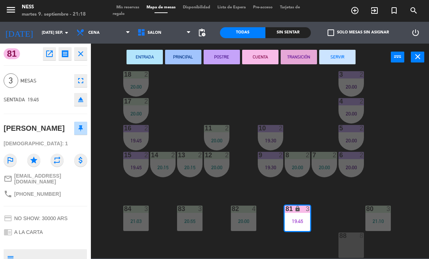
click at [353, 53] on button "SERVIR" at bounding box center [337, 57] width 36 height 15
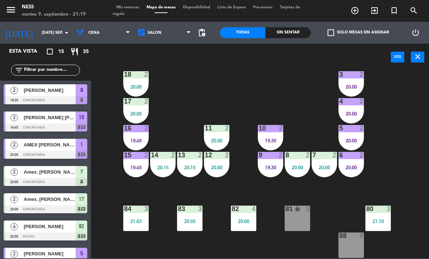
click at [355, 138] on div "20:00" at bounding box center [350, 140] width 25 height 5
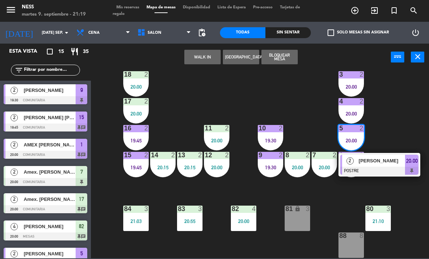
click at [379, 169] on div at bounding box center [379, 171] width 78 height 8
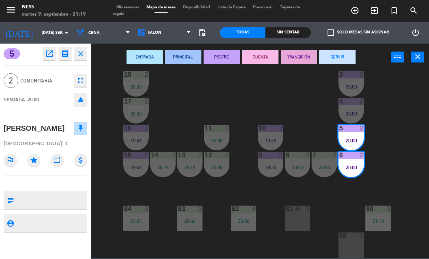
click at [259, 60] on button "CUENTA" at bounding box center [260, 57] width 36 height 15
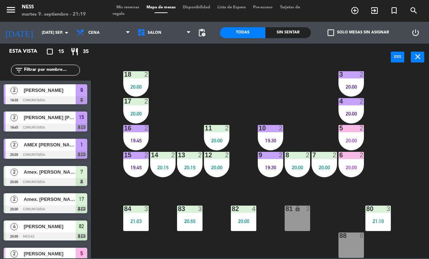
scroll to position [0, 0]
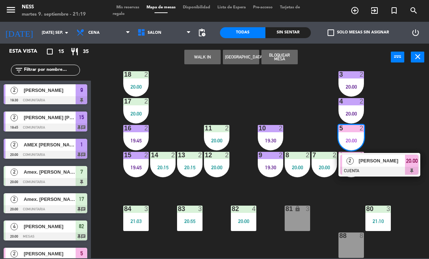
click at [383, 163] on span "[PERSON_NAME]" at bounding box center [381, 161] width 46 height 8
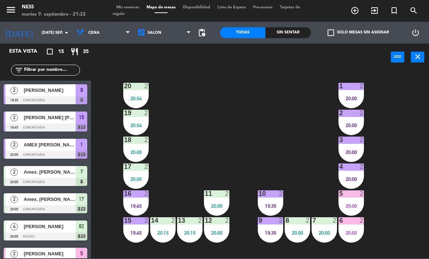
click at [347, 203] on div "20:00" at bounding box center [350, 205] width 25 height 5
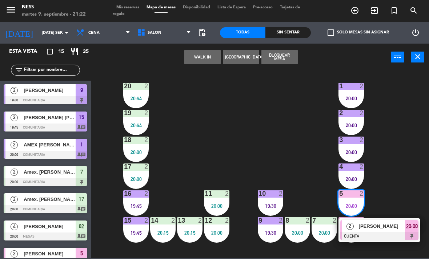
click at [382, 231] on div "[PERSON_NAME]" at bounding box center [381, 226] width 47 height 12
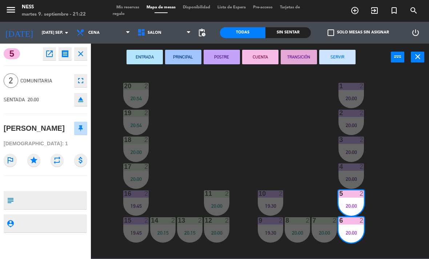
click at [345, 63] on button "SERVIR" at bounding box center [337, 57] width 36 height 15
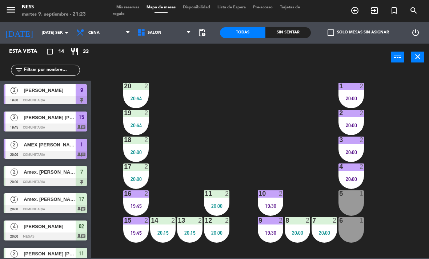
click at [358, 195] on div "1" at bounding box center [363, 193] width 12 height 7
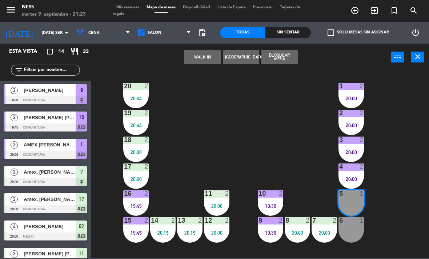
click at [214, 60] on button "WALK IN" at bounding box center [202, 57] width 36 height 15
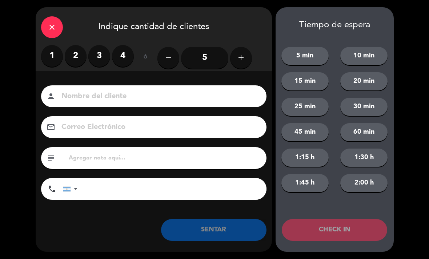
click at [81, 58] on label "2" at bounding box center [76, 56] width 22 height 22
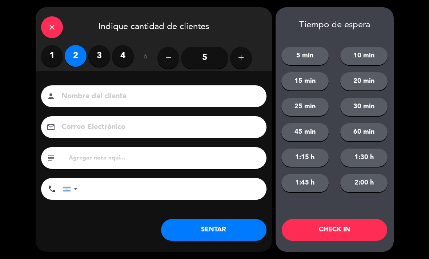
click at [244, 231] on button "SENTAR" at bounding box center [213, 230] width 105 height 22
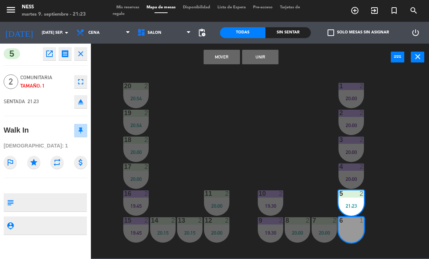
click at [267, 51] on button "Unir" at bounding box center [260, 57] width 36 height 15
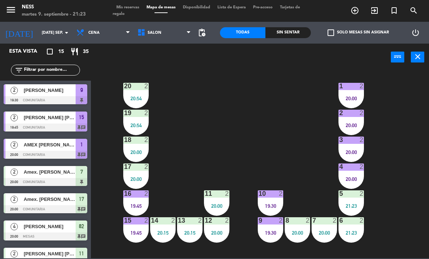
scroll to position [92, 0]
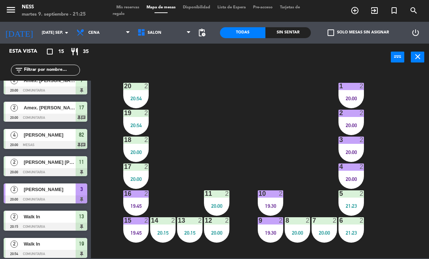
click at [216, 199] on div "11 2 20:00" at bounding box center [216, 202] width 25 height 25
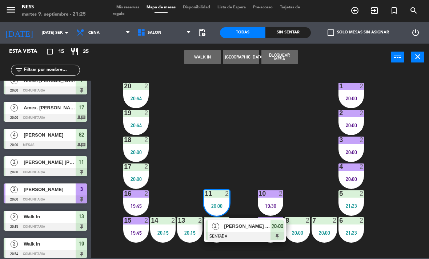
click at [244, 230] on span "[PERSON_NAME] [PERSON_NAME] Amex" at bounding box center [247, 226] width 46 height 8
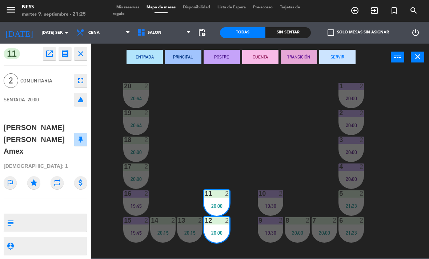
click at [231, 61] on button "POSTRE" at bounding box center [221, 57] width 36 height 15
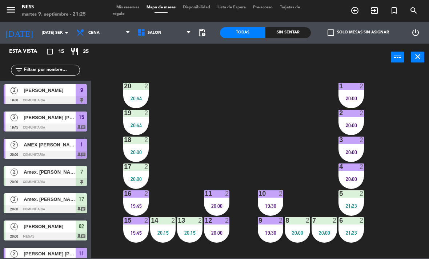
click at [349, 203] on div "21:23" at bounding box center [350, 205] width 25 height 5
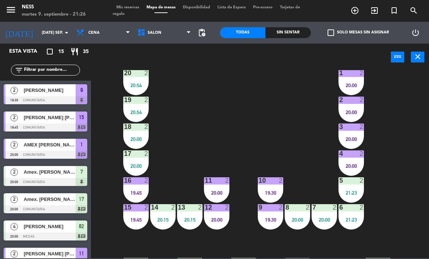
scroll to position [12, 0]
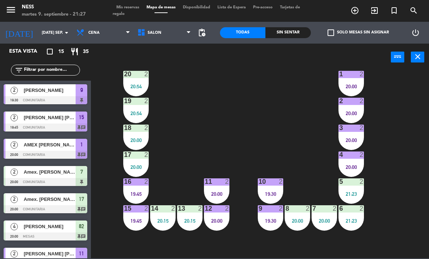
click at [126, 168] on div "20:00" at bounding box center [135, 167] width 25 height 5
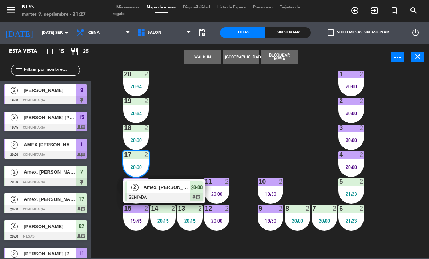
click at [167, 194] on div at bounding box center [164, 197] width 78 height 8
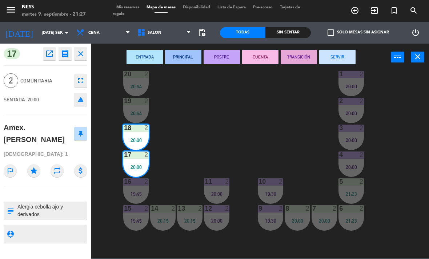
click at [265, 60] on button "CUENTA" at bounding box center [260, 57] width 36 height 15
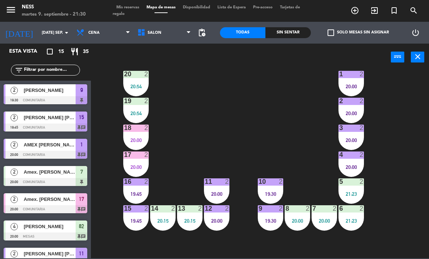
click at [186, 218] on div "20:15" at bounding box center [189, 220] width 25 height 5
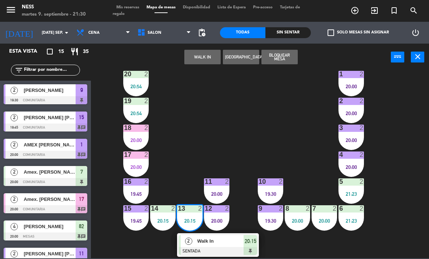
click at [229, 246] on div "Walk In" at bounding box center [219, 241] width 47 height 12
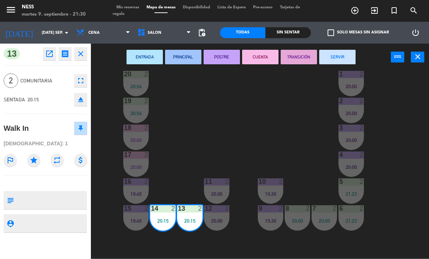
click at [261, 60] on button "CUENTA" at bounding box center [260, 57] width 36 height 15
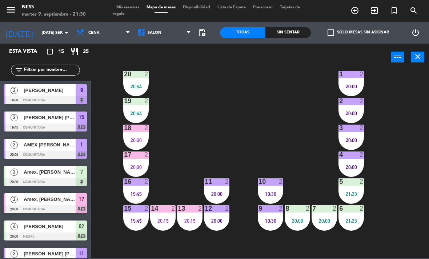
scroll to position [0, 0]
click at [416, 158] on div "20 2 20:54 1 2 20:00 19 2 20:54 2 2 20:00 18 2 20:00 3 2 20:00 17 2 20:00 4 2 2…" at bounding box center [261, 164] width 333 height 188
click at [138, 175] on div "17 2 20:00" at bounding box center [135, 163] width 25 height 25
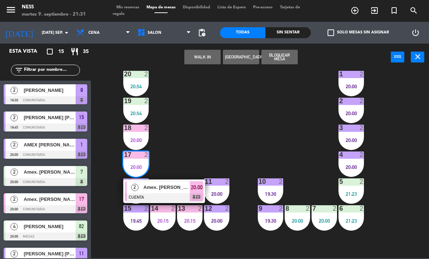
click at [170, 191] on span "Amex. [PERSON_NAME]" at bounding box center [166, 187] width 46 height 8
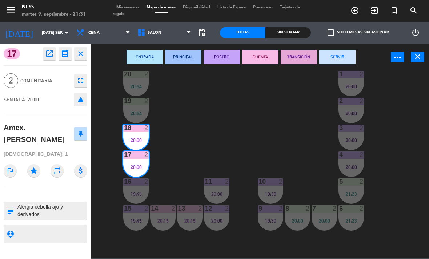
click at [344, 63] on button "SERVIR" at bounding box center [337, 57] width 36 height 15
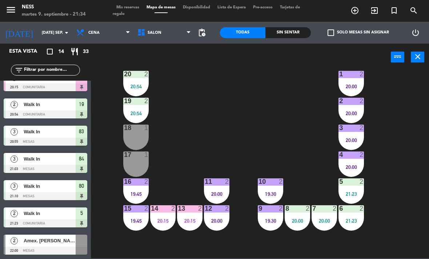
scroll to position [204, 0]
click at [170, 219] on div "20:15" at bounding box center [162, 220] width 25 height 5
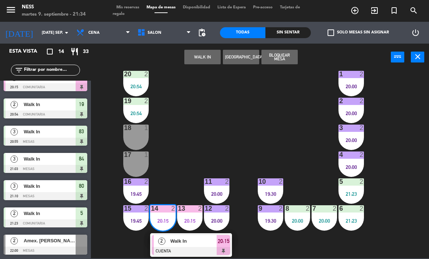
click at [210, 247] on div "Walk In" at bounding box center [193, 241] width 47 height 12
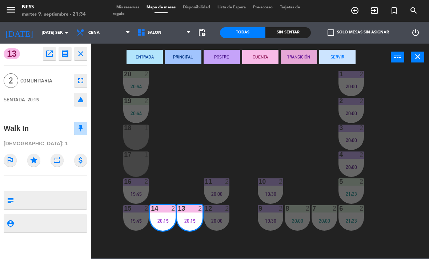
click at [340, 55] on button "SERVIR" at bounding box center [337, 57] width 36 height 15
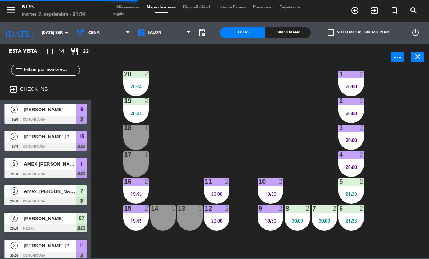
click at [138, 142] on div "18 1" at bounding box center [135, 137] width 25 height 25
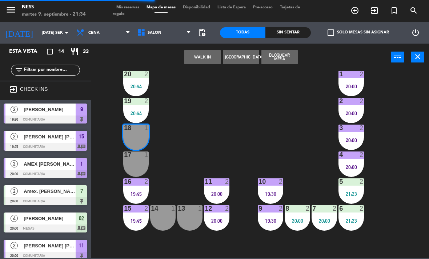
click at [202, 59] on button "WALK IN" at bounding box center [202, 57] width 36 height 15
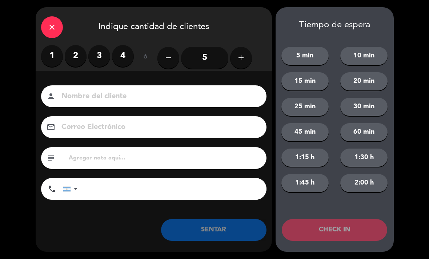
click at [76, 62] on label "2" at bounding box center [76, 56] width 22 height 22
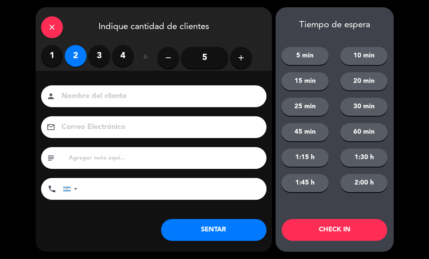
click at [191, 227] on button "SENTAR" at bounding box center [213, 230] width 105 height 22
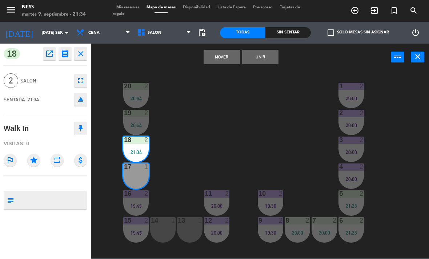
click at [264, 64] on button "Unir" at bounding box center [260, 57] width 36 height 15
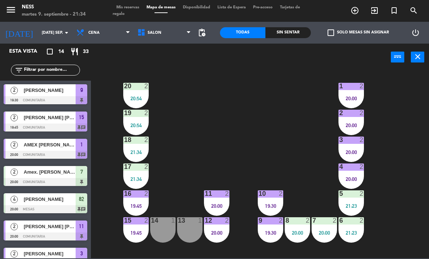
scroll to position [82, 0]
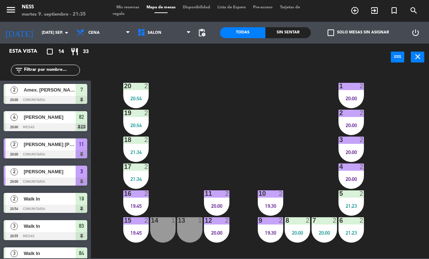
click at [217, 198] on div "11 2 20:00" at bounding box center [216, 202] width 25 height 25
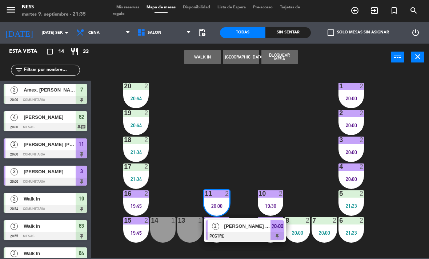
click at [245, 231] on div "[PERSON_NAME] [PERSON_NAME] Amex" at bounding box center [246, 226] width 47 height 12
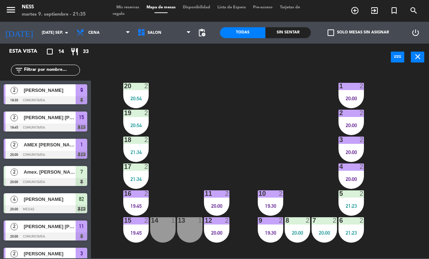
scroll to position [0, 0]
click at [164, 242] on div "14 1" at bounding box center [162, 229] width 25 height 25
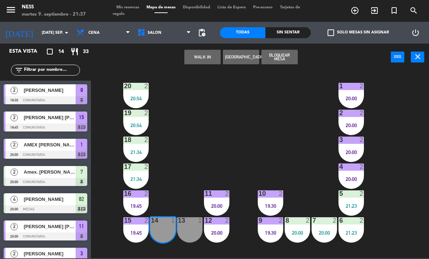
click at [201, 60] on button "WALK IN" at bounding box center [202, 57] width 36 height 15
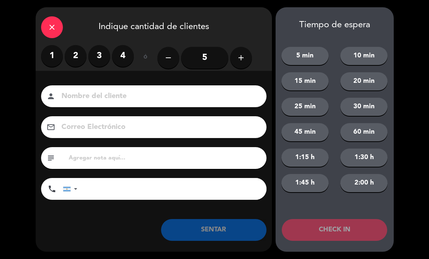
click at [76, 49] on label "2" at bounding box center [76, 56] width 22 height 22
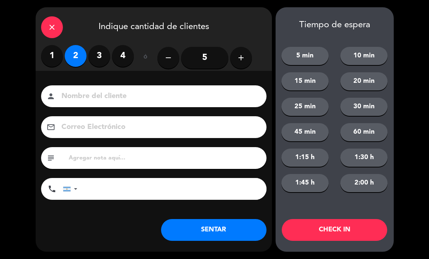
click at [221, 232] on button "SENTAR" at bounding box center [213, 230] width 105 height 22
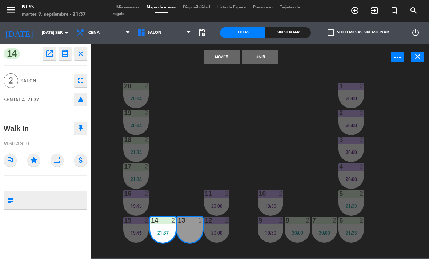
click at [271, 57] on button "Unir" at bounding box center [260, 57] width 36 height 15
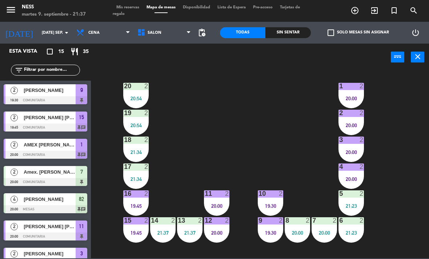
scroll to position [92, 0]
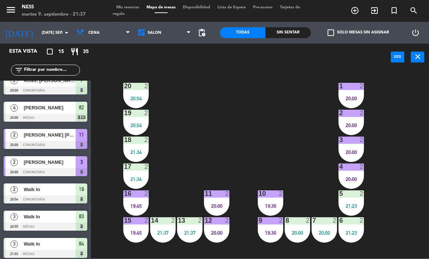
click at [352, 105] on div "1 2 20:00" at bounding box center [350, 95] width 25 height 25
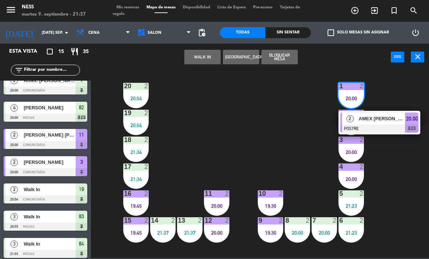
click at [395, 123] on div "AMEX [PERSON_NAME]" at bounding box center [381, 119] width 47 height 12
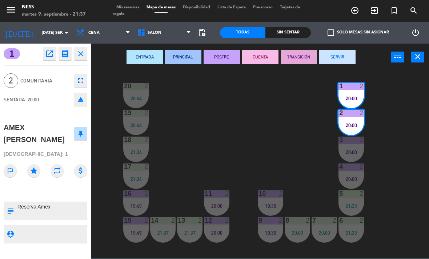
click at [260, 53] on button "CUENTA" at bounding box center [260, 57] width 36 height 15
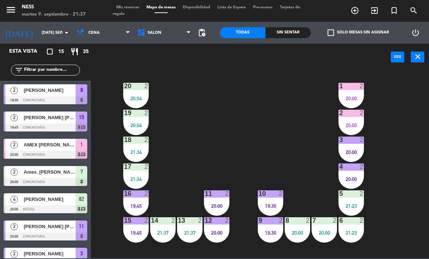
click at [220, 197] on div at bounding box center [217, 193] width 12 height 7
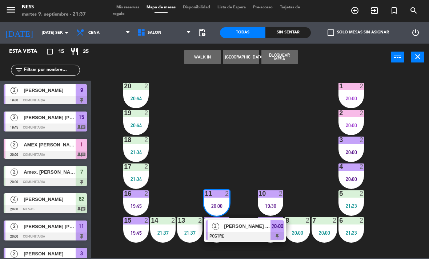
click at [235, 236] on div at bounding box center [245, 236] width 78 height 8
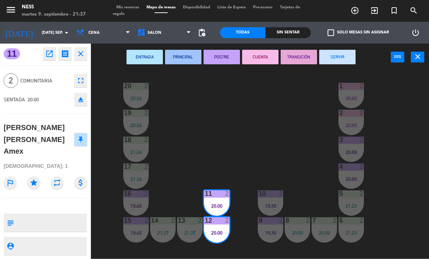
click at [265, 62] on button "CUENTA" at bounding box center [260, 57] width 36 height 15
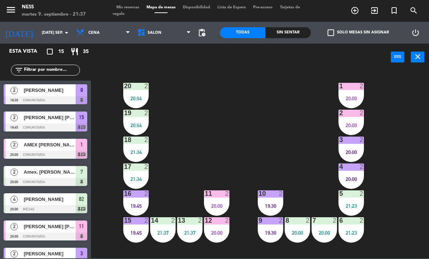
click at [198, 144] on div "20 2 20:54 1 2 20:00 19 2 20:54 2 2 20:00 18 2 21:34 3 2 20:00 17 2 21:34 4 2 2…" at bounding box center [261, 164] width 333 height 188
click at [124, 233] on div "19:45" at bounding box center [135, 232] width 25 height 5
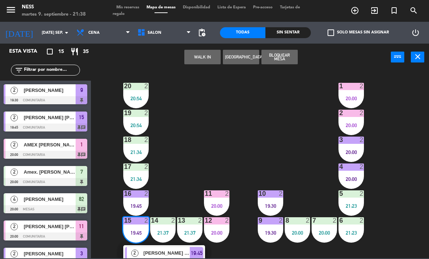
click at [155, 257] on span "[PERSON_NAME] [PERSON_NAME]" at bounding box center [166, 253] width 46 height 8
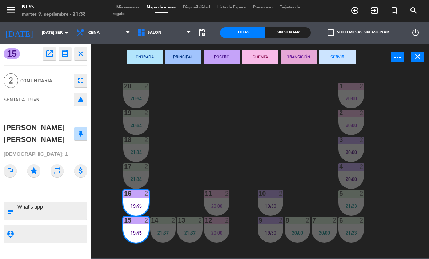
click at [261, 63] on button "CUENTA" at bounding box center [260, 57] width 36 height 15
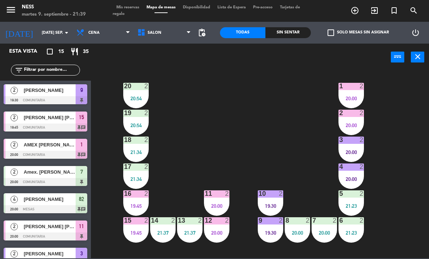
click at [342, 101] on div "20:00" at bounding box center [350, 98] width 25 height 5
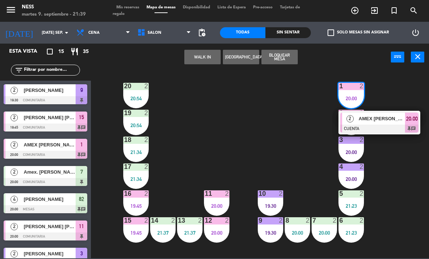
click at [378, 122] on span "AMEX [PERSON_NAME]" at bounding box center [381, 119] width 46 height 8
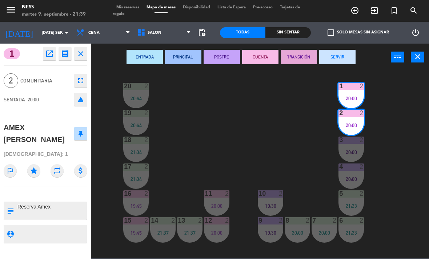
click at [343, 60] on button "SERVIR" at bounding box center [337, 57] width 36 height 15
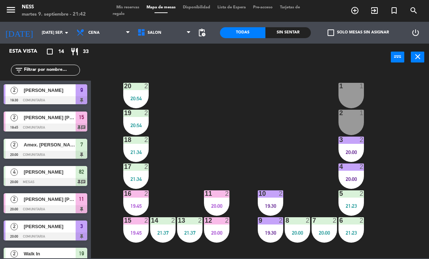
click at [358, 96] on div "1 1" at bounding box center [350, 95] width 25 height 25
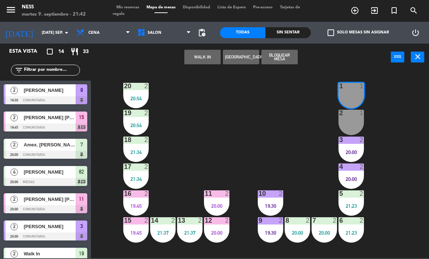
click at [208, 59] on button "WALK IN" at bounding box center [202, 57] width 36 height 15
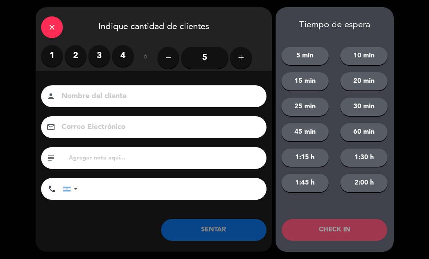
click at [78, 59] on label "2" at bounding box center [76, 56] width 22 height 22
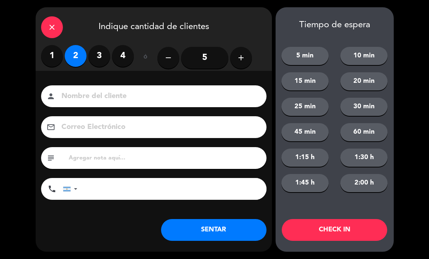
click at [227, 225] on button "SENTAR" at bounding box center [213, 230] width 105 height 22
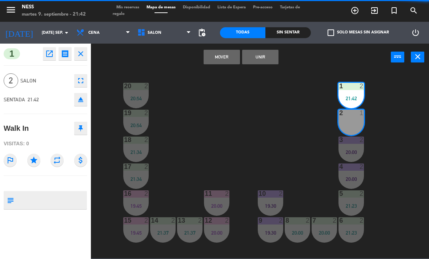
click at [268, 59] on button "Unir" at bounding box center [260, 57] width 36 height 15
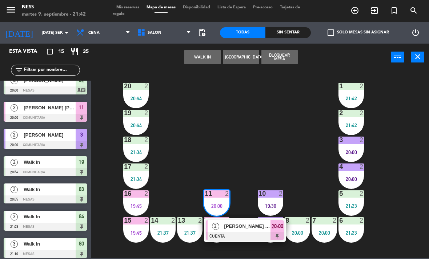
click at [232, 235] on div at bounding box center [245, 236] width 78 height 8
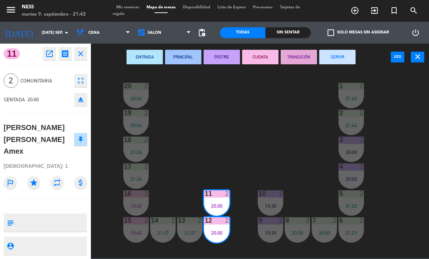
click at [349, 56] on button "SERVIR" at bounding box center [337, 57] width 36 height 15
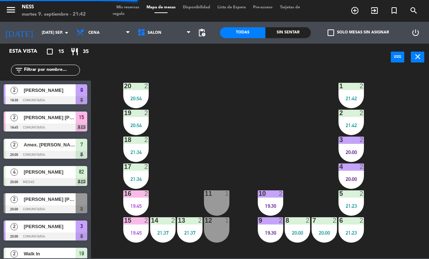
click at [141, 208] on div "19:45" at bounding box center [135, 205] width 25 height 5
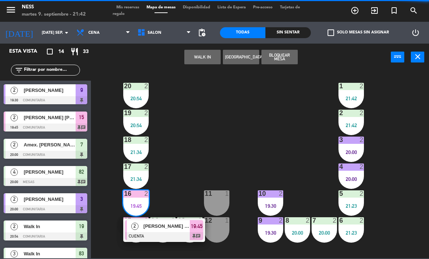
click at [147, 232] on div at bounding box center [164, 236] width 78 height 8
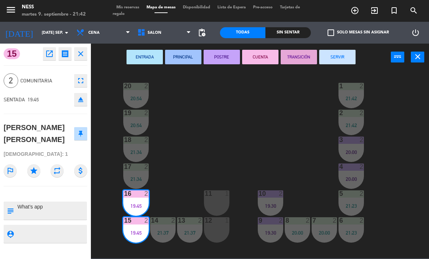
click at [337, 64] on button "SERVIR" at bounding box center [337, 57] width 36 height 15
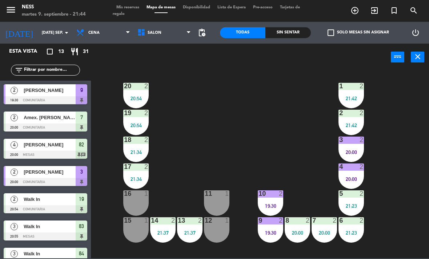
click at [220, 199] on div "11 1" at bounding box center [216, 202] width 25 height 25
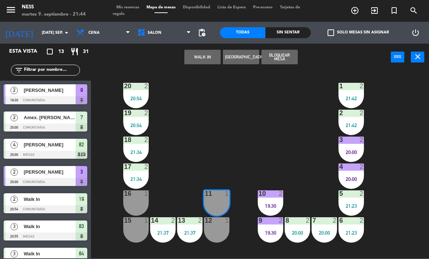
click at [200, 56] on button "WALK IN" at bounding box center [202, 57] width 36 height 15
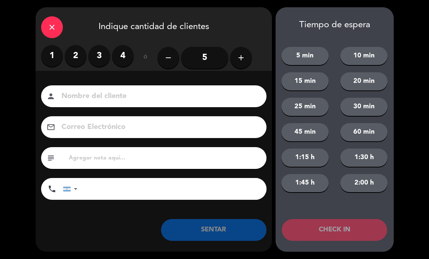
click at [78, 57] on label "2" at bounding box center [76, 56] width 22 height 22
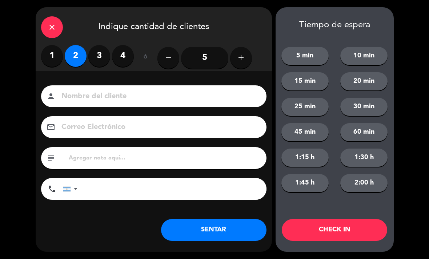
click at [236, 234] on button "SENTAR" at bounding box center [213, 230] width 105 height 22
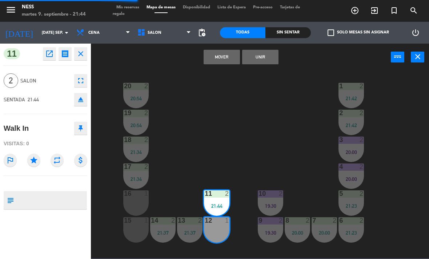
click at [274, 59] on button "Unir" at bounding box center [260, 57] width 36 height 15
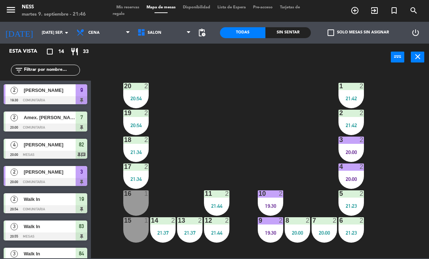
click at [135, 238] on div "15 1" at bounding box center [135, 229] width 25 height 25
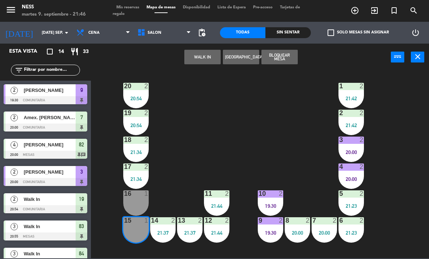
click at [208, 63] on button "WALK IN" at bounding box center [202, 57] width 36 height 15
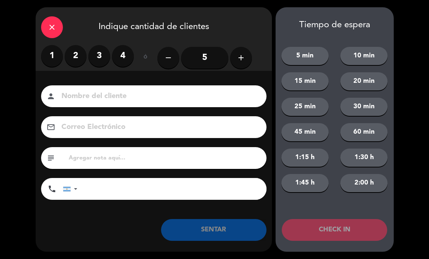
click at [80, 57] on label "2" at bounding box center [76, 56] width 22 height 22
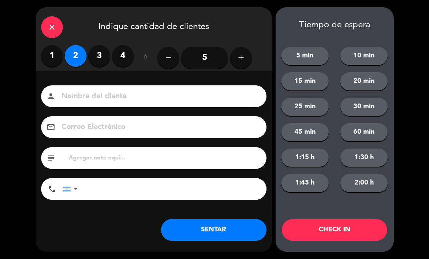
click at [210, 239] on button "SENTAR" at bounding box center [213, 230] width 105 height 22
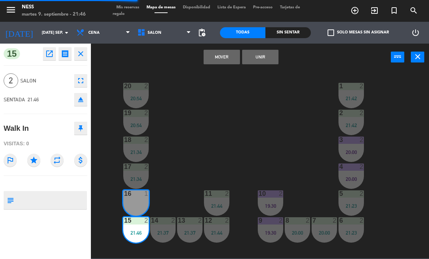
click at [267, 53] on button "Unir" at bounding box center [260, 57] width 36 height 15
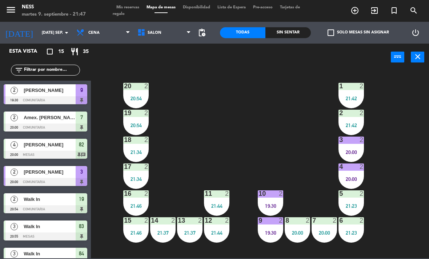
click at [427, 180] on div "20 2 20:54 1 2 21:42 19 2 20:54 2 2 21:42 18 2 21:34 3 2 20:00 17 2 21:34 4 2 2…" at bounding box center [261, 164] width 333 height 188
click at [270, 236] on div "9 2 19:30" at bounding box center [270, 229] width 25 height 25
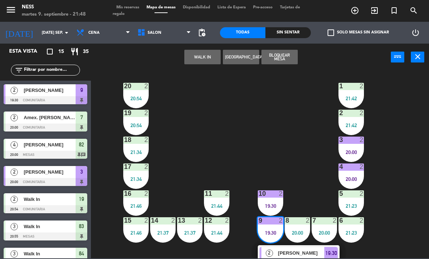
click at [285, 254] on span "[PERSON_NAME]" at bounding box center [301, 253] width 46 height 8
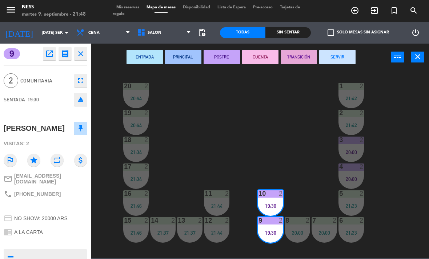
click at [274, 64] on button "CUENTA" at bounding box center [260, 57] width 36 height 15
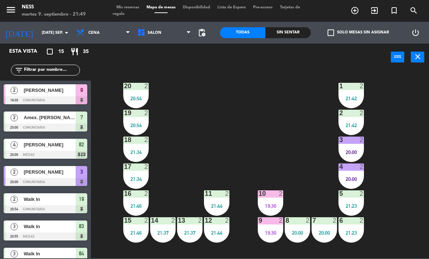
click at [352, 160] on div "3 2 20:00" at bounding box center [350, 149] width 25 height 25
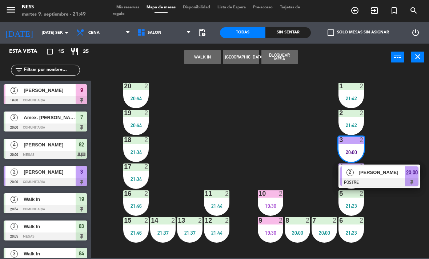
click at [385, 174] on span "[PERSON_NAME]" at bounding box center [381, 173] width 46 height 8
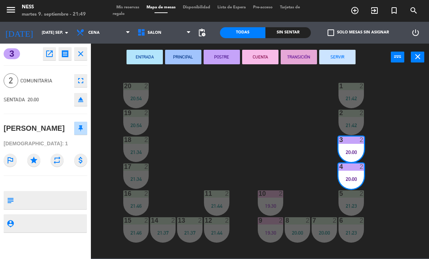
click at [342, 61] on button "SERVIR" at bounding box center [337, 57] width 36 height 15
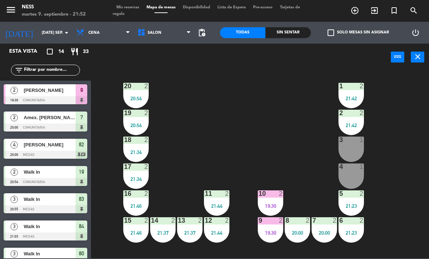
click at [360, 158] on div "3 1" at bounding box center [350, 149] width 25 height 25
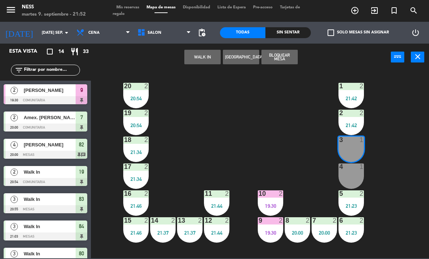
click at [209, 56] on button "WALK IN" at bounding box center [202, 57] width 36 height 15
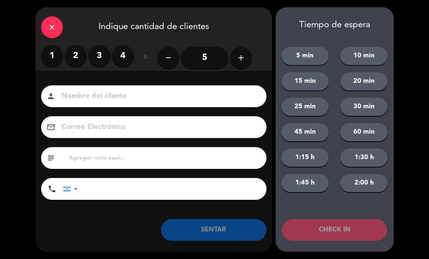
click at [76, 57] on label "2" at bounding box center [76, 56] width 22 height 22
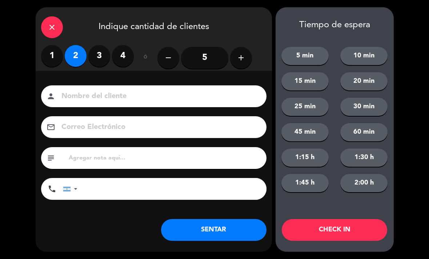
click at [236, 235] on button "SENTAR" at bounding box center [213, 230] width 105 height 22
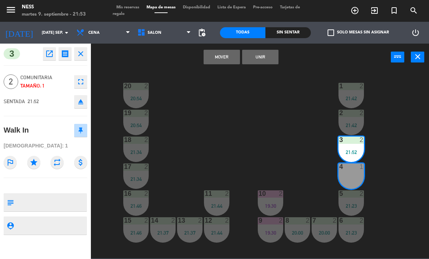
click at [267, 61] on button "Unir" at bounding box center [260, 57] width 36 height 15
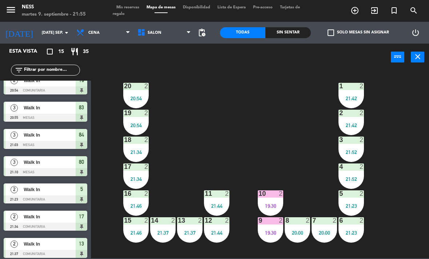
click at [134, 9] on span "Mis reservas" at bounding box center [128, 7] width 30 height 4
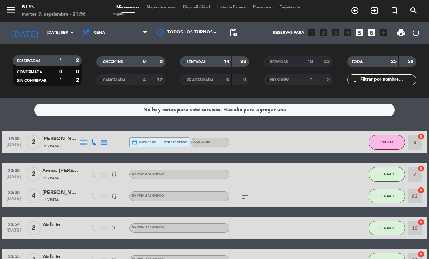
click at [171, 8] on span "Mapa de mesas" at bounding box center [161, 7] width 36 height 4
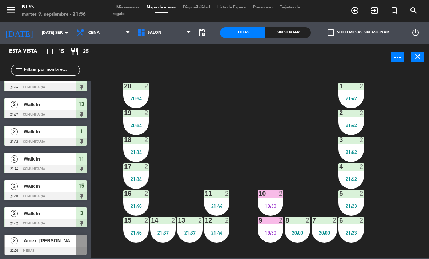
scroll to position [231, 0]
click at [66, 249] on div at bounding box center [46, 251] width 84 height 8
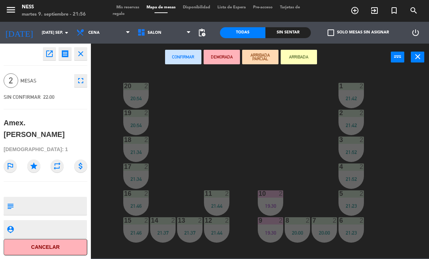
click at [64, 247] on button "Cancelar" at bounding box center [46, 247] width 84 height 16
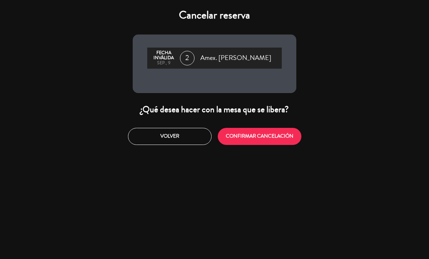
click at [267, 138] on button "CONFIRMAR CANCELACIÓN" at bounding box center [260, 136] width 84 height 17
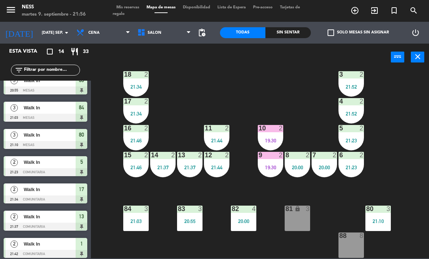
scroll to position [65, 0]
click at [281, 169] on div "19:30" at bounding box center [270, 167] width 25 height 5
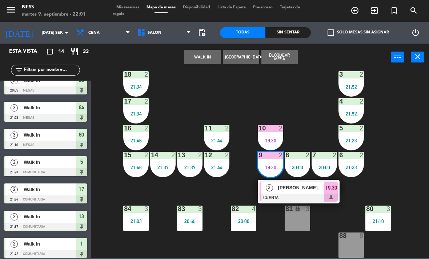
click at [312, 193] on div "[PERSON_NAME]" at bounding box center [300, 188] width 47 height 12
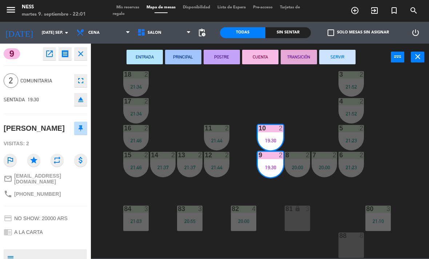
click at [350, 63] on button "SERVIR" at bounding box center [337, 57] width 36 height 15
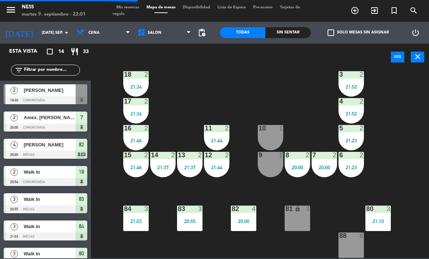
click at [273, 170] on div "9 1" at bounding box center [270, 164] width 25 height 25
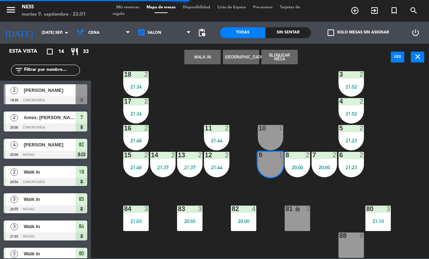
click at [209, 64] on button "WALK IN" at bounding box center [202, 57] width 36 height 15
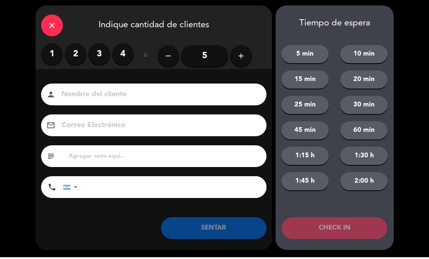
click at [77, 65] on label "2" at bounding box center [76, 56] width 22 height 22
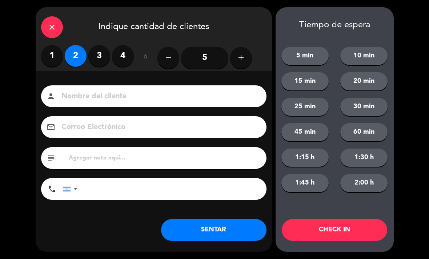
click at [216, 215] on div "Nombre del cliente person Correo Electrónico email subject phone [GEOGRAPHIC_DA…" at bounding box center [154, 154] width 236 height 167
click at [231, 235] on button "SENTAR" at bounding box center [213, 230] width 105 height 22
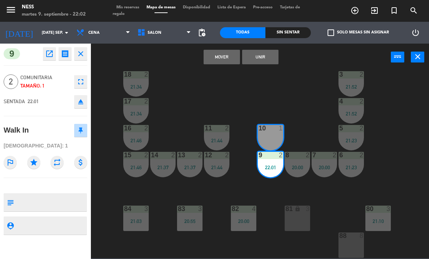
click at [269, 50] on button "Unir" at bounding box center [260, 57] width 36 height 15
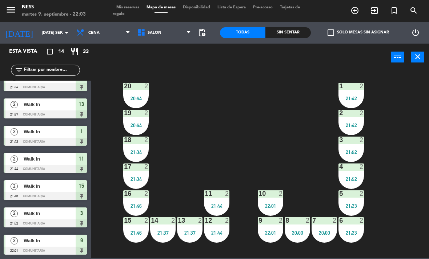
scroll to position [204, 0]
click at [111, 243] on div "20 2 20:54 1 2 21:42 19 2 20:54 2 2 21:42 18 2 21:34 3 2 21:52 17 2 21:34 4 2 2…" at bounding box center [261, 164] width 333 height 188
click at [132, 0] on div "menu Ness martes 9. septiembre - 22:22 Mis reservas Mapa de mesas Disponibilida…" at bounding box center [214, 11] width 429 height 22
click at [138, 9] on span "Mis reservas" at bounding box center [128, 7] width 30 height 4
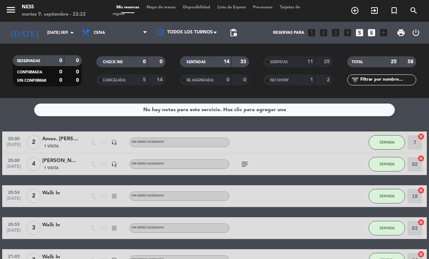
click at [173, 15] on div "Mis reservas Mapa de mesas Disponibilidad Lista de Espera Pre-acceso Tarjetas d…" at bounding box center [214, 10] width 203 height 13
click at [169, 7] on span "Mapa de mesas" at bounding box center [161, 7] width 36 height 4
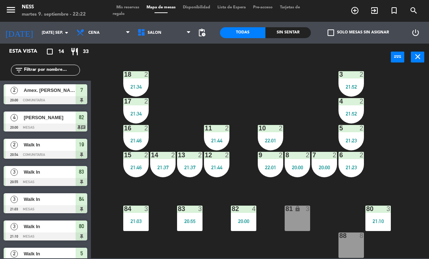
scroll to position [65, 0]
click at [316, 173] on div "7 2 20:00" at bounding box center [323, 164] width 25 height 25
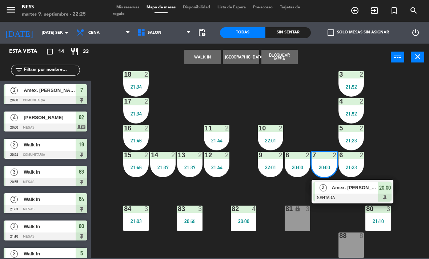
click at [346, 189] on span "Amex. [PERSON_NAME]" at bounding box center [355, 188] width 46 height 8
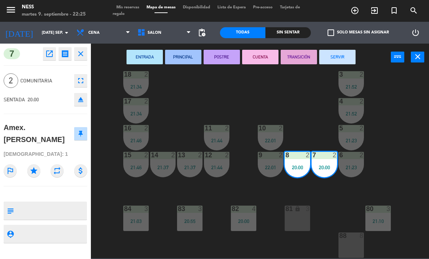
click at [344, 72] on div "3" at bounding box center [339, 74] width 12 height 7
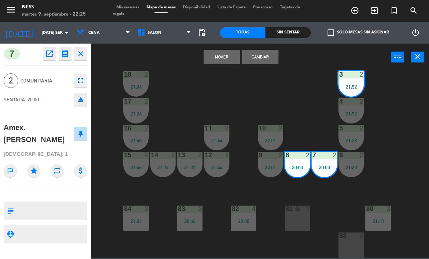
click at [354, 47] on div "Mover Cambiar power_input close" at bounding box center [241, 58] width 300 height 28
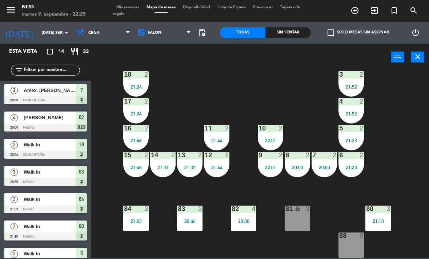
click at [332, 167] on div "20:00" at bounding box center [323, 167] width 25 height 5
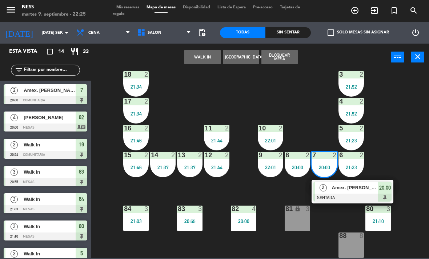
click at [336, 199] on div at bounding box center [352, 198] width 78 height 8
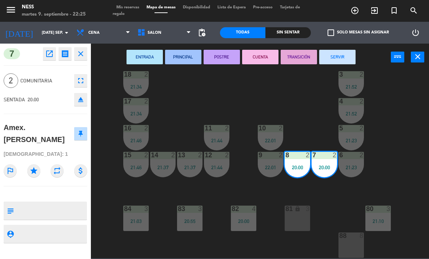
click at [351, 59] on button "SERVIR" at bounding box center [337, 57] width 36 height 15
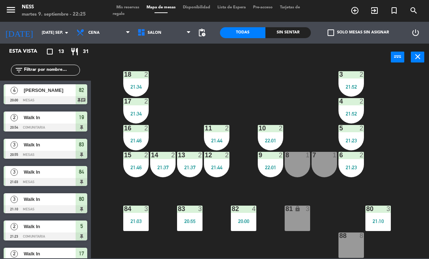
click at [296, 231] on div "81 lock 3" at bounding box center [296, 218] width 25 height 25
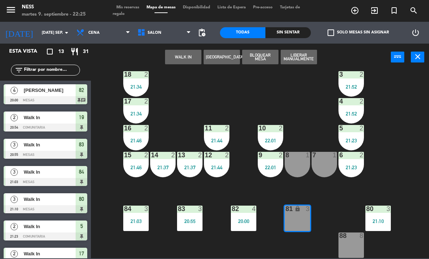
click at [183, 55] on button "WALK IN" at bounding box center [183, 57] width 36 height 15
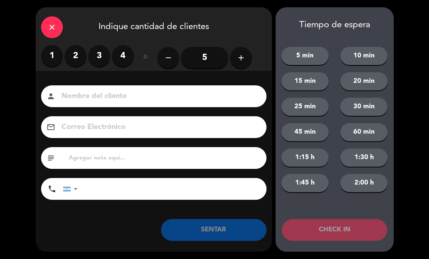
click at [98, 53] on label "3" at bounding box center [99, 56] width 22 height 22
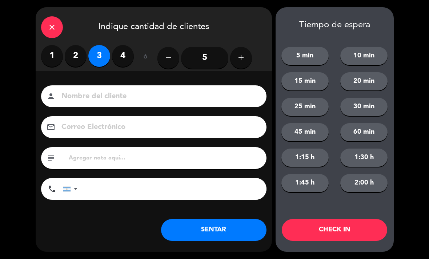
click at [242, 235] on button "SENTAR" at bounding box center [213, 230] width 105 height 22
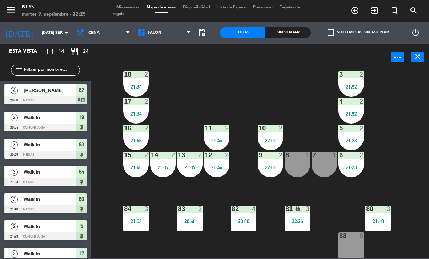
click at [141, 5] on span "Mis reservas" at bounding box center [128, 7] width 30 height 4
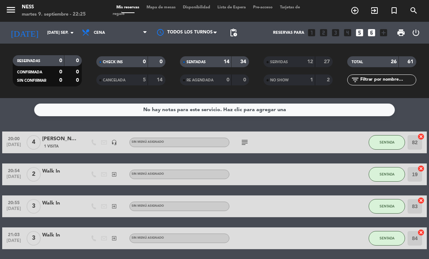
click at [168, 9] on span "Mapa de mesas" at bounding box center [161, 7] width 36 height 4
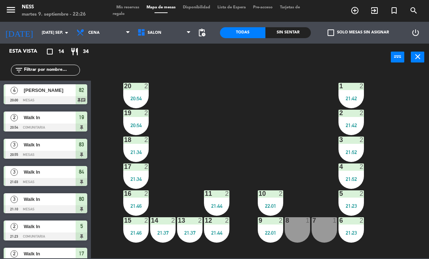
click at [223, 98] on div "20 2 20:54 1 2 21:42 19 2 20:54 2 2 21:42 18 2 21:34 3 2 21:52 17 2 21:34 4 2 2…" at bounding box center [261, 164] width 333 height 188
click at [142, 89] on div "2" at bounding box center [148, 86] width 12 height 7
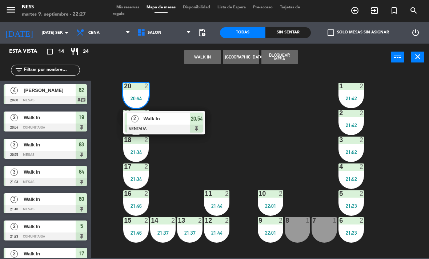
click at [159, 125] on div at bounding box center [164, 129] width 78 height 8
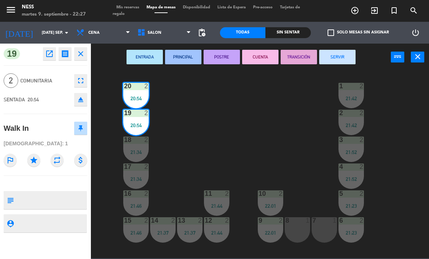
click at [335, 57] on button "SERVIR" at bounding box center [337, 57] width 36 height 15
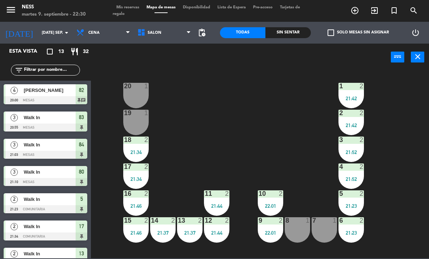
click at [148, 89] on div "1" at bounding box center [146, 86] width 4 height 7
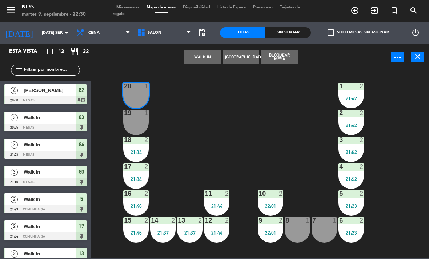
click at [197, 61] on button "WALK IN" at bounding box center [202, 57] width 36 height 15
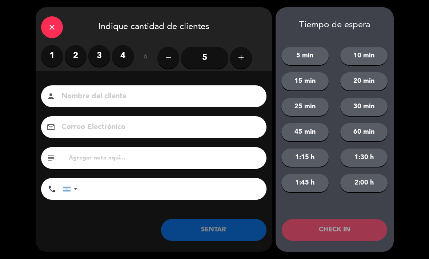
click at [78, 54] on label "2" at bounding box center [76, 56] width 22 height 22
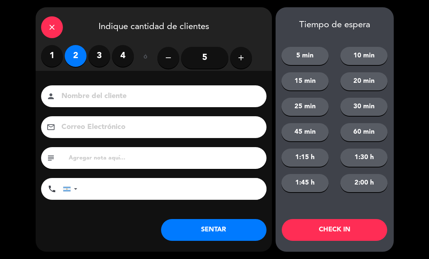
click at [199, 231] on button "SENTAR" at bounding box center [213, 230] width 105 height 22
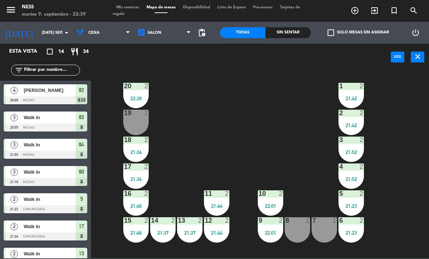
click at [327, 234] on div "7 1" at bounding box center [323, 229] width 25 height 25
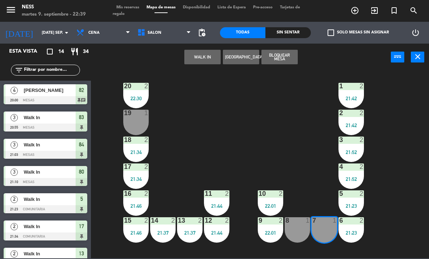
click at [206, 54] on button "WALK IN" at bounding box center [202, 57] width 36 height 15
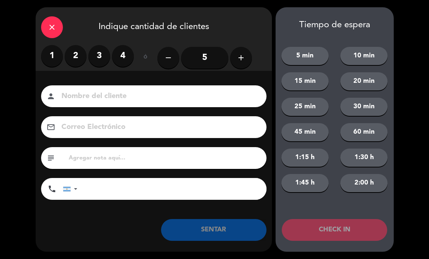
click at [71, 57] on label "2" at bounding box center [76, 56] width 22 height 22
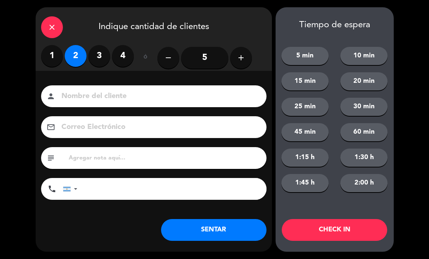
click at [229, 230] on button "SENTAR" at bounding box center [213, 230] width 105 height 22
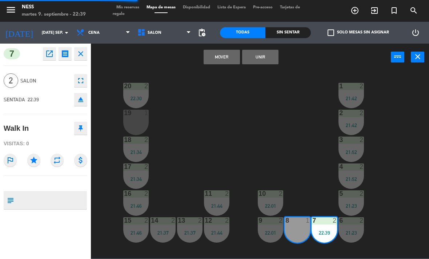
click at [268, 58] on button "Unir" at bounding box center [260, 57] width 36 height 15
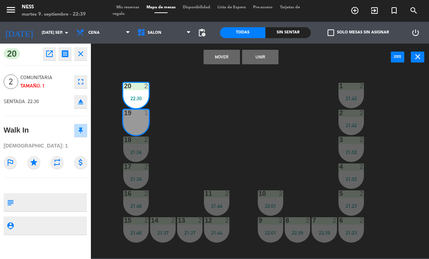
click at [250, 64] on button "Unir" at bounding box center [260, 57] width 36 height 15
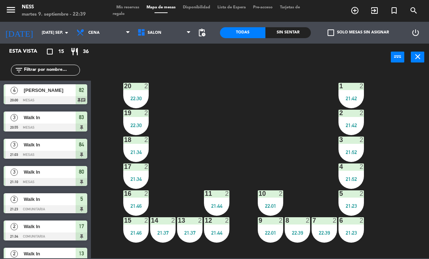
scroll to position [92, 0]
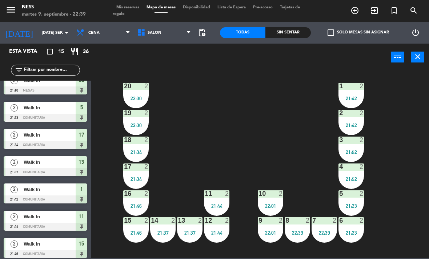
click at [141, 2] on div "menu Ness martes 9. septiembre - 22:39 Mis reservas Mapa de mesas Disponibilida…" at bounding box center [214, 11] width 429 height 22
click at [146, 9] on span "Mapa de mesas" at bounding box center [161, 7] width 36 height 4
click at [127, 13] on span "Tarjetas de regalo" at bounding box center [206, 10] width 187 height 11
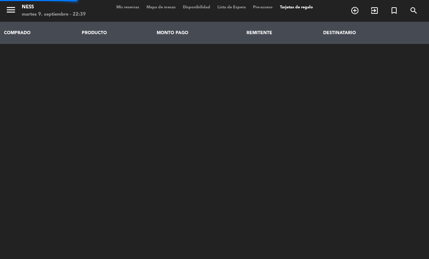
click at [131, 9] on span "Mis reservas" at bounding box center [128, 7] width 30 height 4
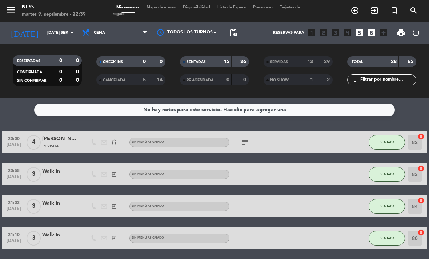
click at [175, 5] on span "Mapa de mesas" at bounding box center [161, 7] width 36 height 4
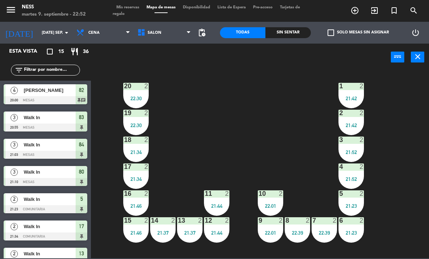
click at [138, 7] on span "Mis reservas" at bounding box center [128, 7] width 30 height 4
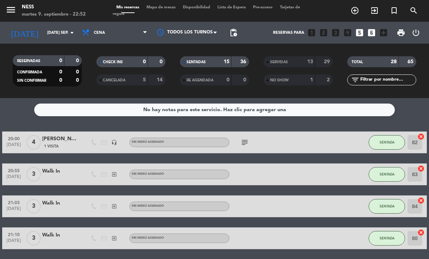
click at [162, 7] on span "Mapa de mesas" at bounding box center [161, 7] width 36 height 4
